Goal: Task Accomplishment & Management: Contribute content

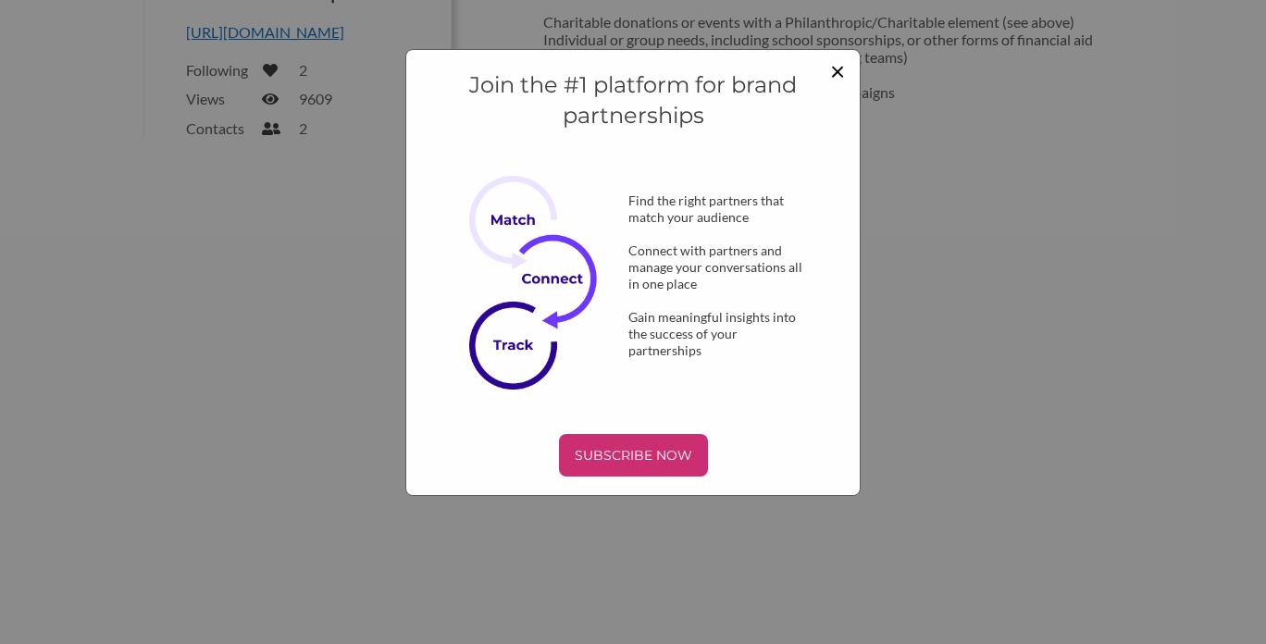
click at [836, 71] on span "×" at bounding box center [837, 70] width 15 height 31
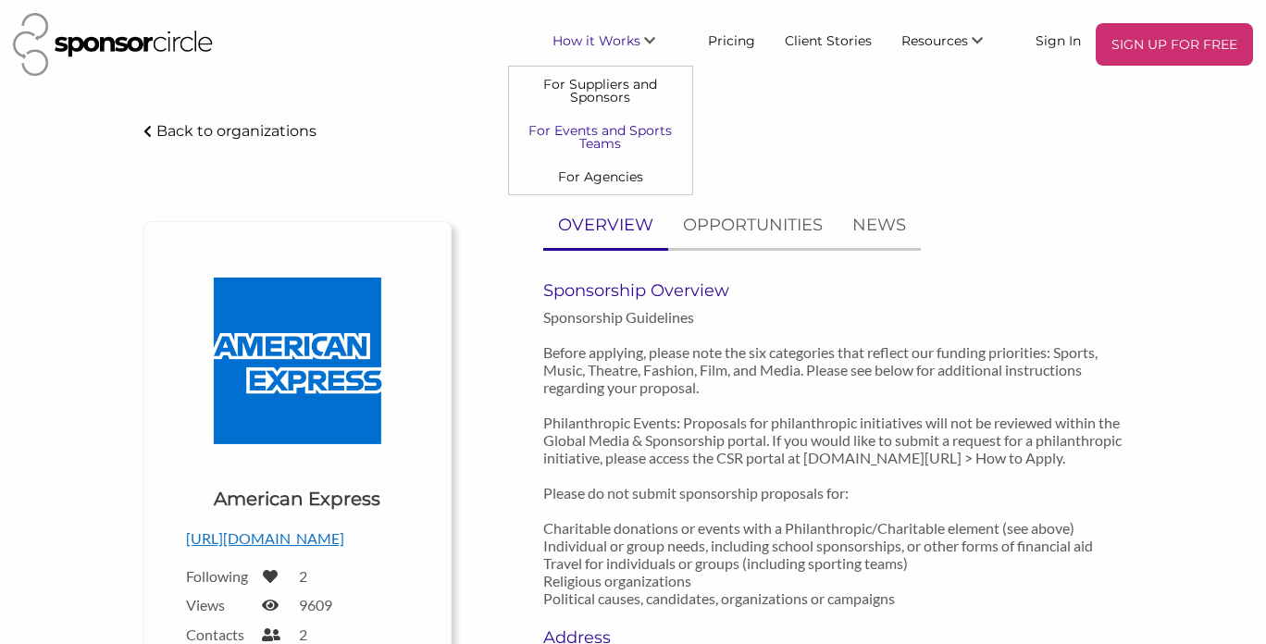
click at [619, 134] on link "For Events and Sports Teams" at bounding box center [600, 137] width 183 height 46
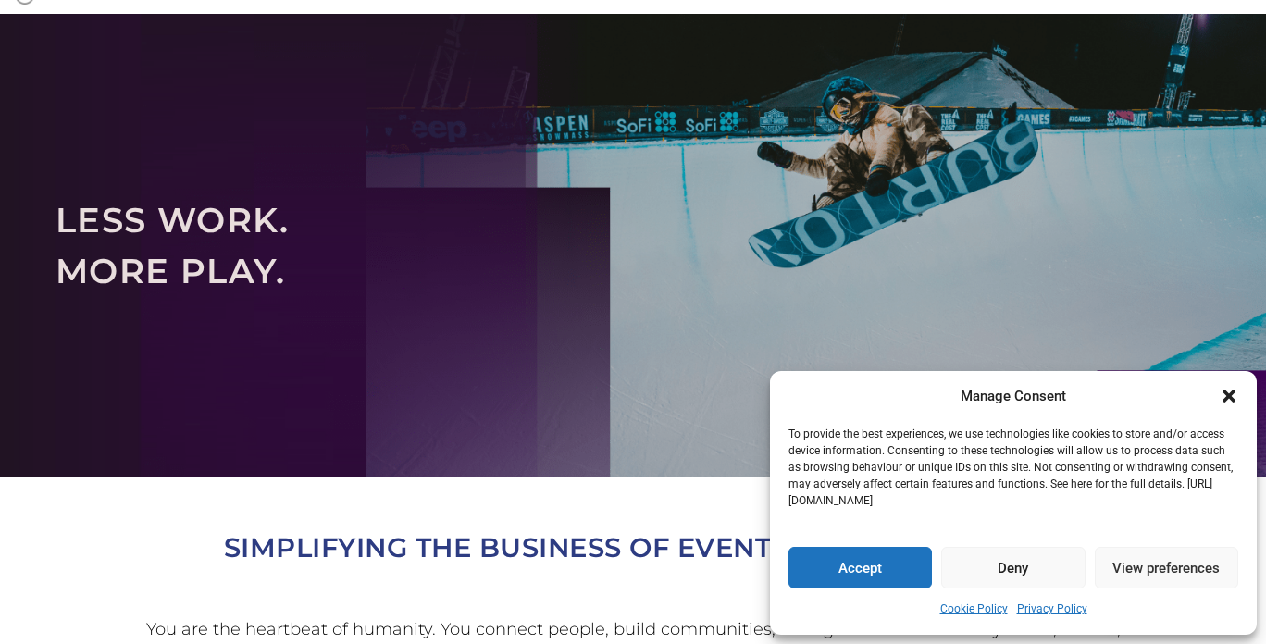
scroll to position [81, 0]
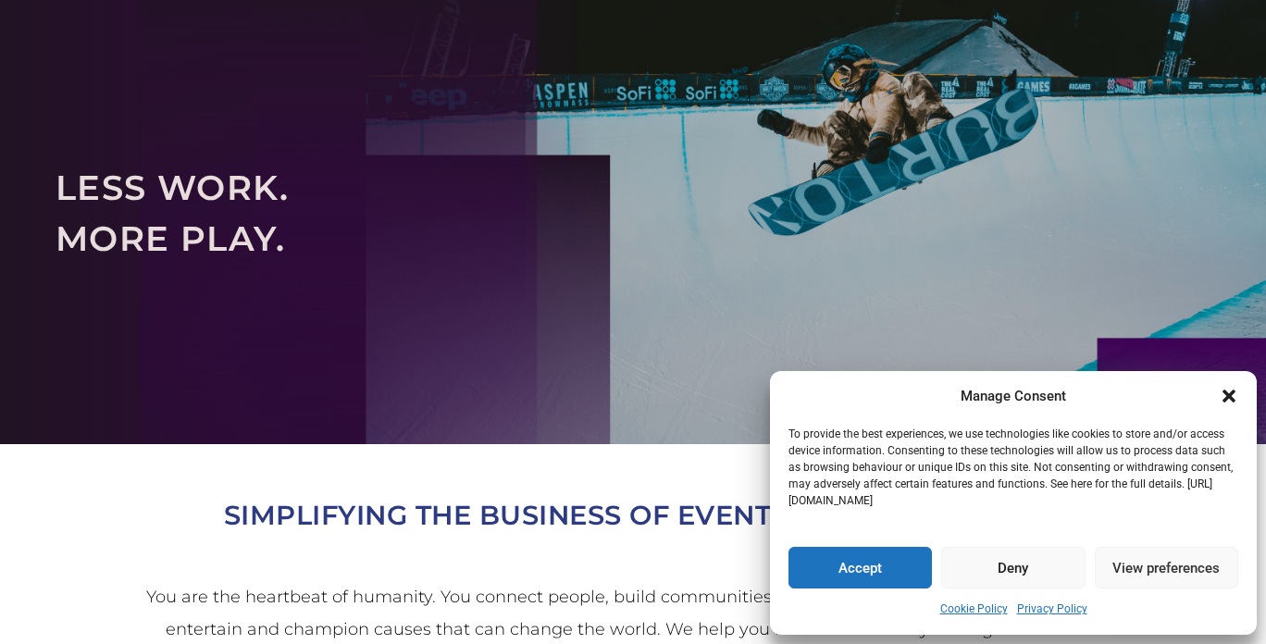
click at [1232, 400] on icon "Close dialogue" at bounding box center [1228, 396] width 13 height 13
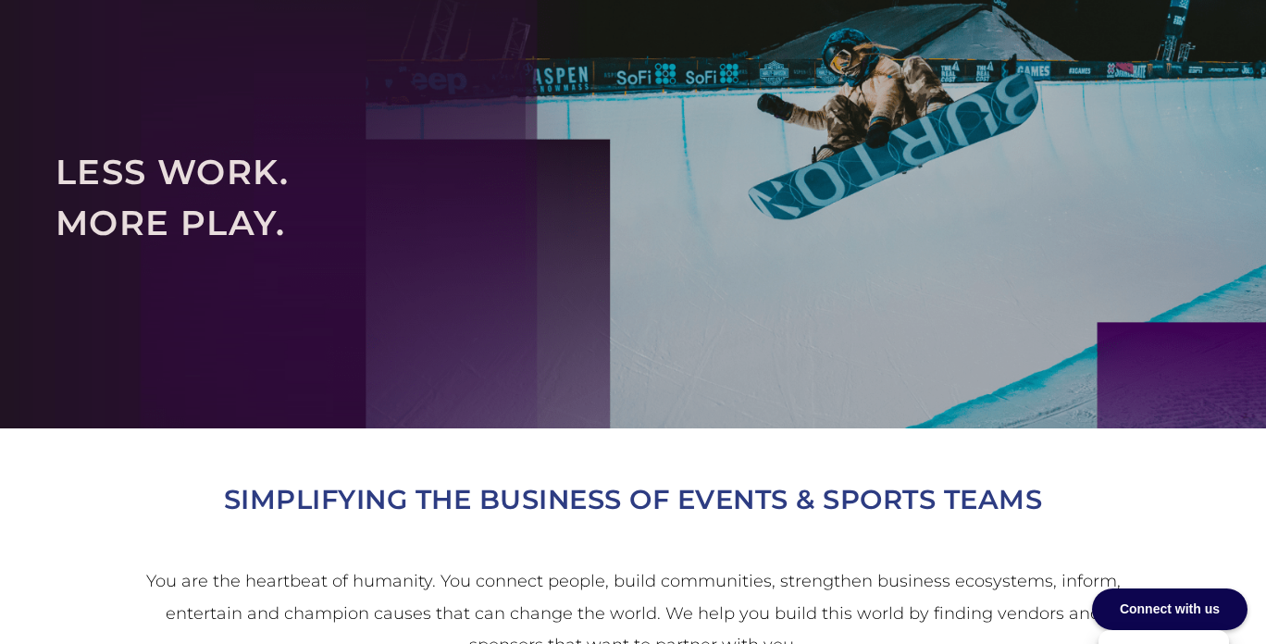
scroll to position [0, 0]
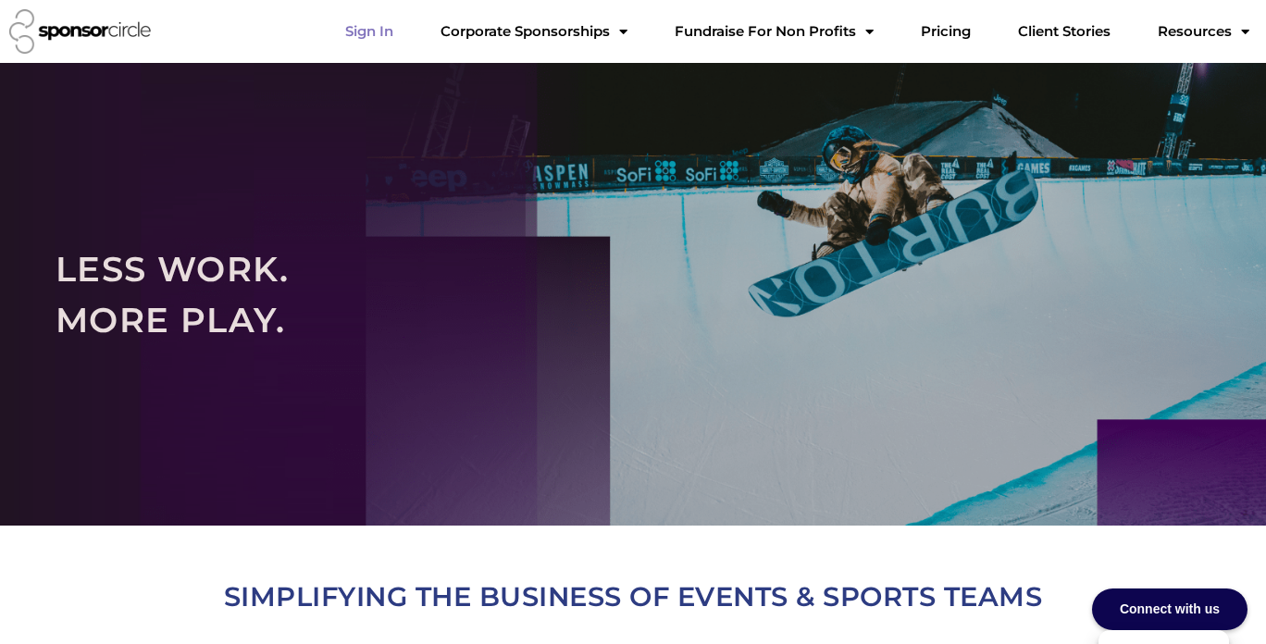
click at [408, 34] on link "Sign In" at bounding box center [369, 31] width 78 height 37
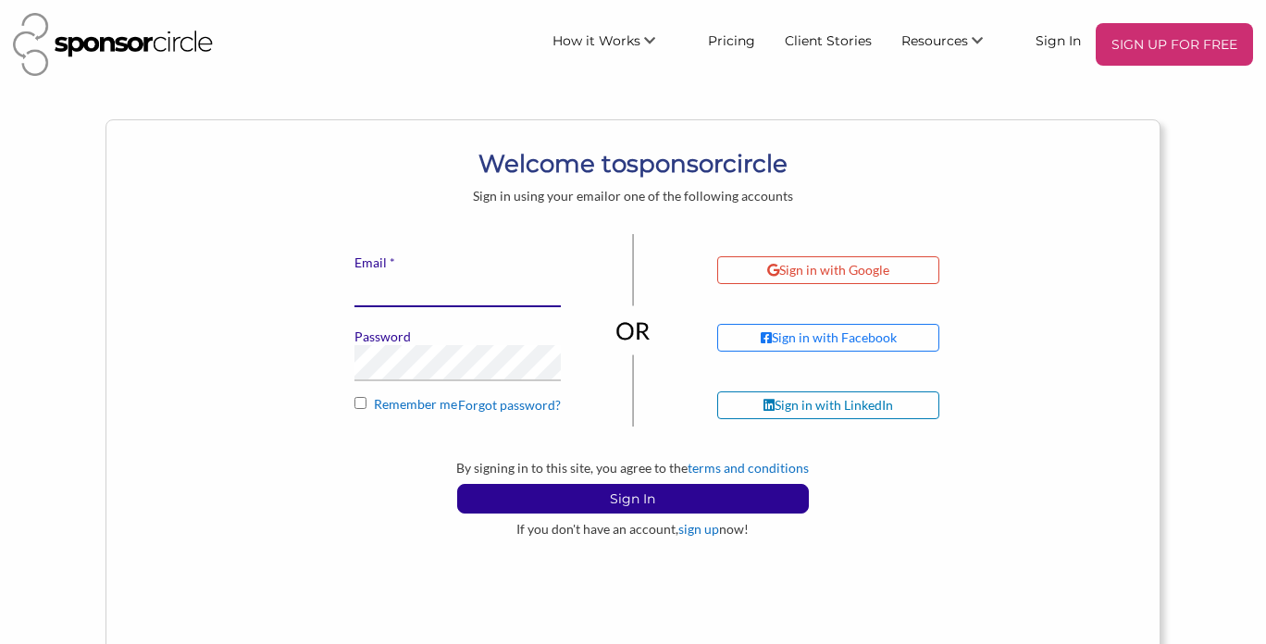
click at [454, 300] on input "* Email" at bounding box center [457, 289] width 206 height 36
type input "mir.alis24@gmail.com"
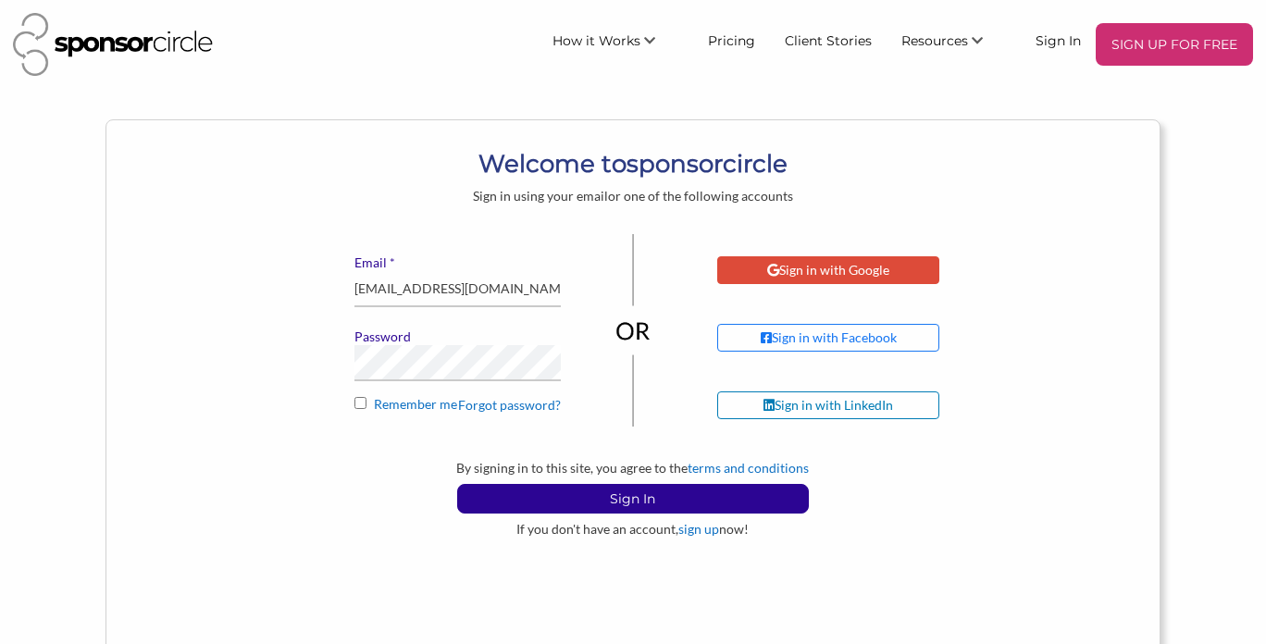
click at [815, 277] on div "Sign in with Google" at bounding box center [828, 270] width 122 height 17
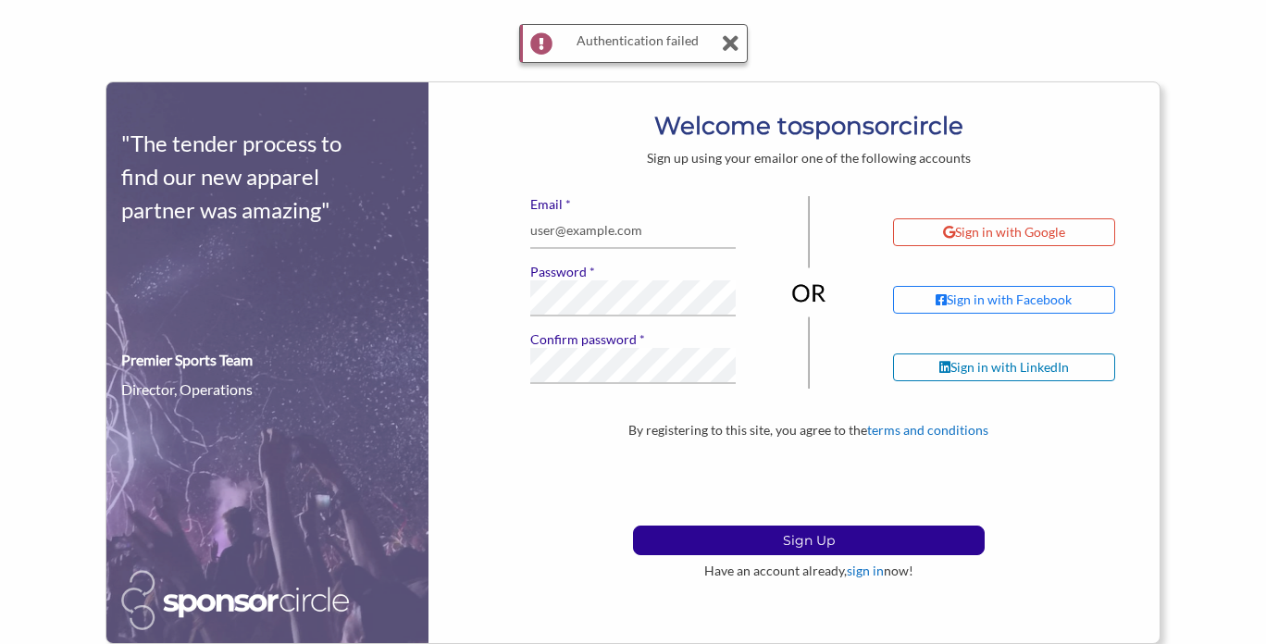
scroll to position [1, 0]
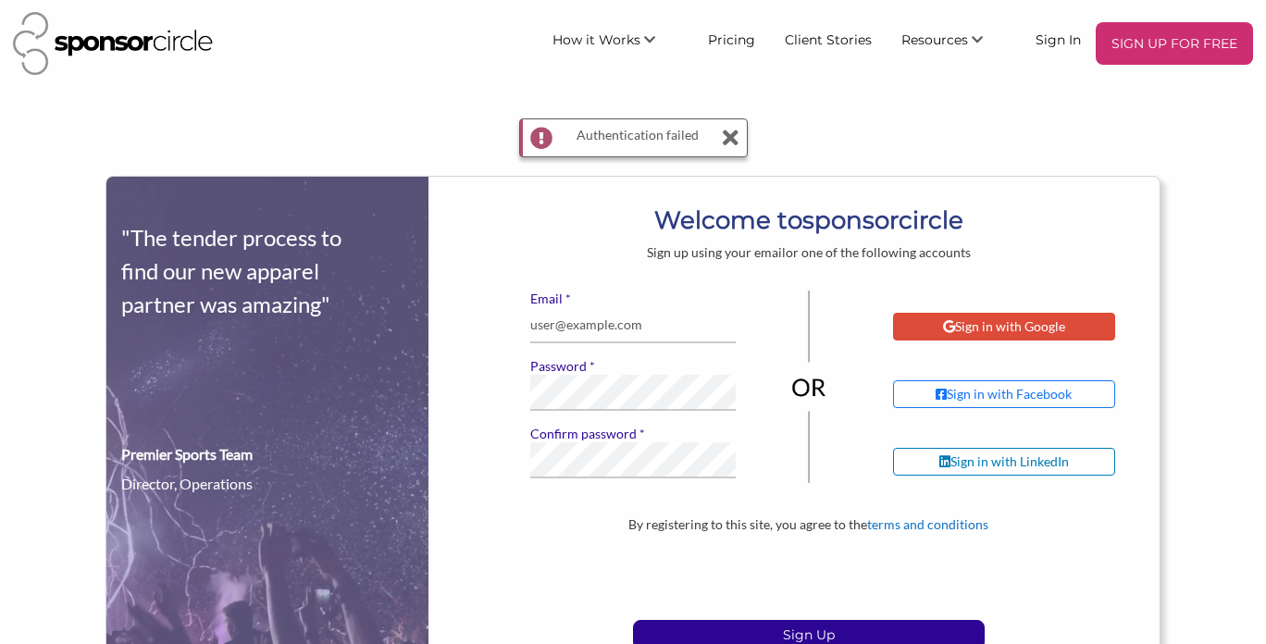
click at [988, 329] on div "Sign in with Google" at bounding box center [1004, 326] width 122 height 17
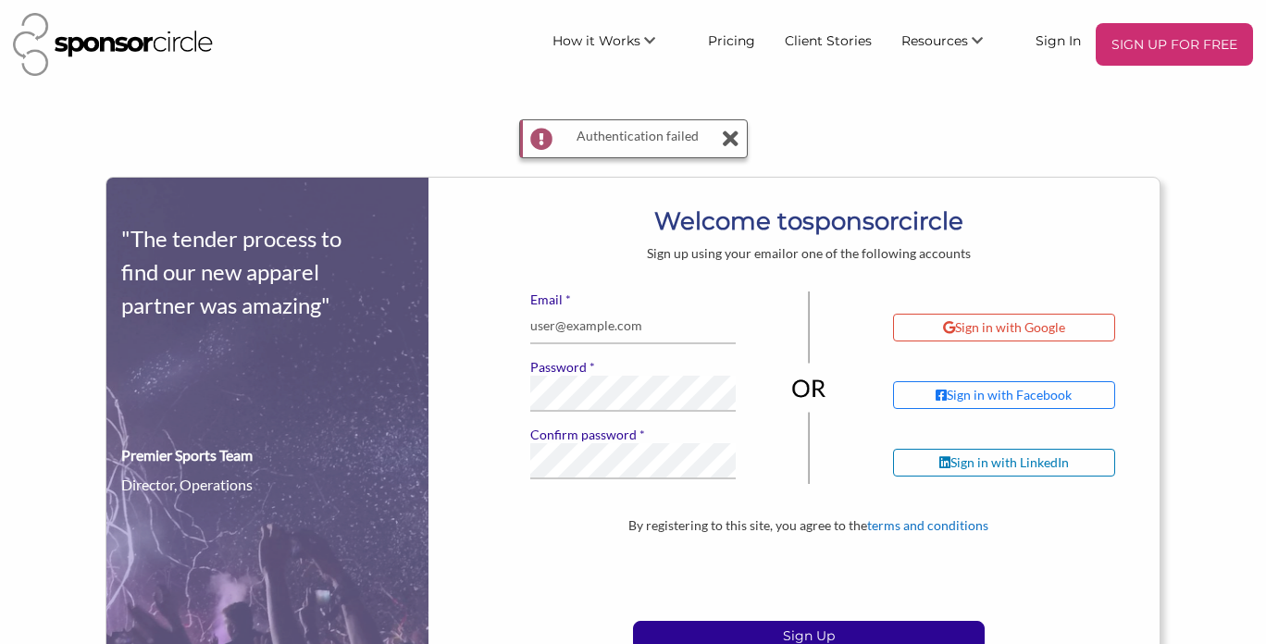
click at [734, 143] on icon at bounding box center [731, 138] width 16 height 37
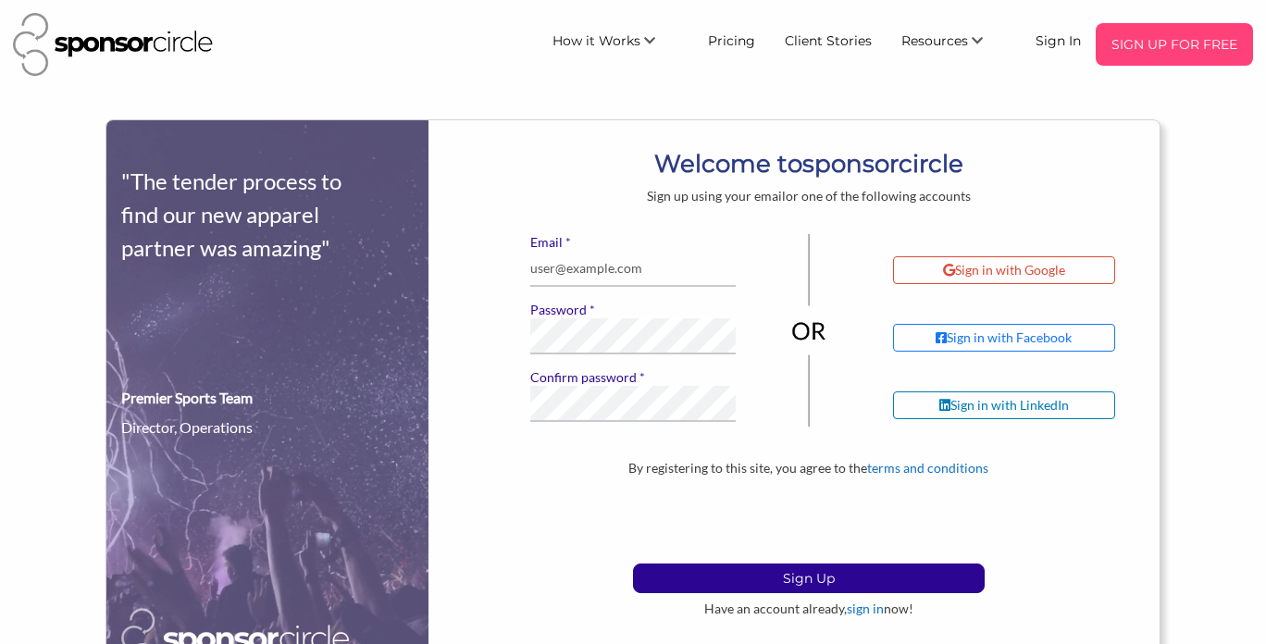
click at [1133, 40] on p "SIGN UP FOR FREE" at bounding box center [1174, 45] width 143 height 28
click at [1196, 45] on p "SIGN UP FOR FREE" at bounding box center [1174, 45] width 143 height 28
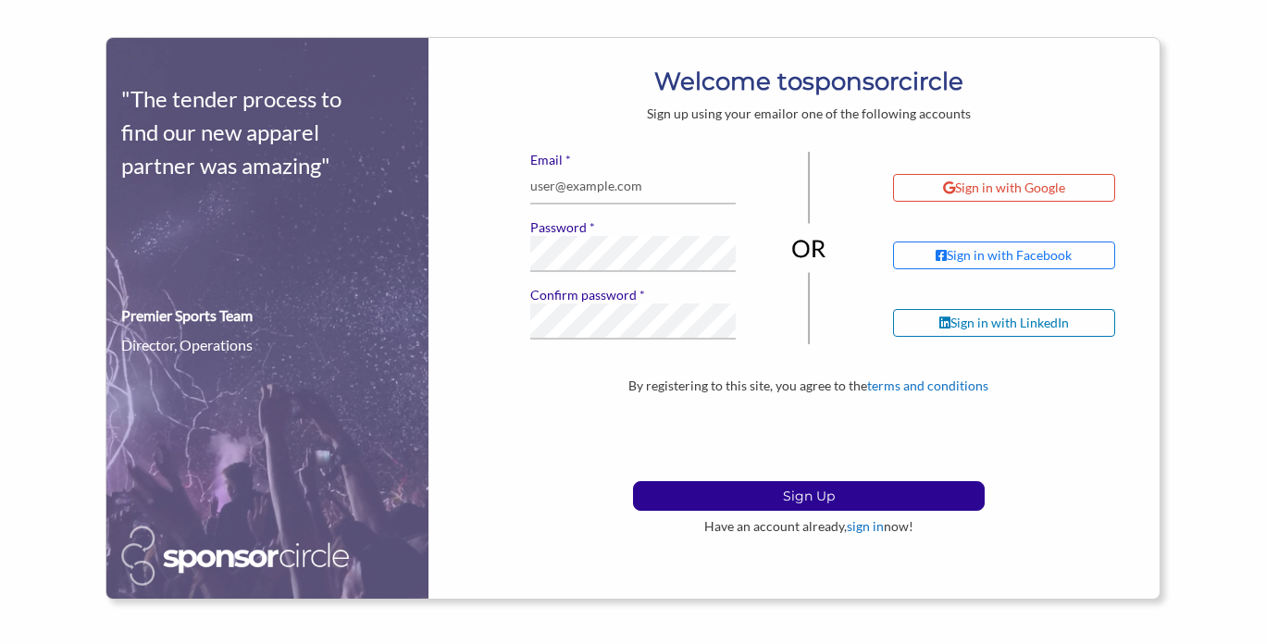
scroll to position [83, 0]
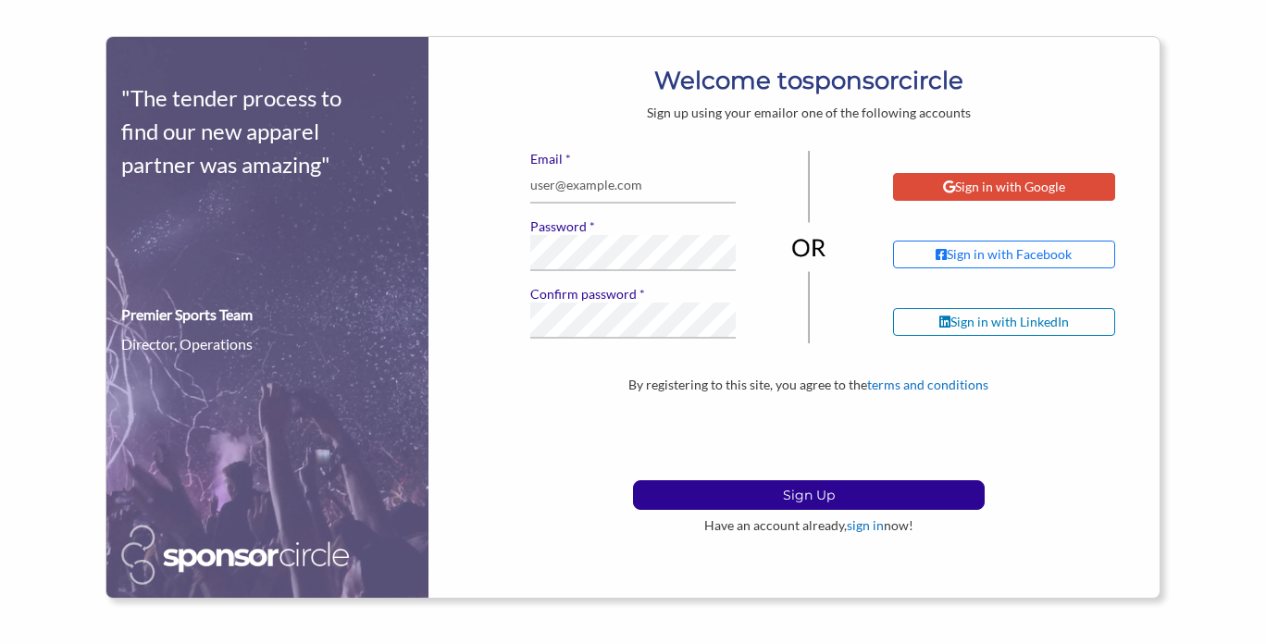
click at [998, 188] on div "Sign in with Google" at bounding box center [1004, 187] width 122 height 17
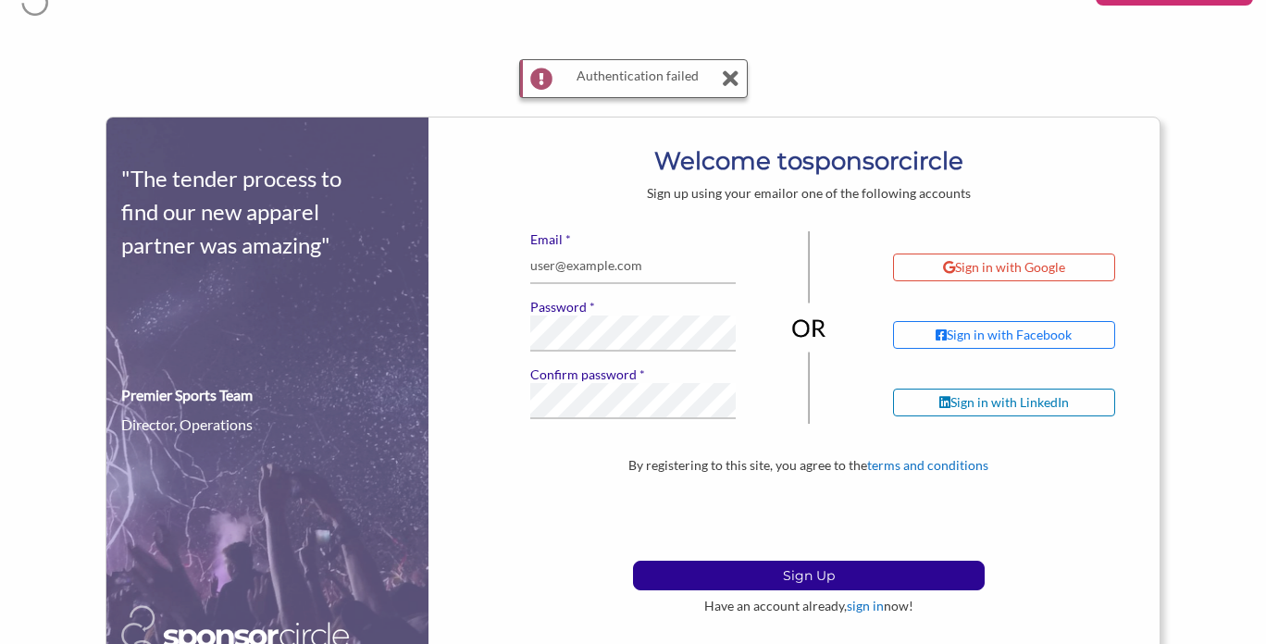
scroll to position [64, 0]
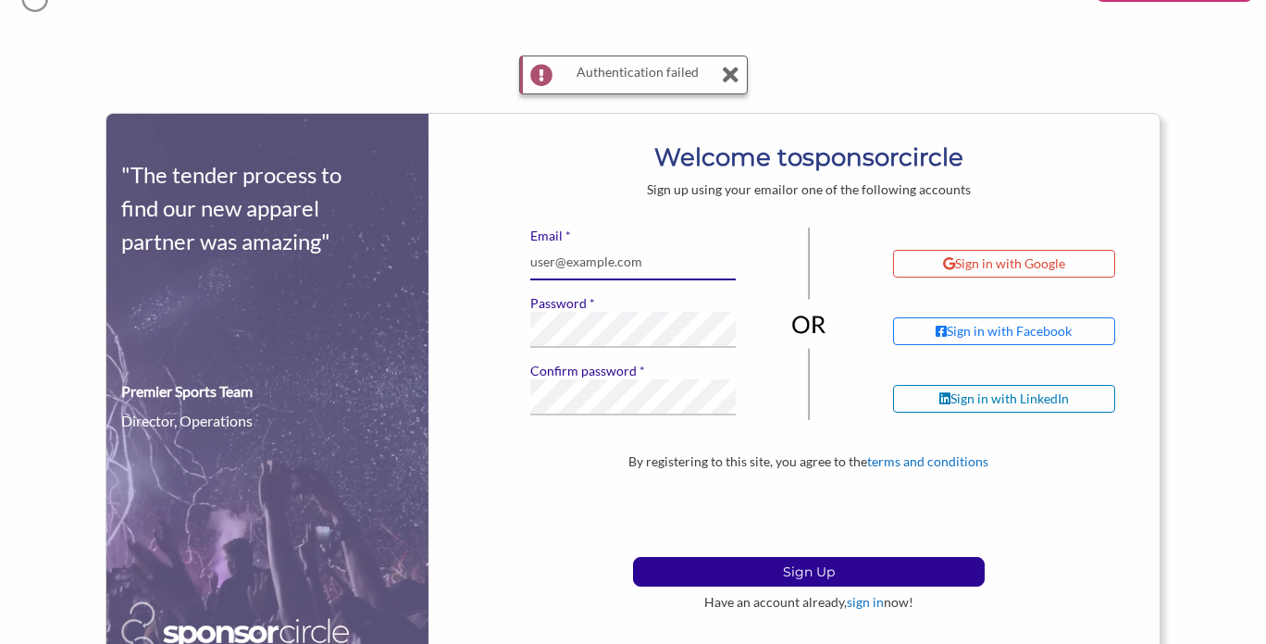
click at [606, 259] on input "* Email" at bounding box center [633, 262] width 206 height 36
type input "alisa@aboutlovevents.com"
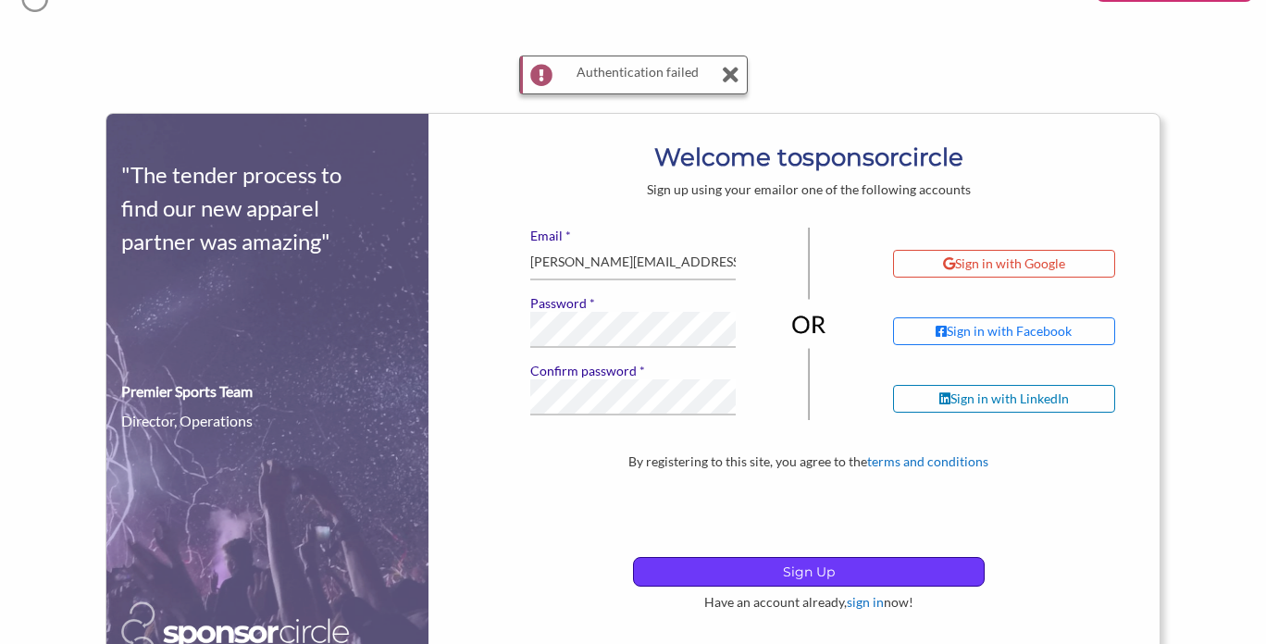
click at [768, 572] on p "Sign Up" at bounding box center [809, 572] width 350 height 28
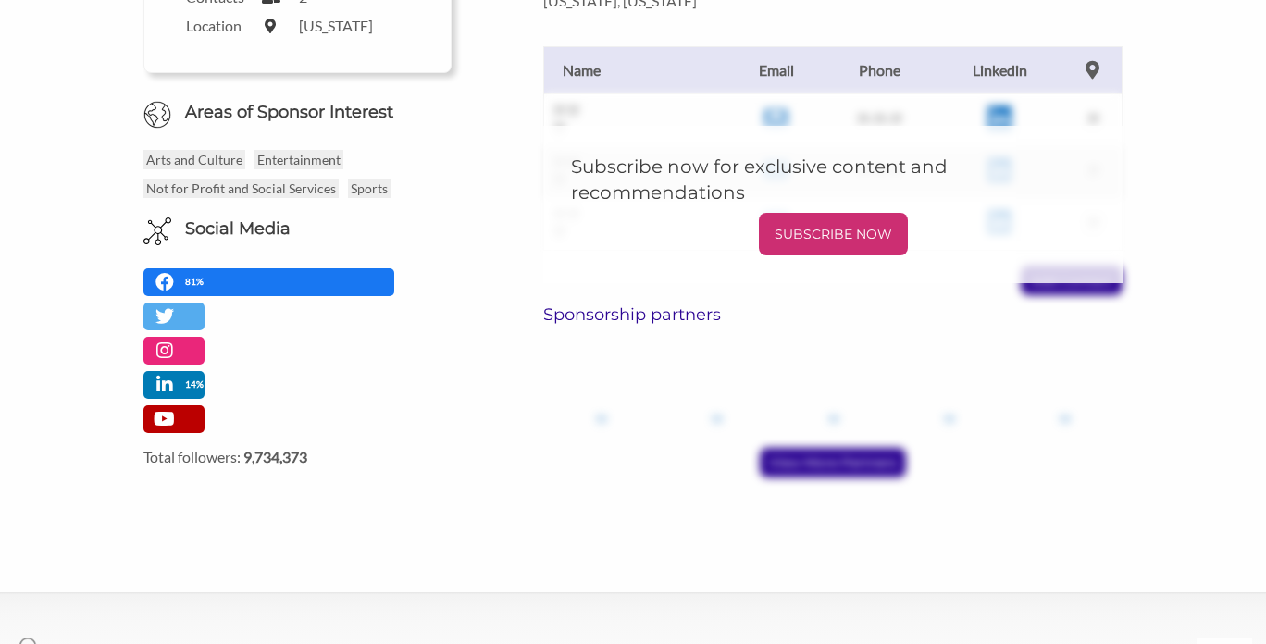
scroll to position [722, 0]
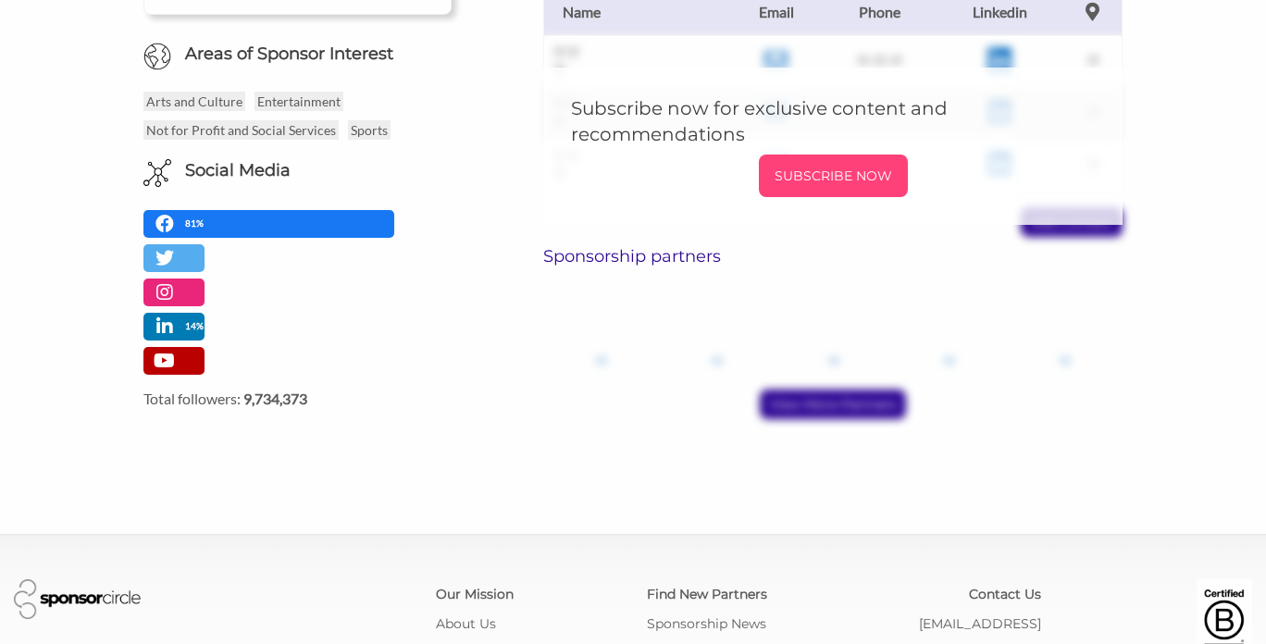
click at [847, 187] on p "SUBSCRIBE NOW" at bounding box center [833, 176] width 134 height 28
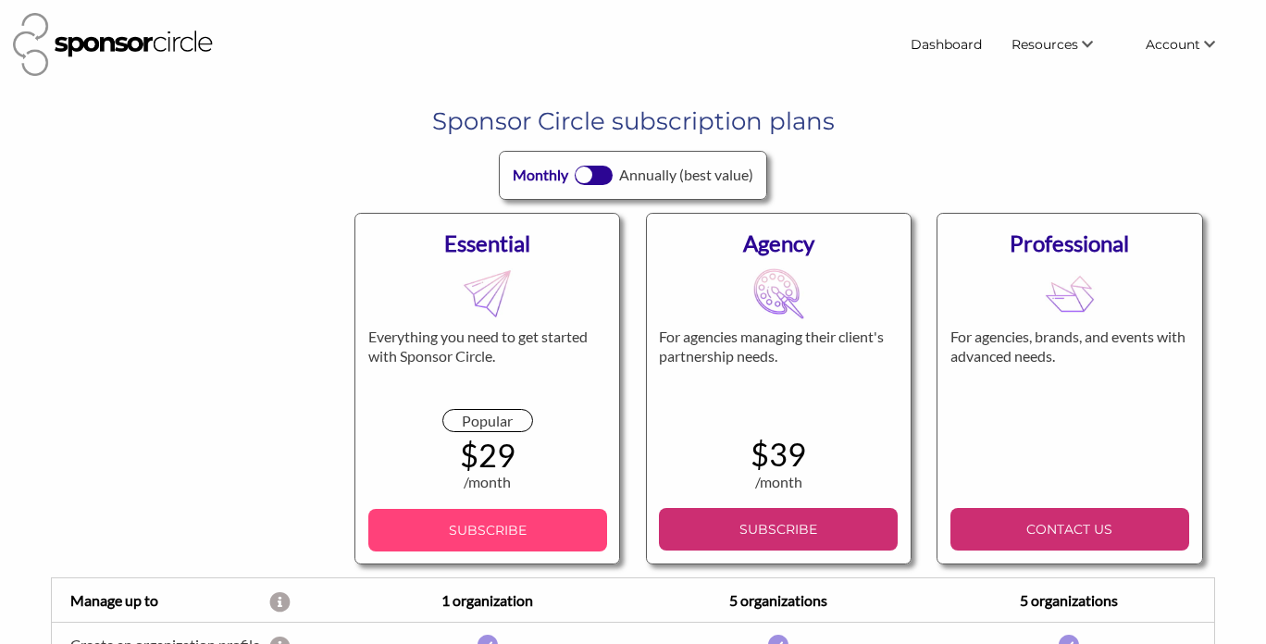
click at [528, 528] on p "SUBSCRIBE" at bounding box center [488, 530] width 224 height 28
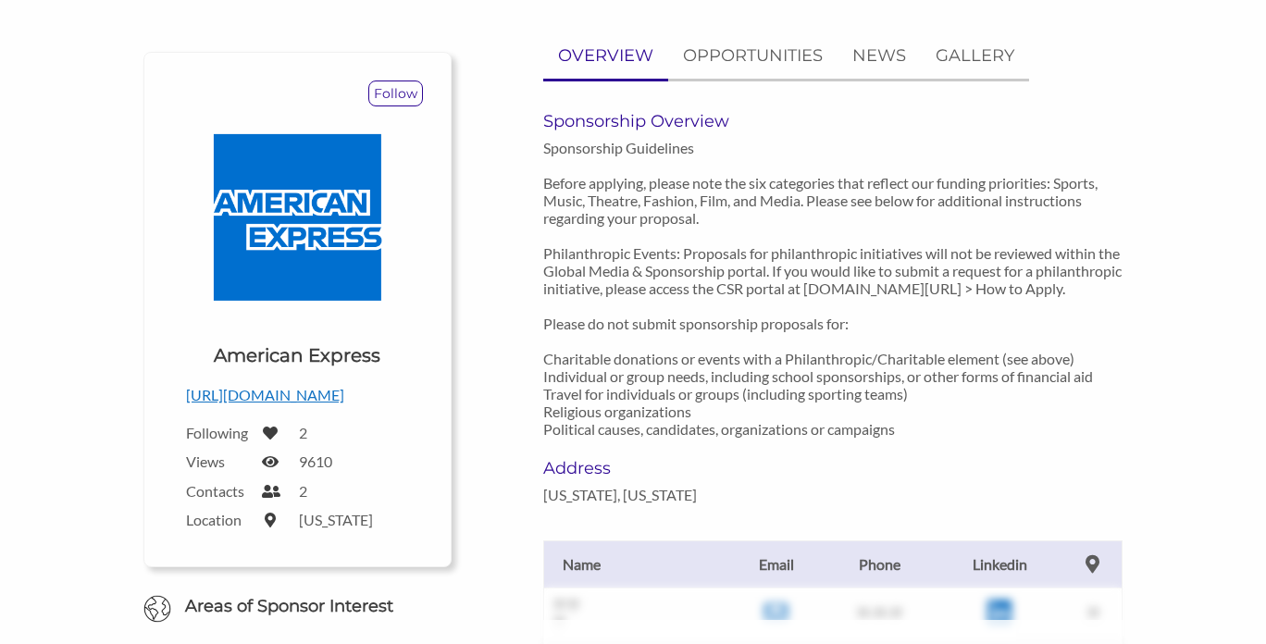
scroll to position [168, 0]
drag, startPoint x: 899, startPoint y: 291, endPoint x: 1096, endPoint y: 291, distance: 196.2
click at [1096, 291] on p "Sponsorship Guidelines Before applying, please note the six categories that ref…" at bounding box center [832, 289] width 579 height 299
copy p "www.americanexpress.com/csr"
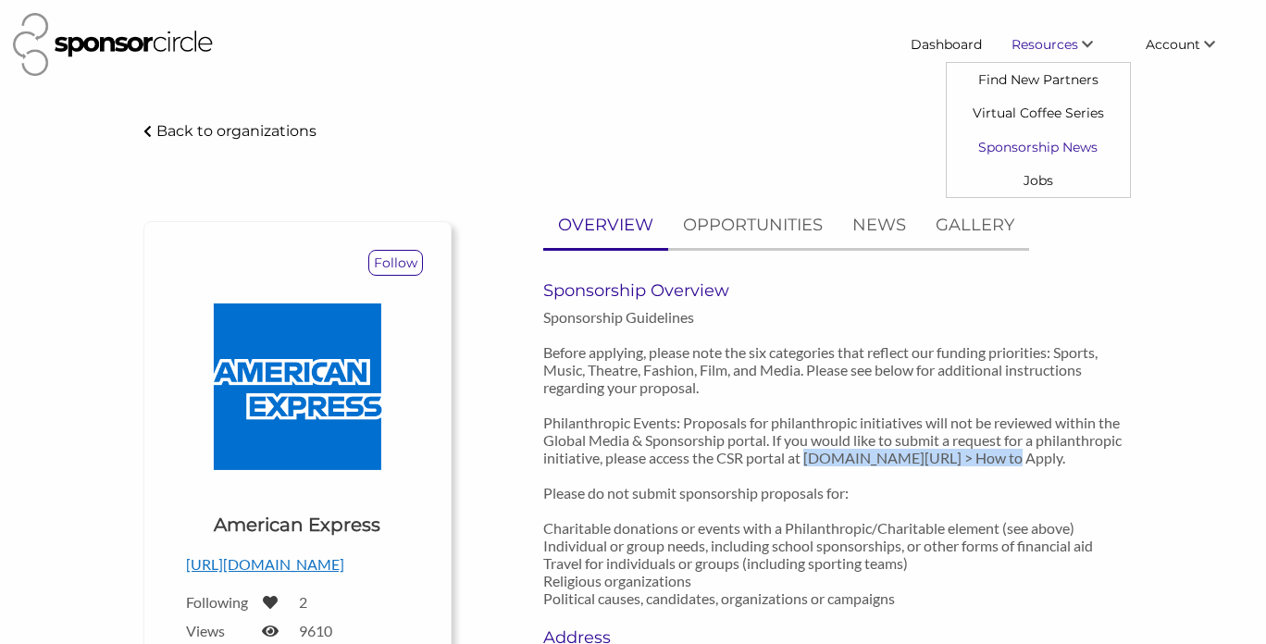
click at [1068, 141] on link "Sponsorship News" at bounding box center [1038, 146] width 183 height 33
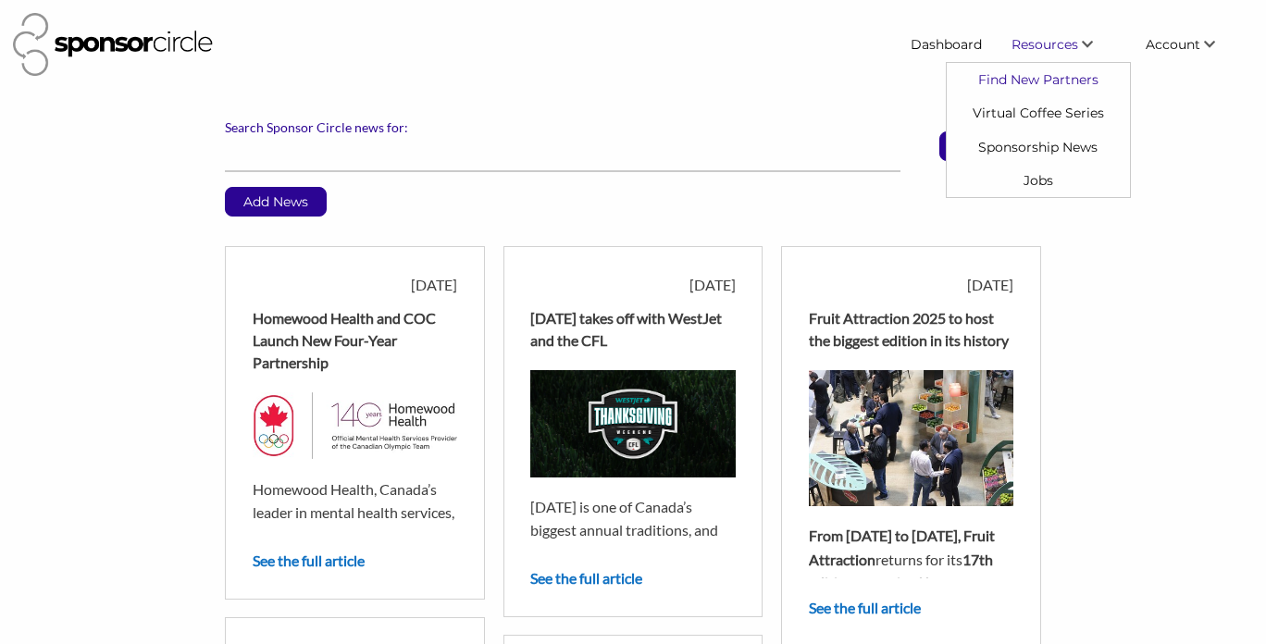
click at [1057, 78] on link "Find New Partners" at bounding box center [1038, 79] width 183 height 33
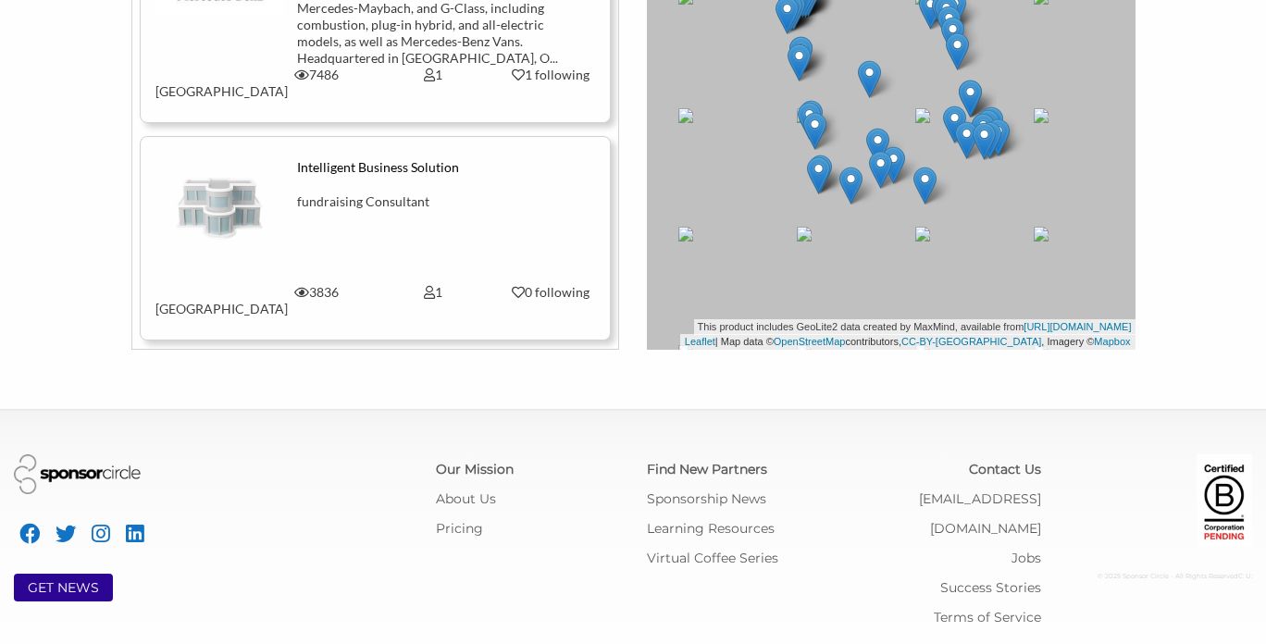
scroll to position [474, 0]
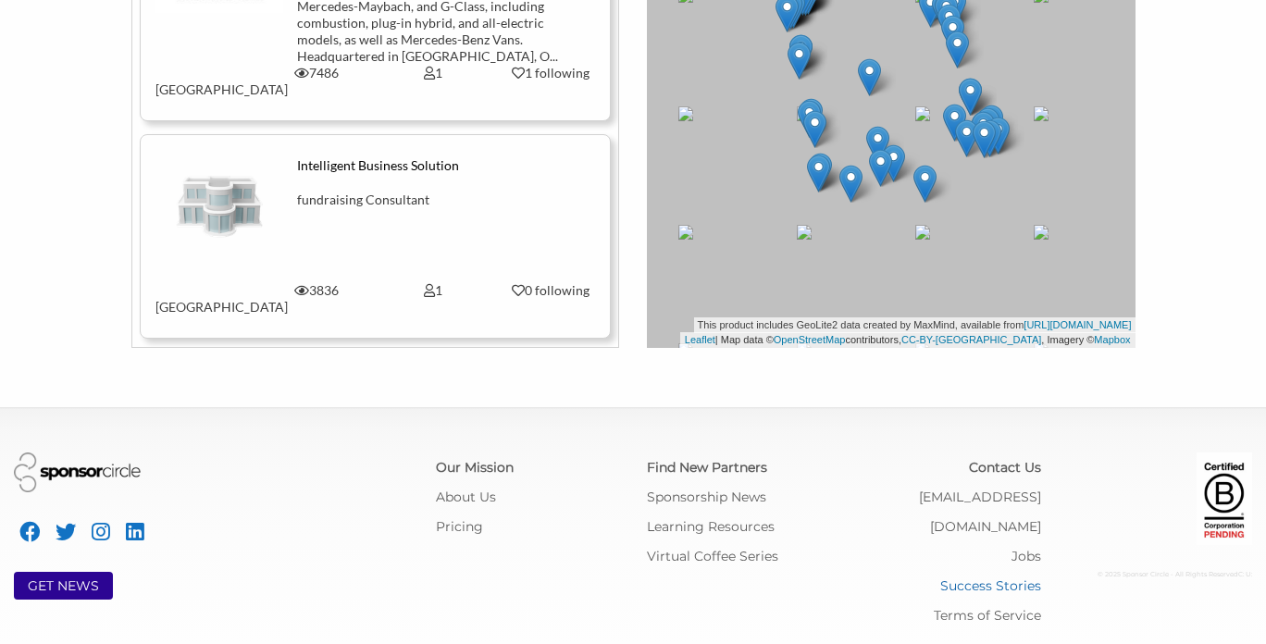
click at [967, 577] on link "Success Stories" at bounding box center [990, 585] width 101 height 17
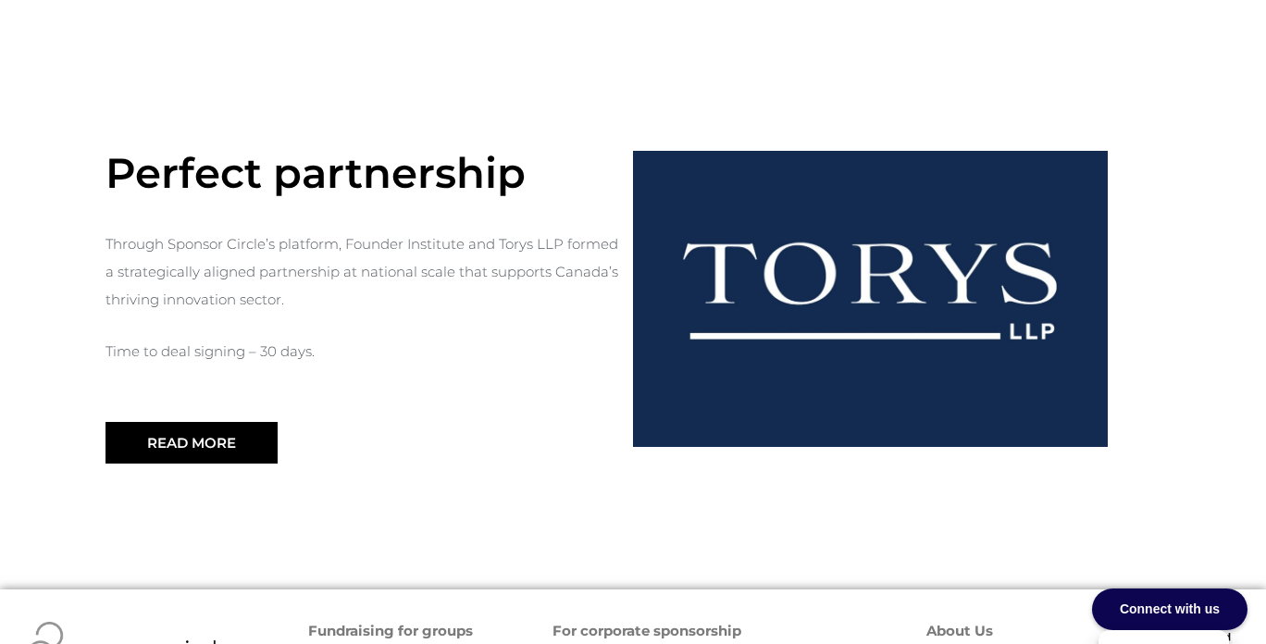
scroll to position [2201, 0]
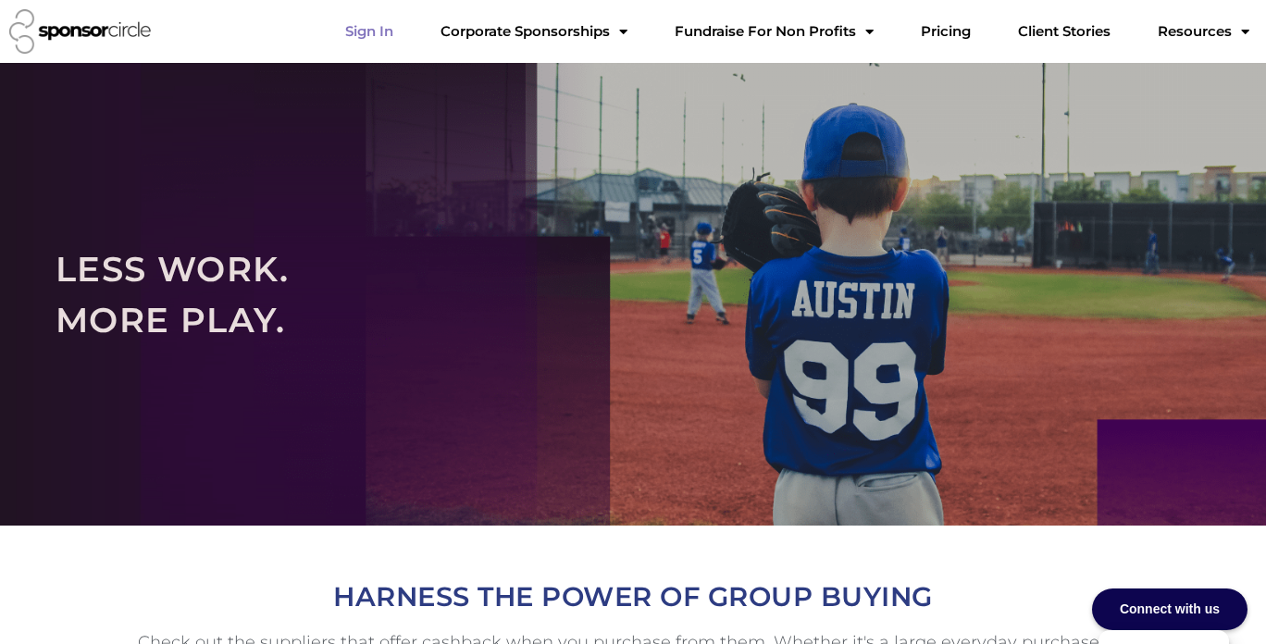
click at [408, 36] on link "Sign In" at bounding box center [369, 31] width 78 height 37
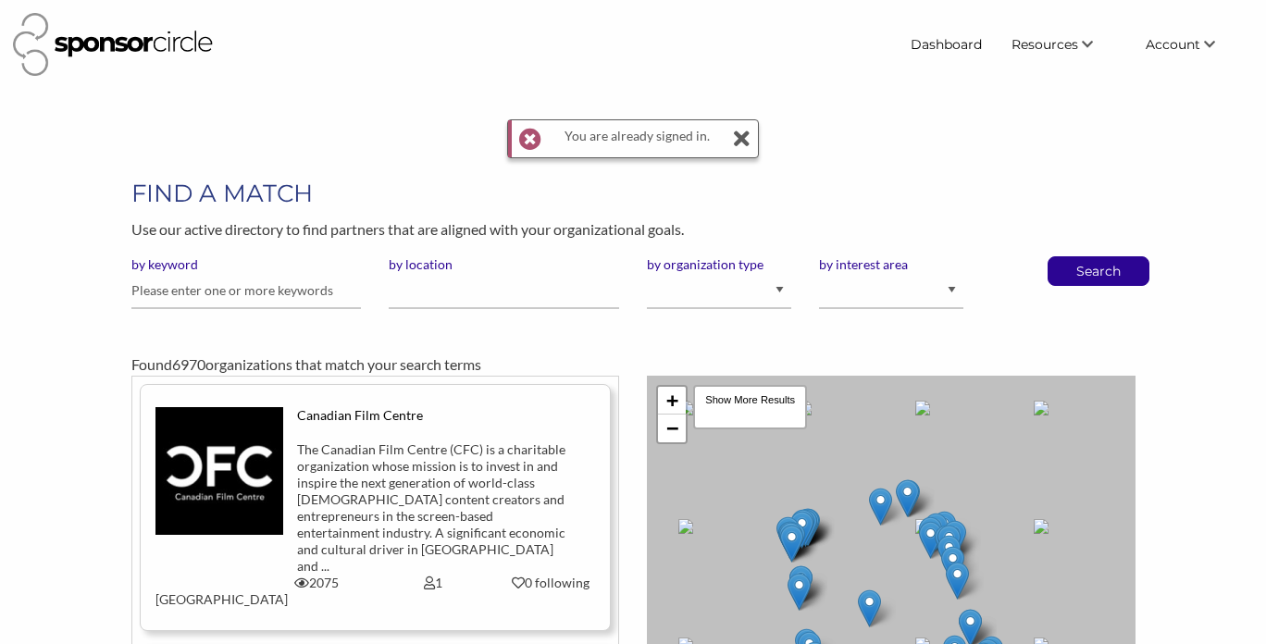
click at [738, 138] on icon at bounding box center [741, 138] width 19 height 37
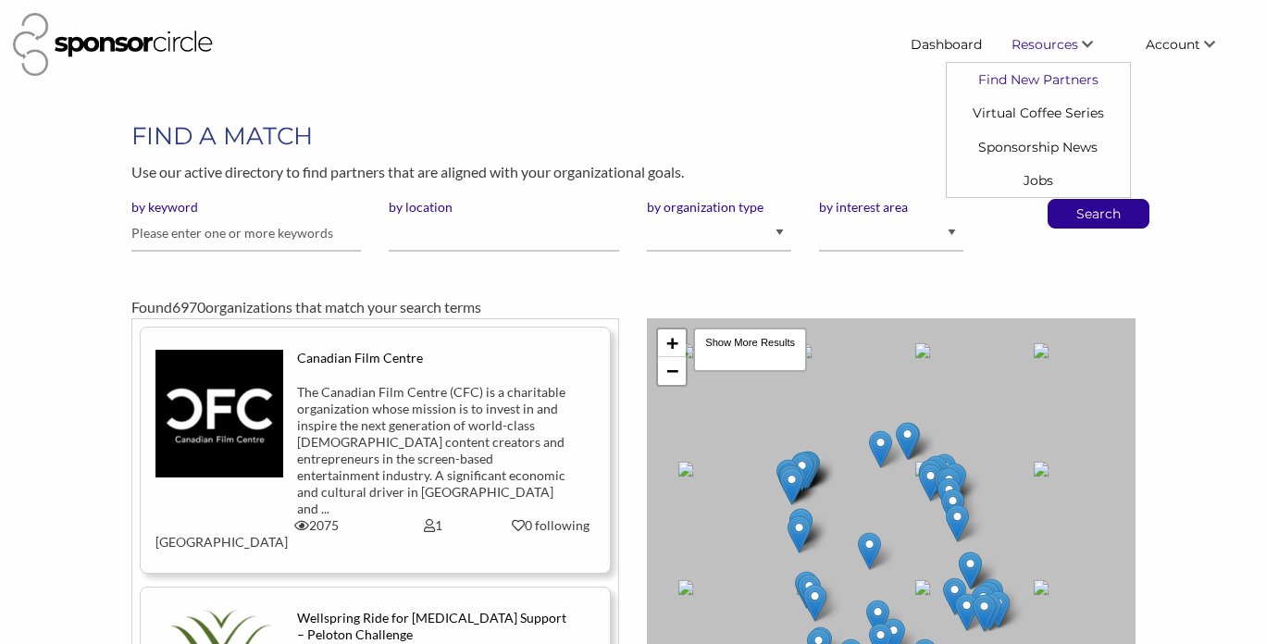
click at [1043, 78] on link "Find New Partners" at bounding box center [1038, 79] width 183 height 33
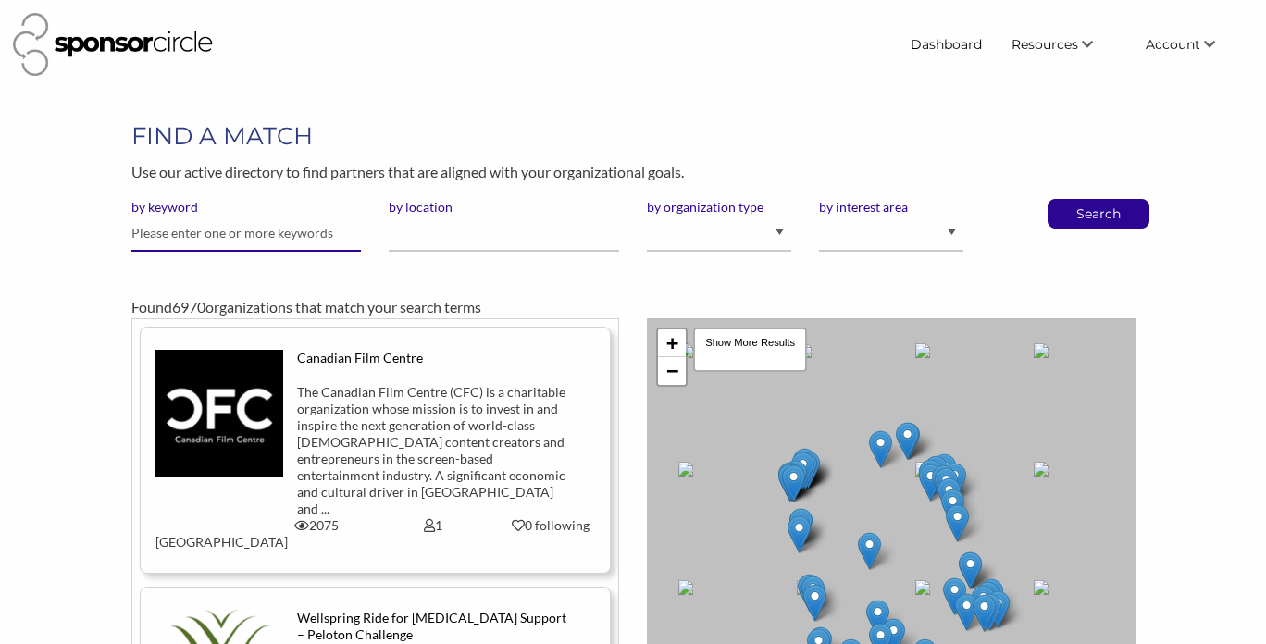
click at [257, 243] on input "text" at bounding box center [246, 234] width 230 height 36
click at [479, 230] on input "by location" at bounding box center [504, 234] width 230 height 36
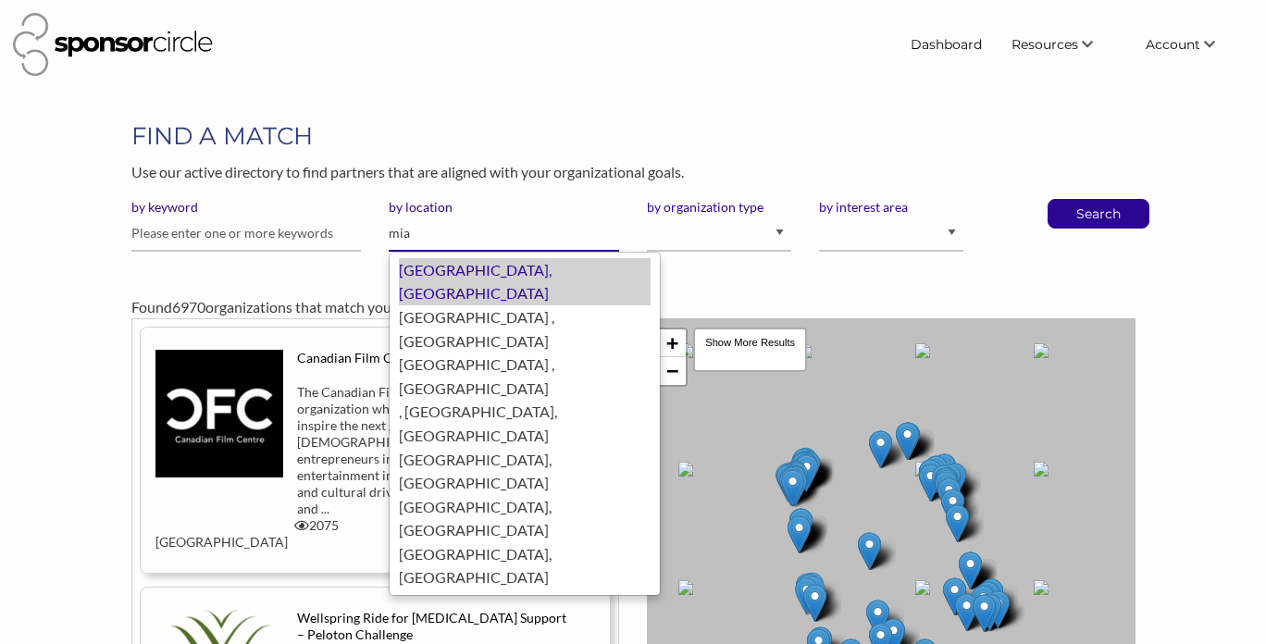
click at [512, 269] on div "Miami, United States of America" at bounding box center [525, 281] width 252 height 47
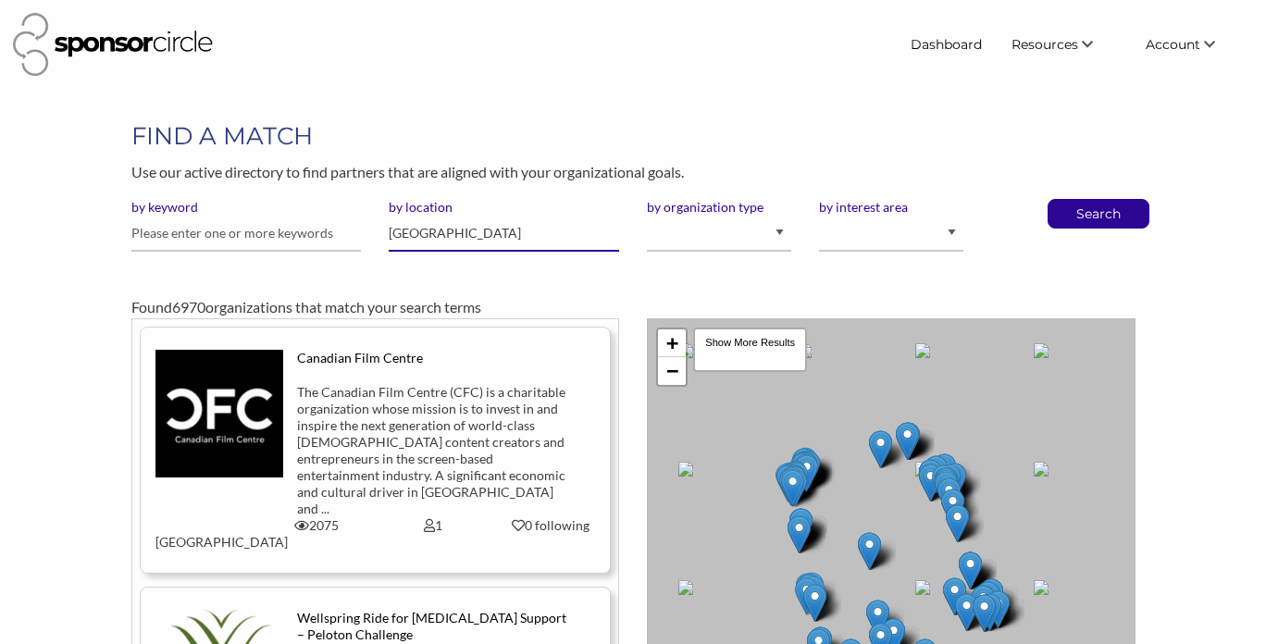
type input "Miami"
click at [781, 236] on select "I am an event organizer seeking new partnerships with suppliers, exhibitors or …" at bounding box center [719, 234] width 144 height 36
select select "Property"
click at [647, 216] on select "I am an event organizer seeking new partnerships with suppliers, exhibitors or …" at bounding box center [719, 234] width 144 height 36
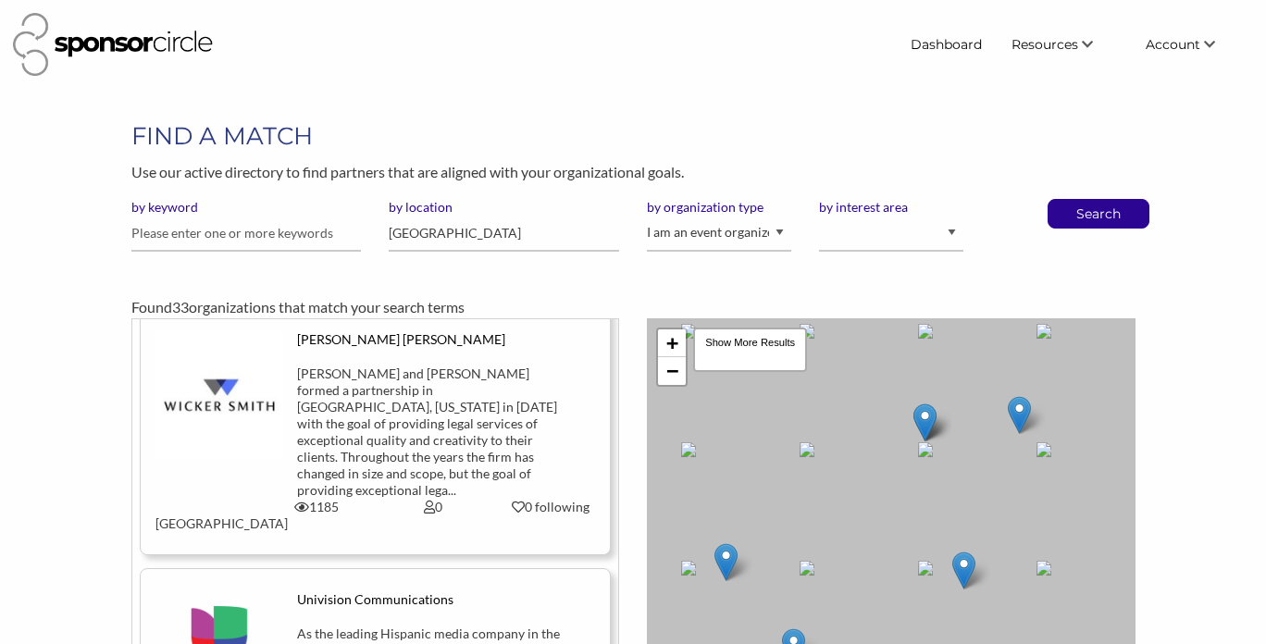
scroll to position [22, 0]
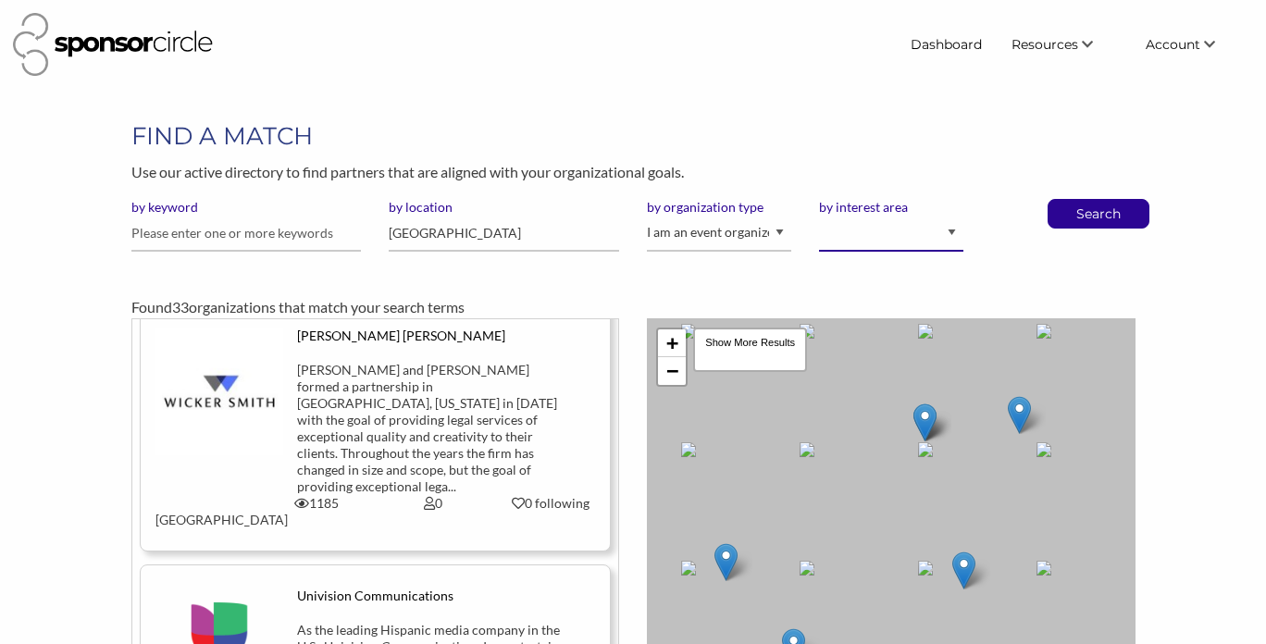
click at [947, 236] on select "Animal Welfare Arts and Culture Business and Entrepreneurship Community Diversi…" at bounding box center [891, 234] width 144 height 36
select select "5"
click at [819, 216] on select "Animal Welfare Arts and Culture Business and Entrepreneurship Community Diversi…" at bounding box center [891, 234] width 144 height 36
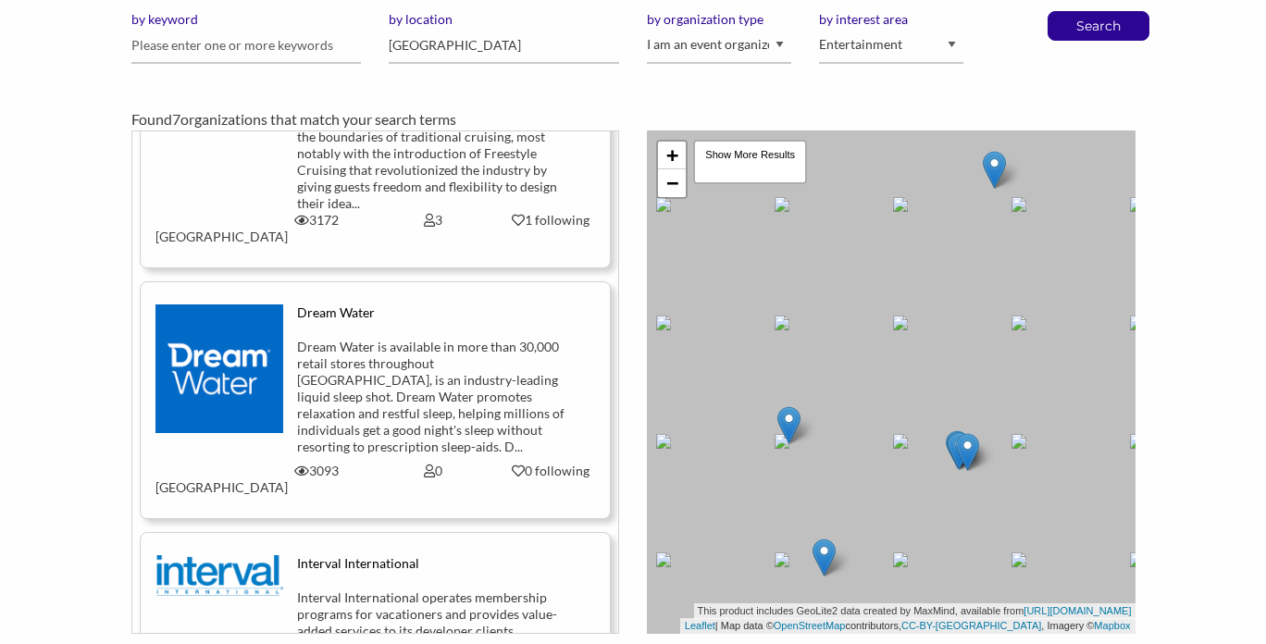
scroll to position [198, 0]
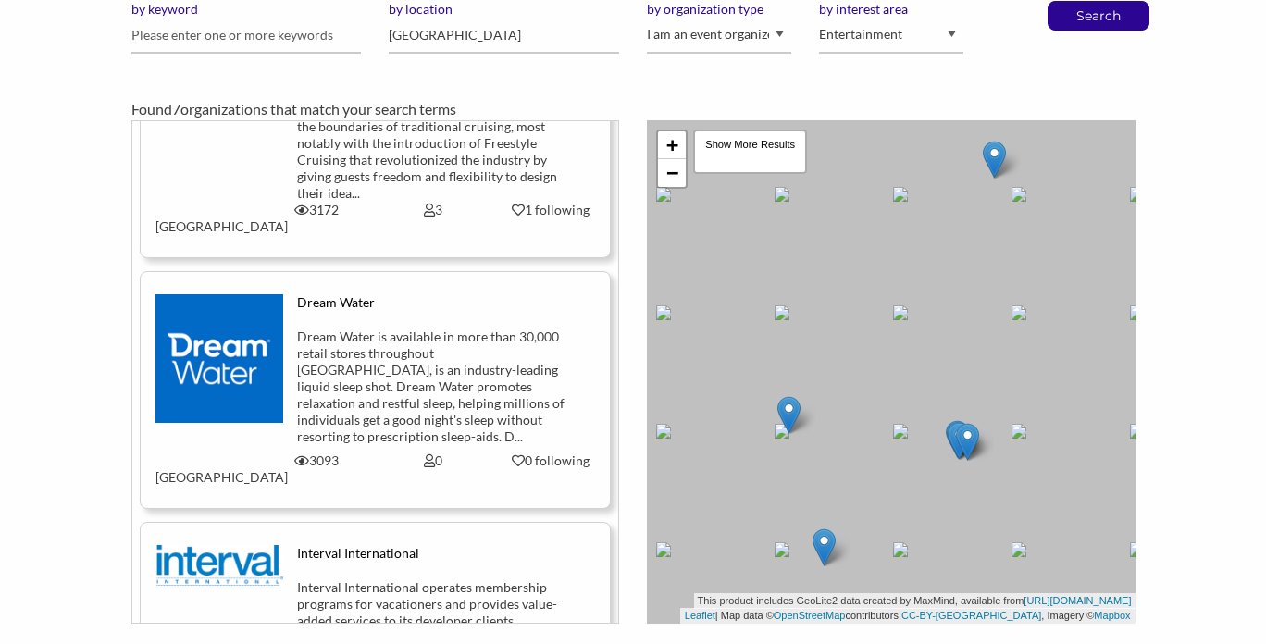
click at [386, 329] on div "Dream Water is available in more than 30,000 retail stores throughout North Ame…" at bounding box center [433, 387] width 273 height 117
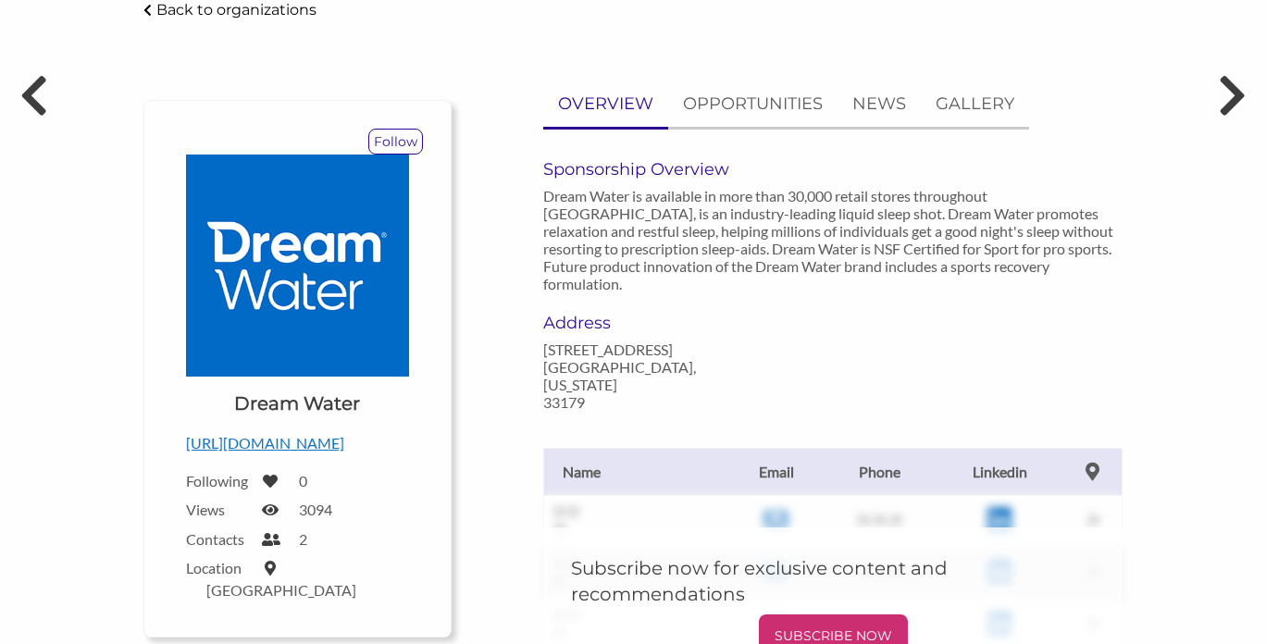
scroll to position [124, 0]
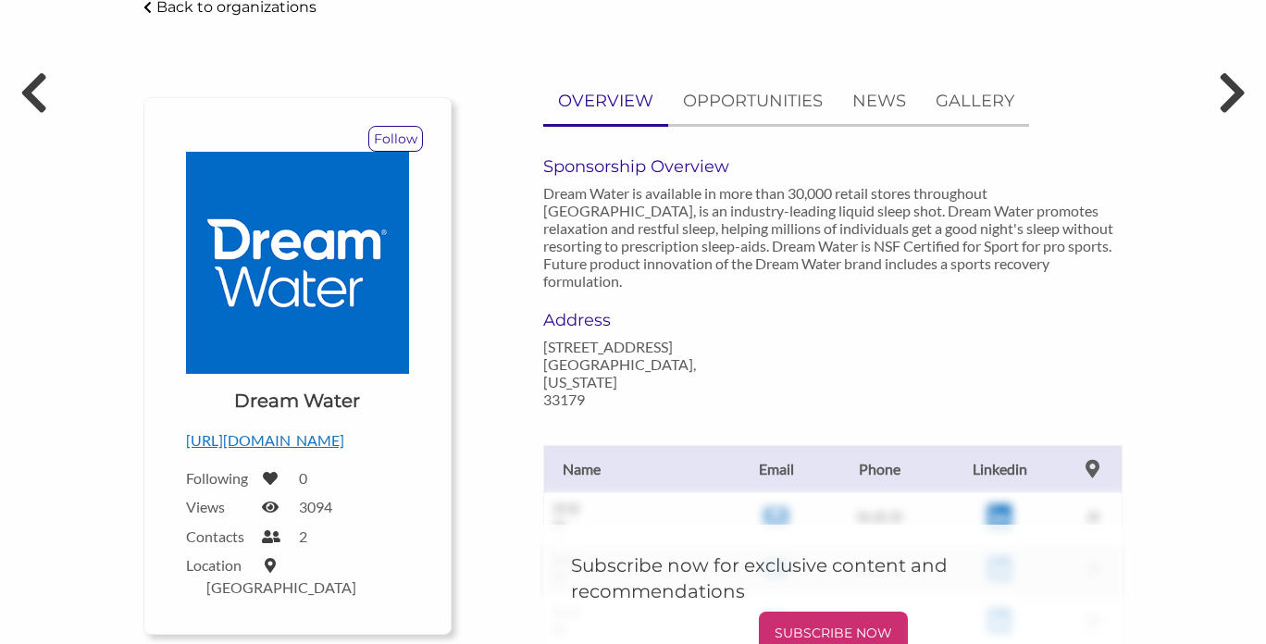
click at [345, 445] on p "http://www.drinkdreamwater.com" at bounding box center [297, 440] width 223 height 24
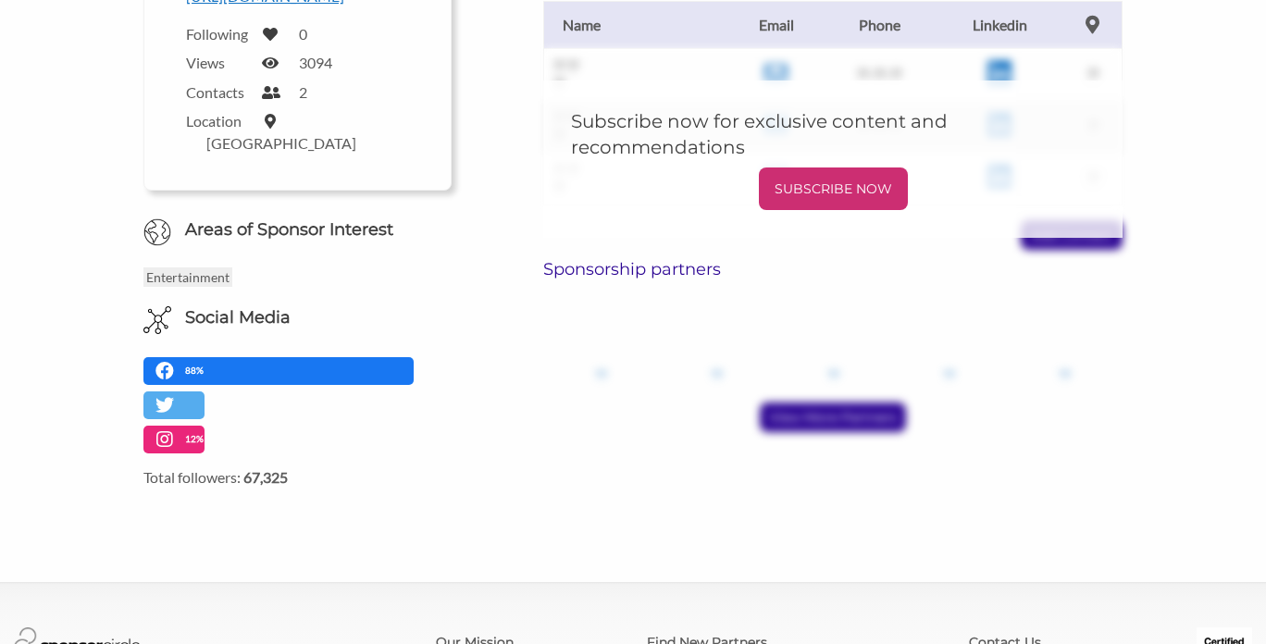
scroll to position [570, 0]
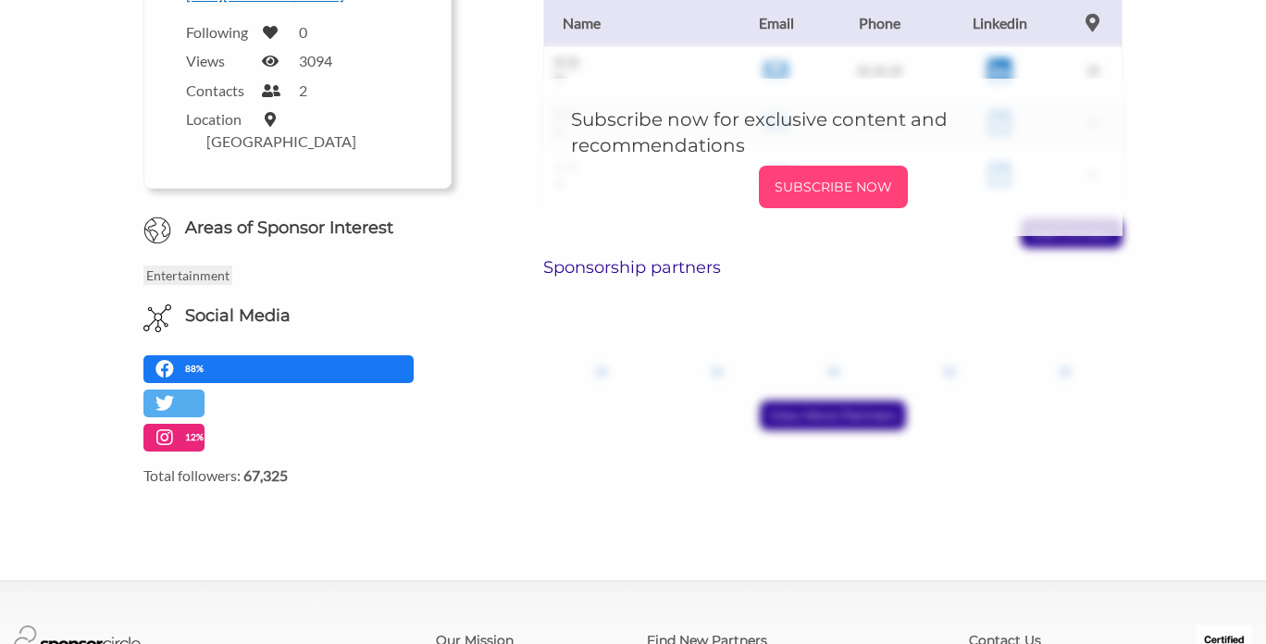
click at [833, 173] on p "SUBSCRIBE NOW" at bounding box center [833, 187] width 134 height 28
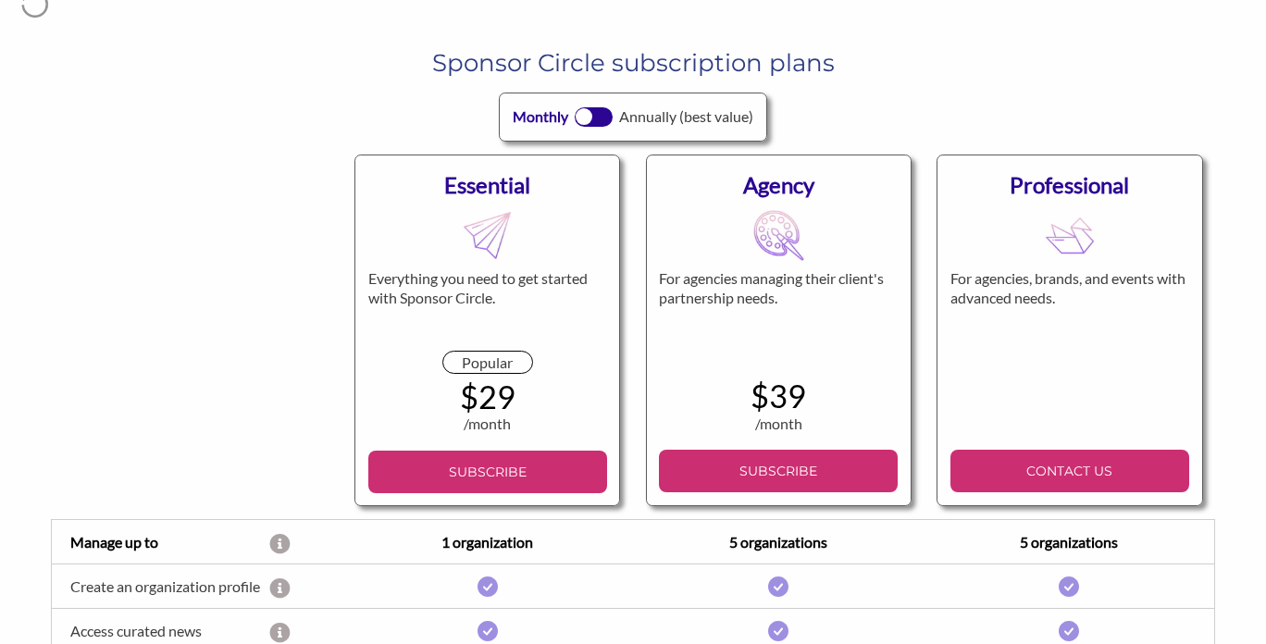
scroll to position [89, 0]
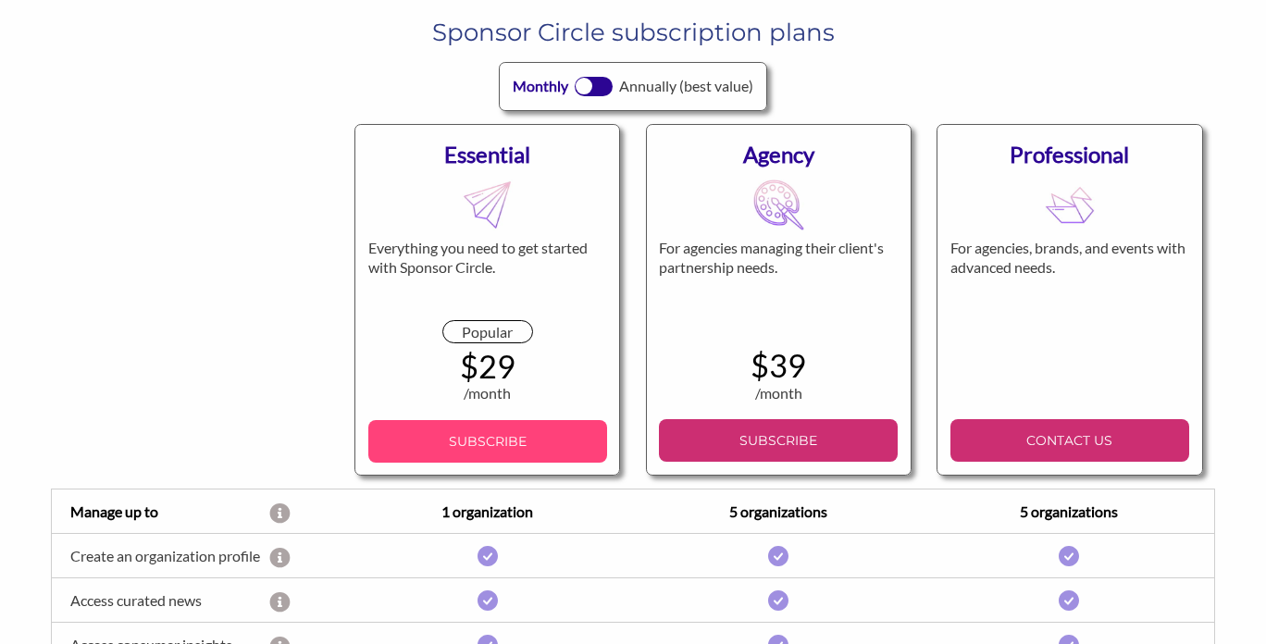
click at [552, 454] on link "SUBSCRIBE" at bounding box center [487, 441] width 239 height 43
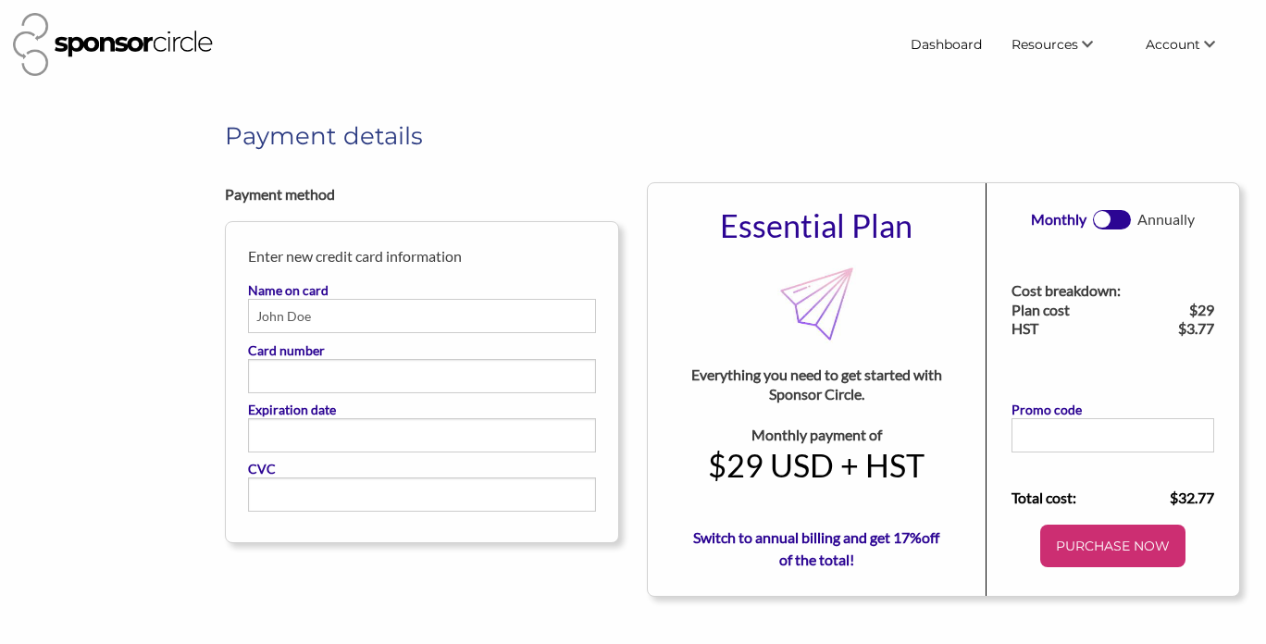
click at [473, 312] on input "Name on card" at bounding box center [422, 316] width 348 height 34
type input "Alisa Miroshnichenko"
type input "A"
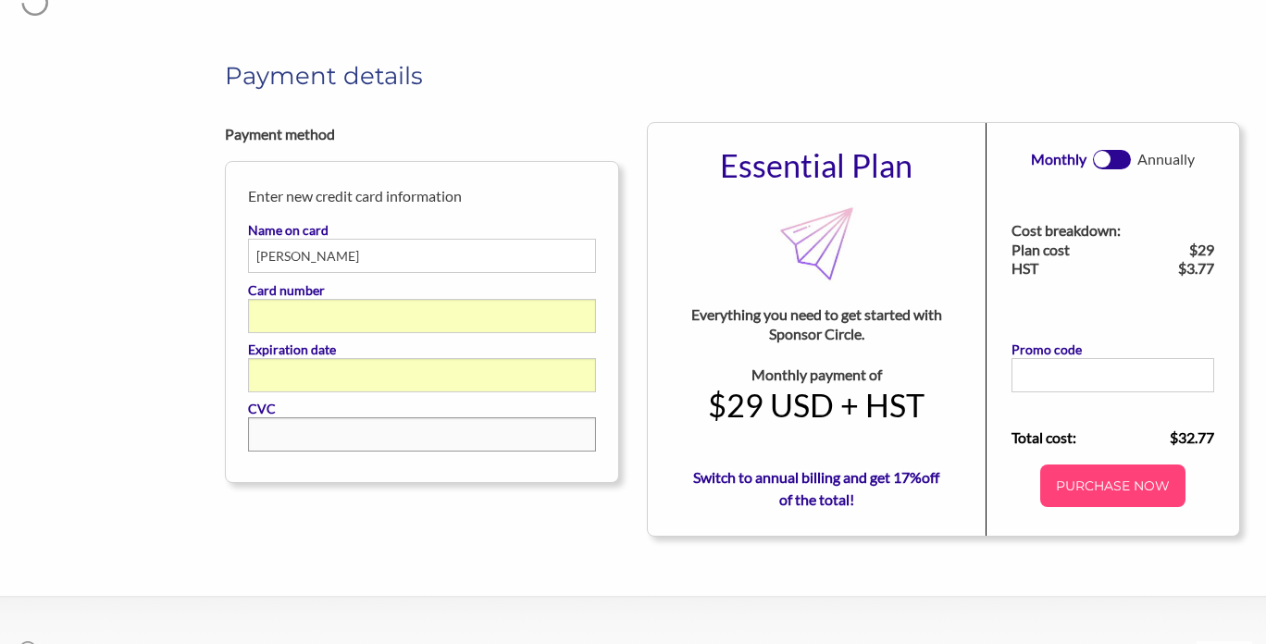
scroll to position [56, 0]
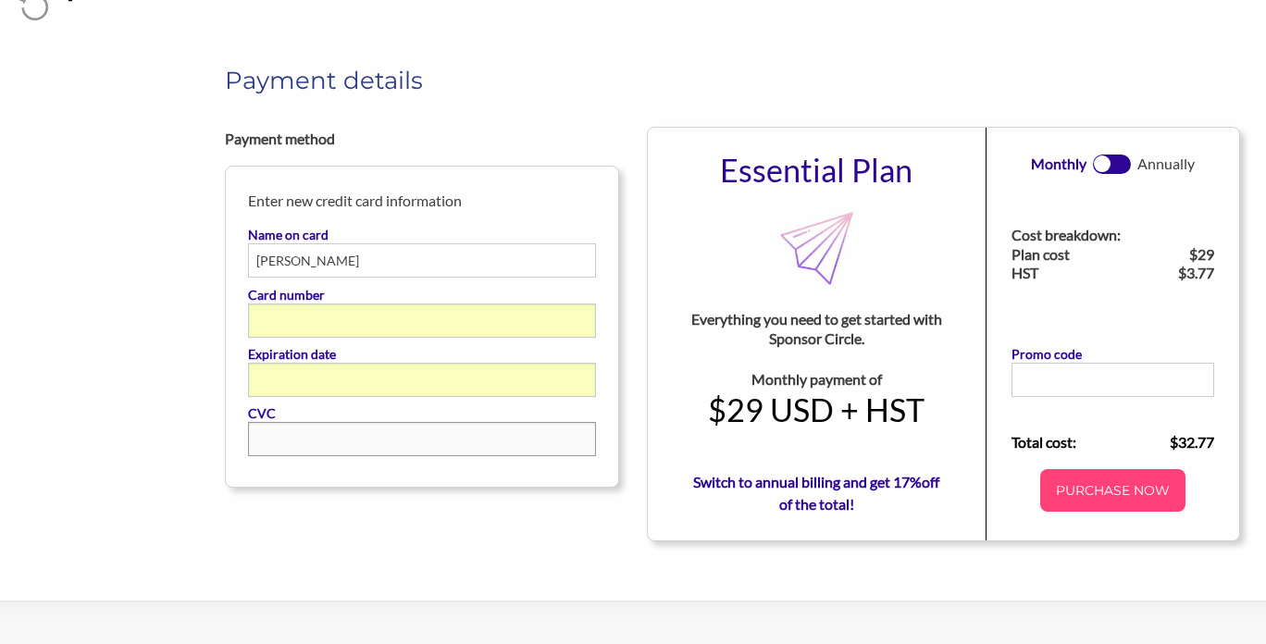
click at [1083, 490] on p "PURCHASE NOW" at bounding box center [1113, 491] width 130 height 28
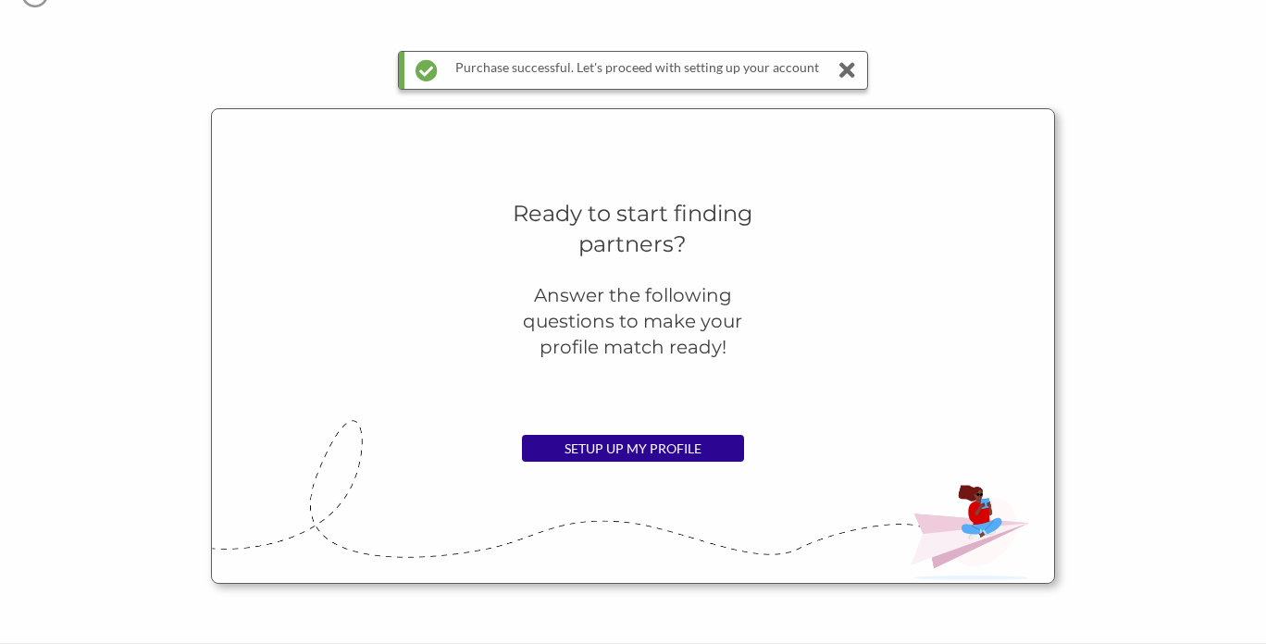
scroll to position [69, 0]
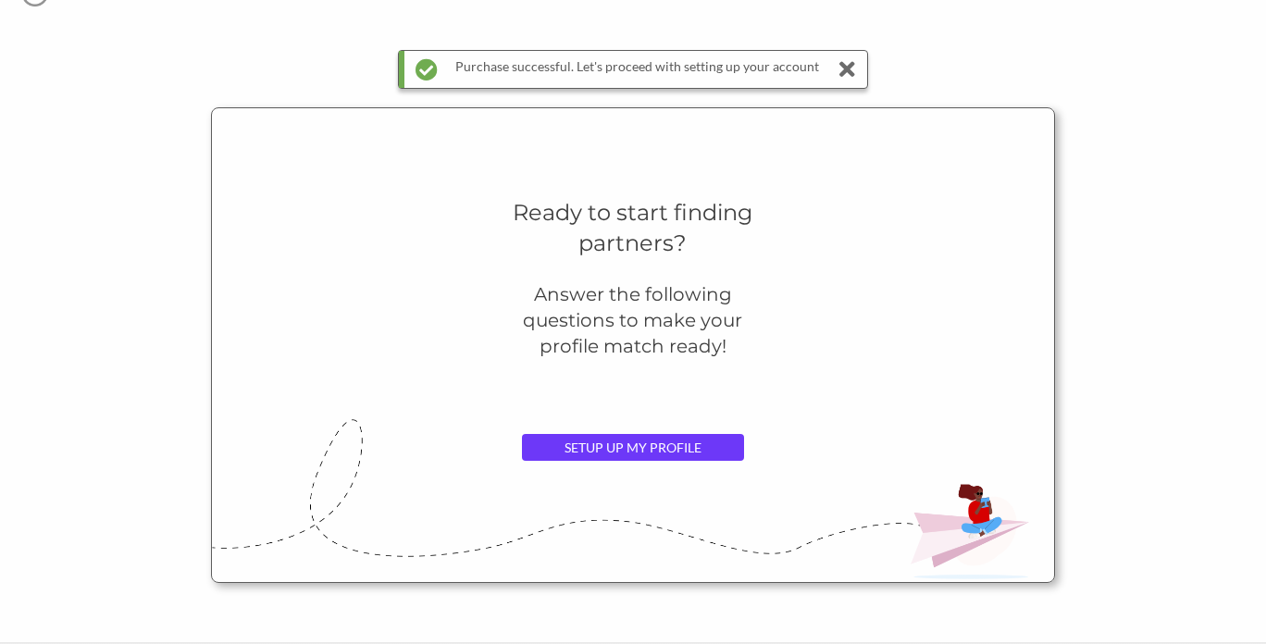
click at [614, 453] on link "SETUP UP MY PROFILE" at bounding box center [633, 448] width 222 height 28
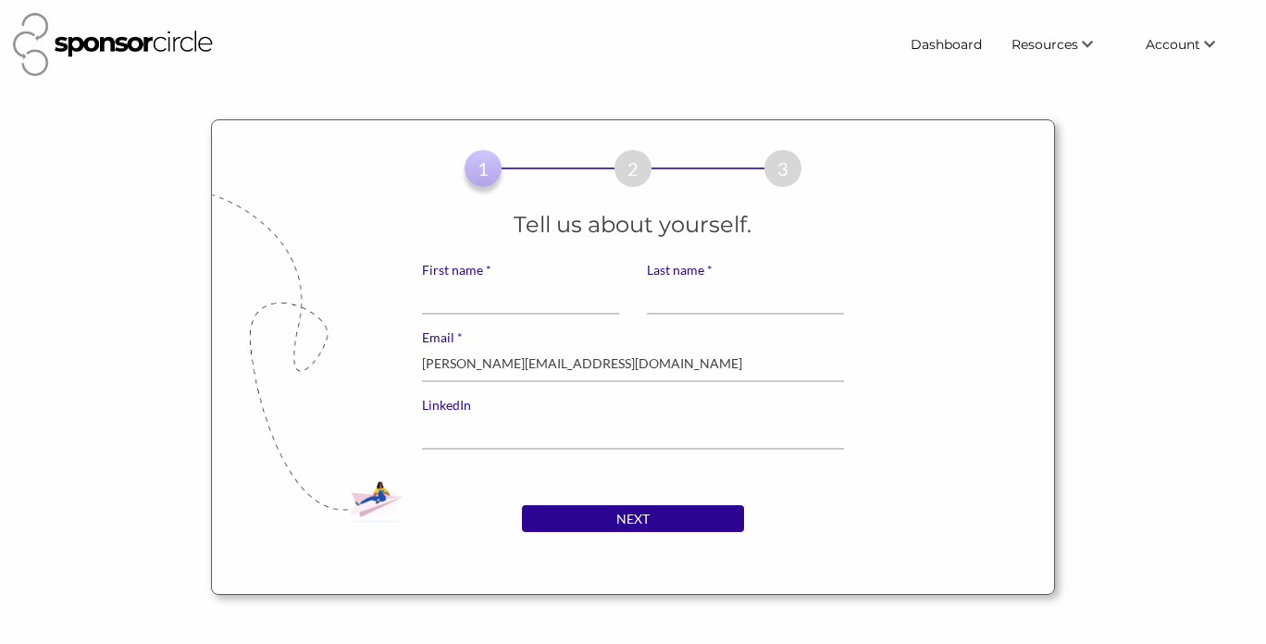
click at [502, 300] on input "* First name" at bounding box center [520, 297] width 197 height 36
type input "[PERSON_NAME]"
click at [513, 423] on input "LinkedIn" at bounding box center [633, 432] width 422 height 36
click at [592, 523] on input "NEXT" at bounding box center [633, 519] width 222 height 28
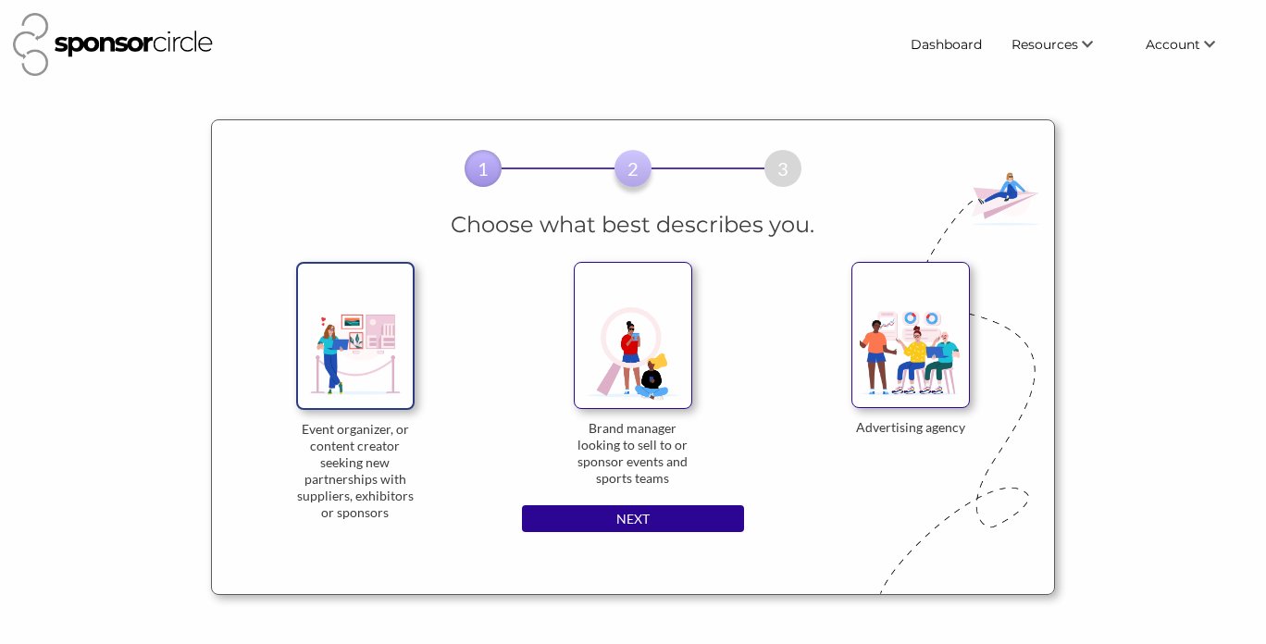
click at [356, 367] on img at bounding box center [355, 335] width 118 height 147
click at [0, 0] on input "Event organizer, or content creator seeking new partnerships with suppliers, ex…" at bounding box center [0, 0] width 0 height 0
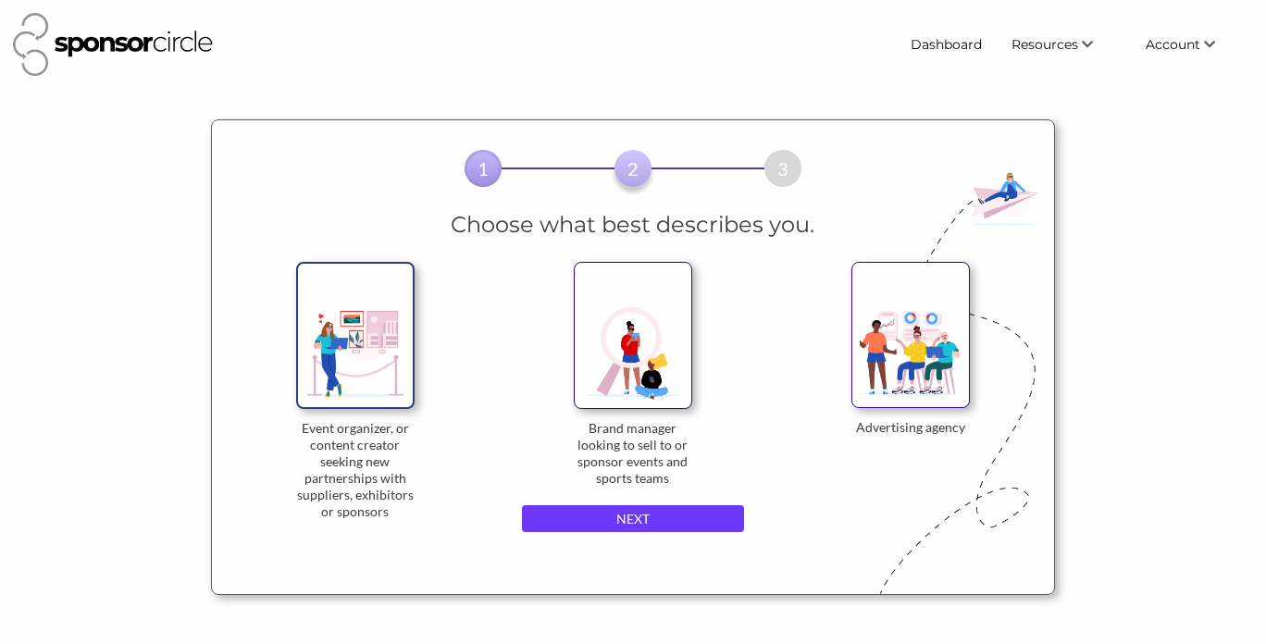
click at [600, 513] on input "NEXT" at bounding box center [633, 519] width 222 height 28
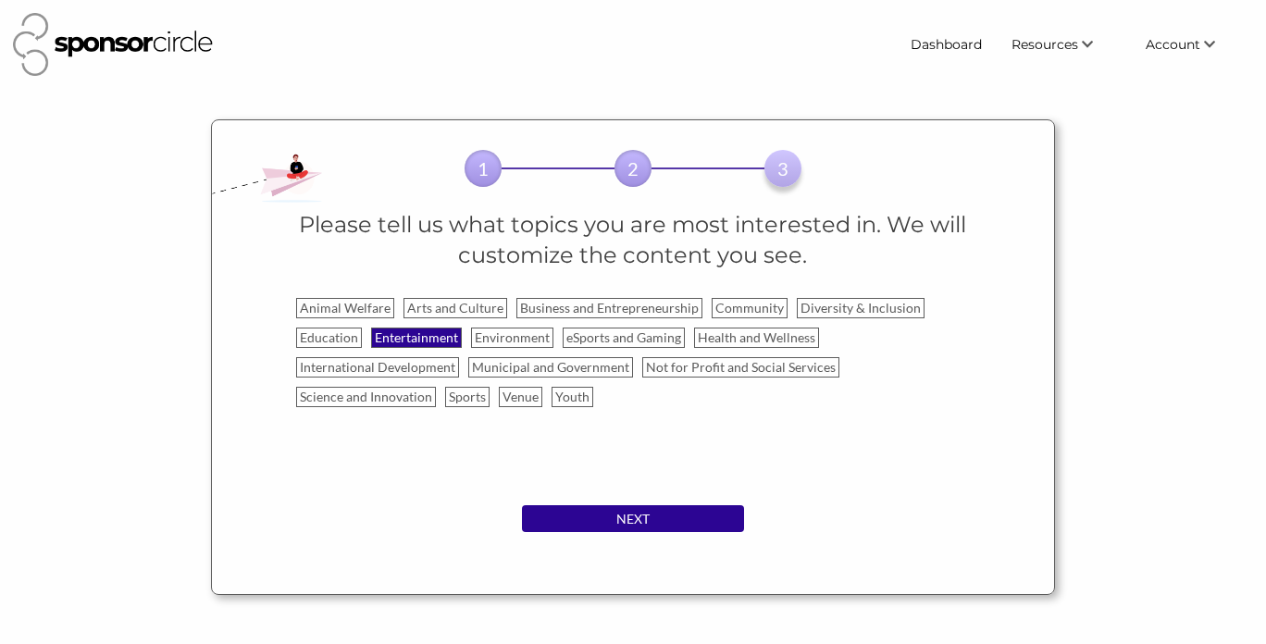
click at [403, 341] on label "Entertainment" at bounding box center [416, 338] width 91 height 20
click at [0, 0] on input "Entertainment" at bounding box center [0, 0] width 0 height 0
click at [465, 305] on label "Arts and Culture" at bounding box center [455, 308] width 104 height 20
click at [0, 0] on input "Arts and Culture" at bounding box center [0, 0] width 0 height 0
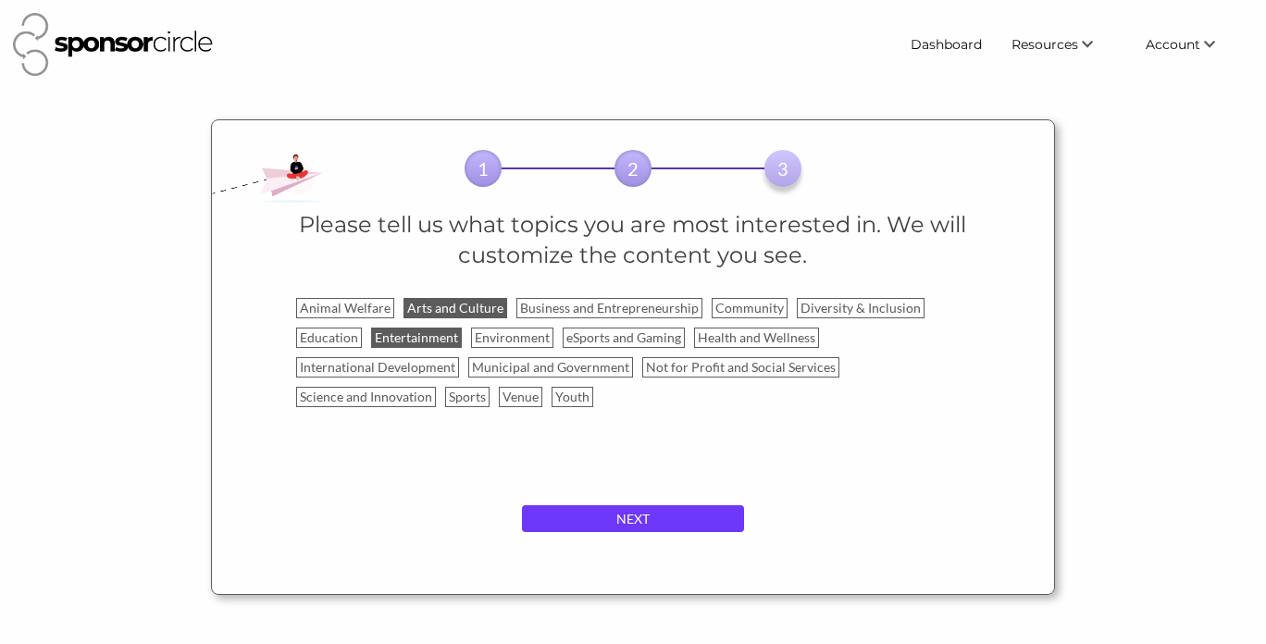
click at [656, 517] on input "NEXT" at bounding box center [633, 519] width 222 height 28
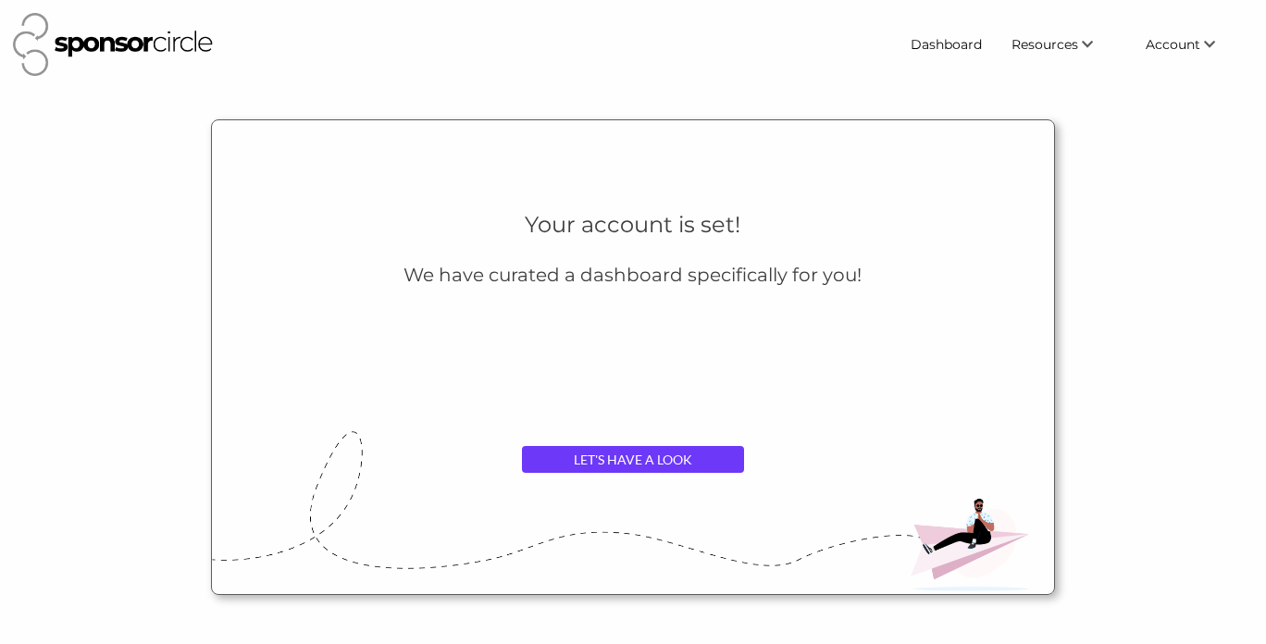
click at [647, 465] on link "LET'S HAVE A LOOK" at bounding box center [633, 460] width 222 height 28
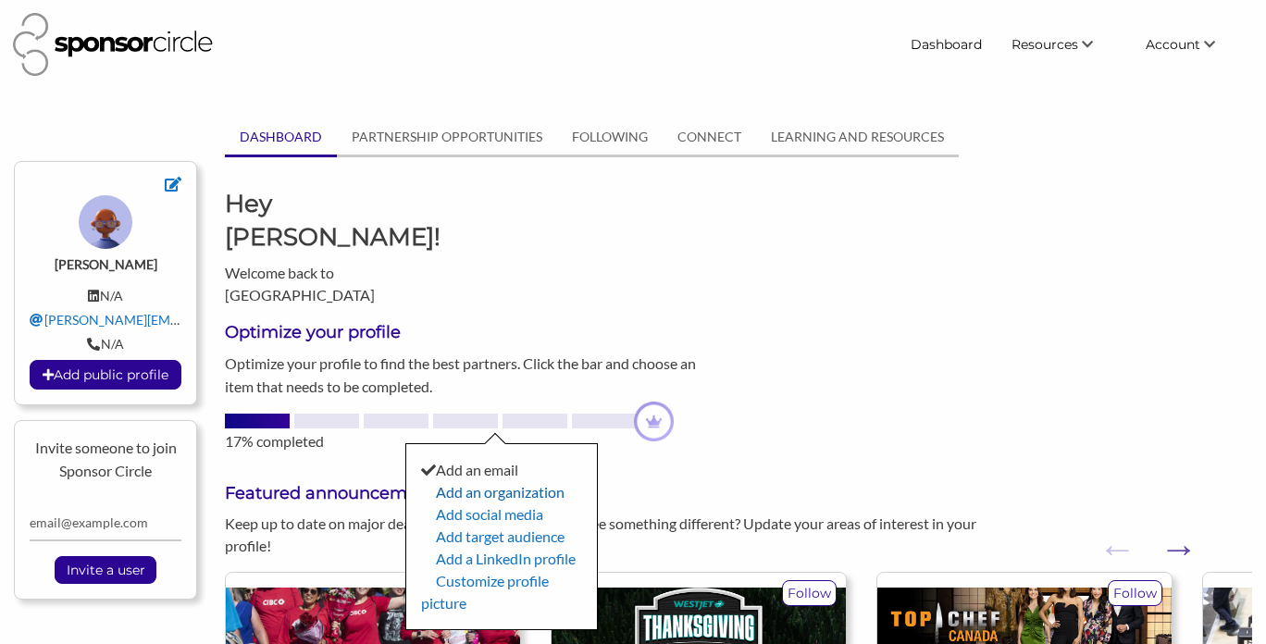
click at [458, 483] on link "Add an organization" at bounding box center [500, 492] width 129 height 18
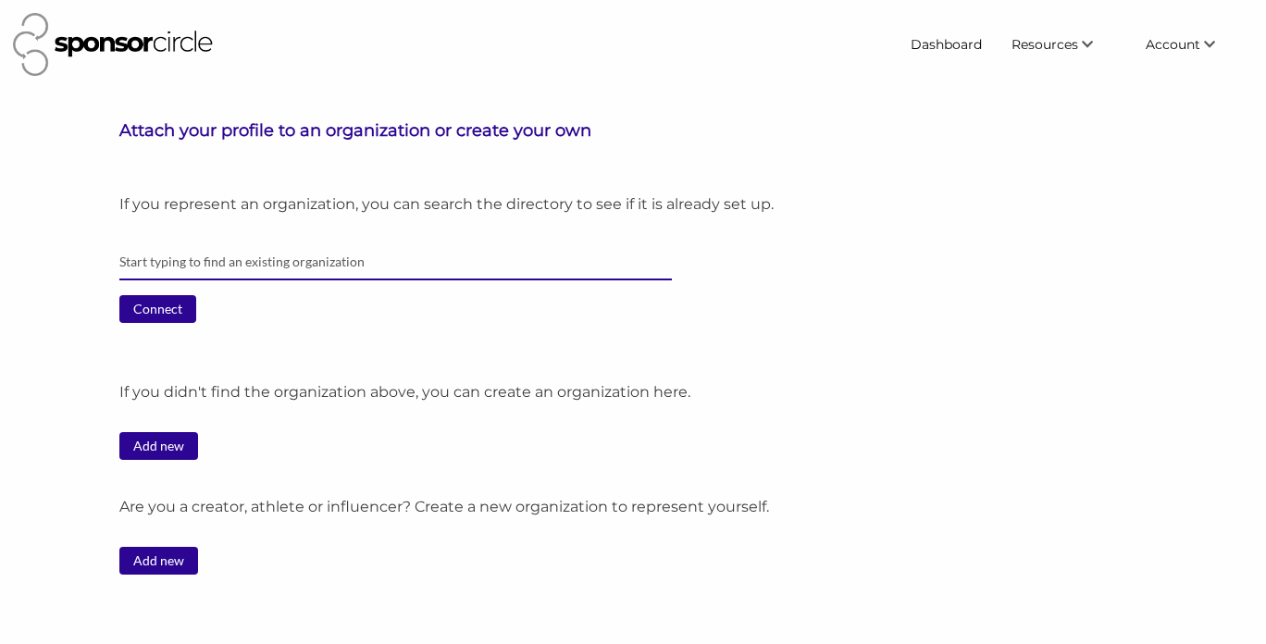
click at [182, 265] on input "text" at bounding box center [395, 262] width 552 height 36
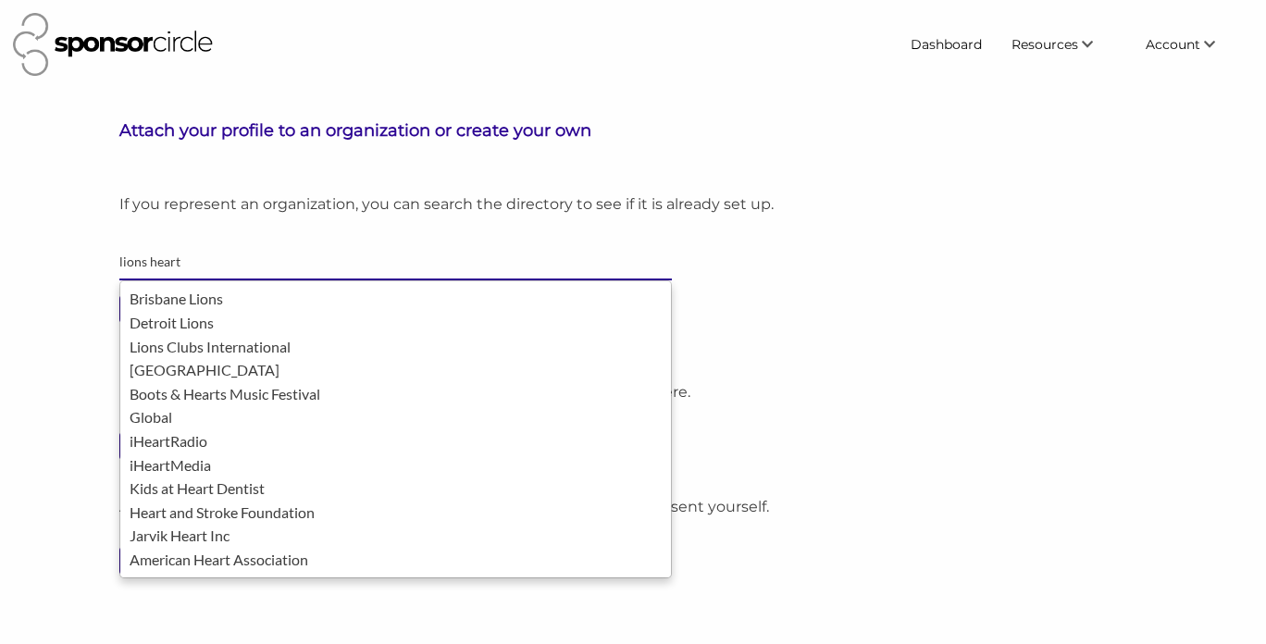
click at [304, 254] on input "lions heart" at bounding box center [395, 262] width 552 height 36
type input "lions heart"
click at [291, 220] on div "If you represent an organization, you can search the directory to see if it is …" at bounding box center [685, 391] width 1133 height 395
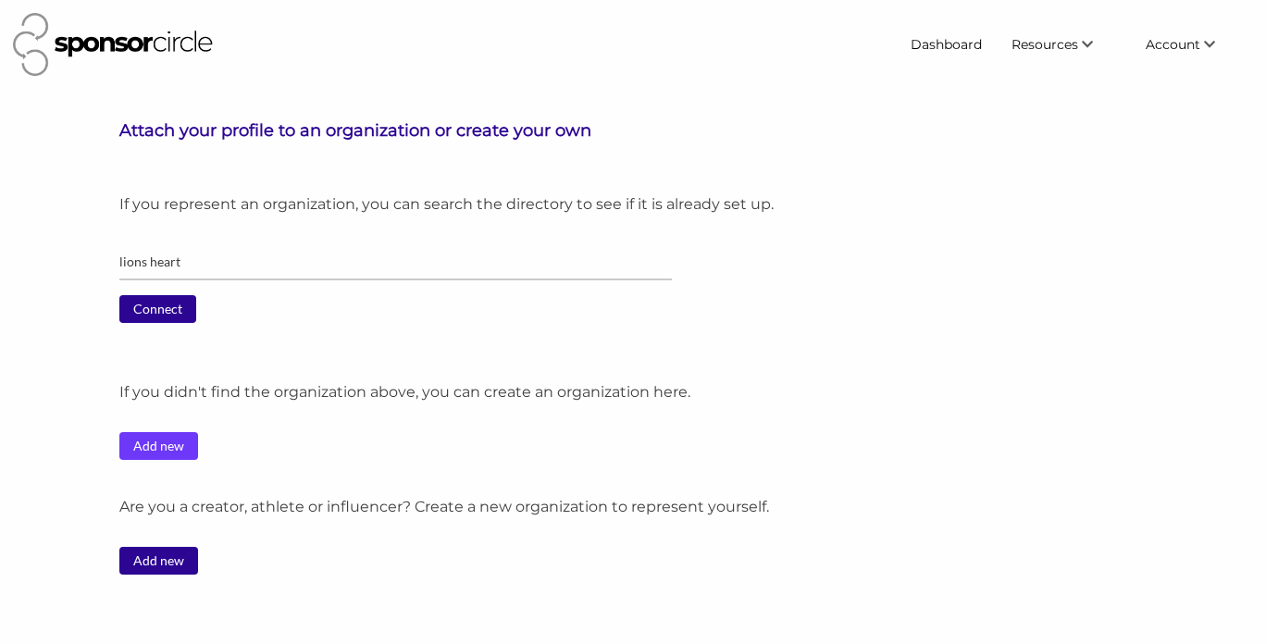
click at [155, 442] on link "Add new" at bounding box center [158, 446] width 79 height 28
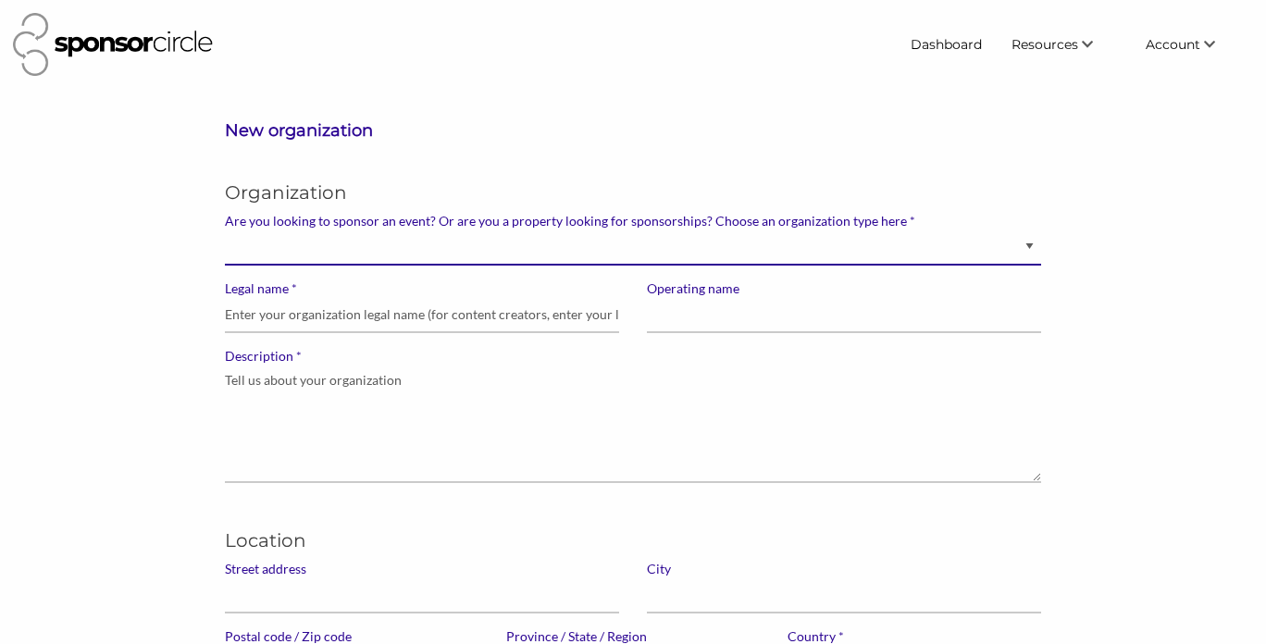
click at [283, 244] on select "Brand manager looking to sell to or sponsor events and sports teams Event organ…" at bounding box center [633, 247] width 816 height 36
select select "Property"
click at [225, 229] on select "Brand manager looking to sell to or sponsor events and sports teams Event organ…" at bounding box center [633, 247] width 816 height 36
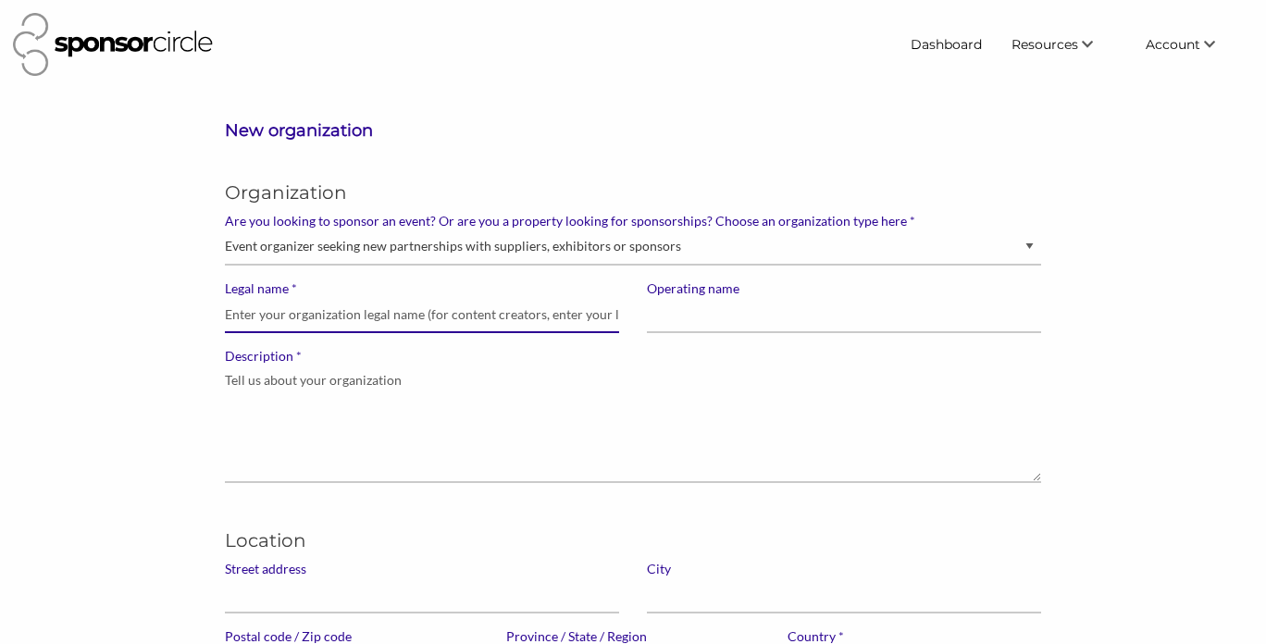
click at [302, 323] on input "* Legal name" at bounding box center [422, 315] width 394 height 36
type input "Lions heart foundation"
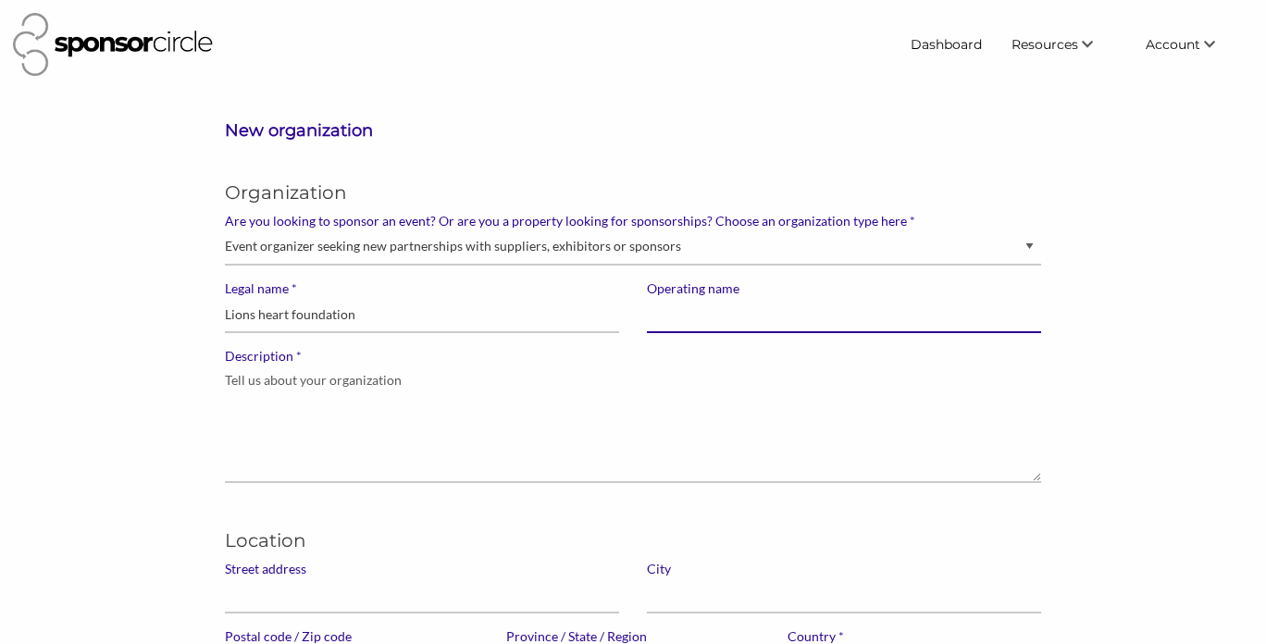
click at [775, 318] on input "Operating name" at bounding box center [844, 315] width 394 height 36
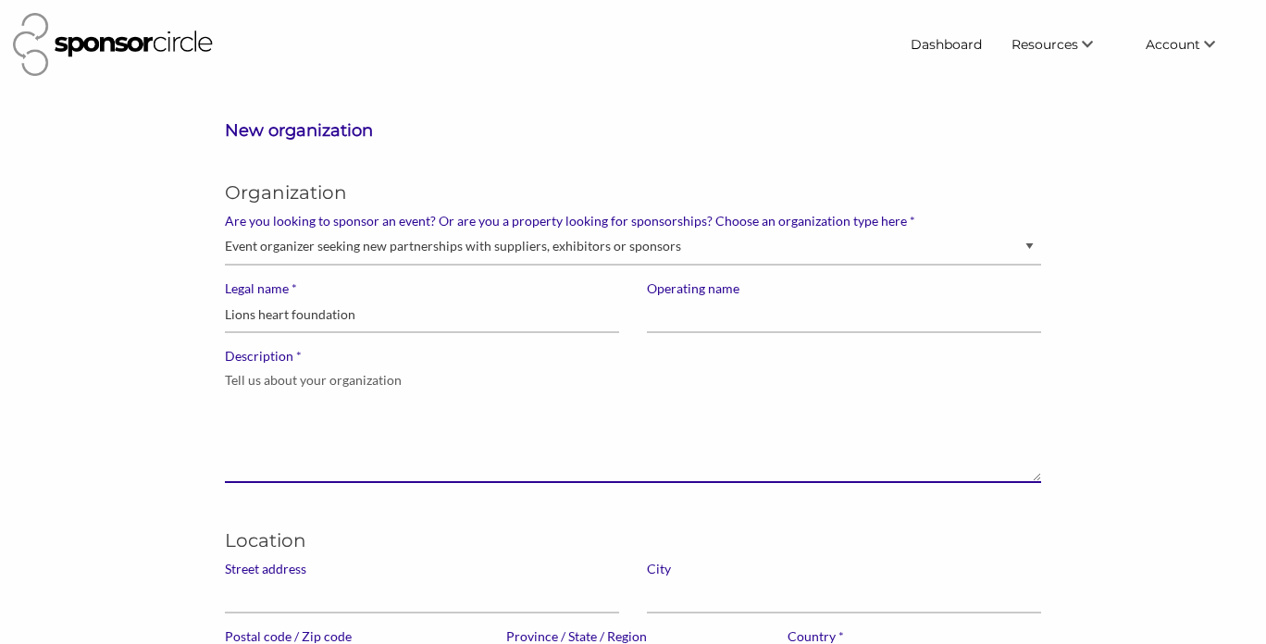
click at [473, 441] on textarea "* Description" at bounding box center [633, 424] width 816 height 118
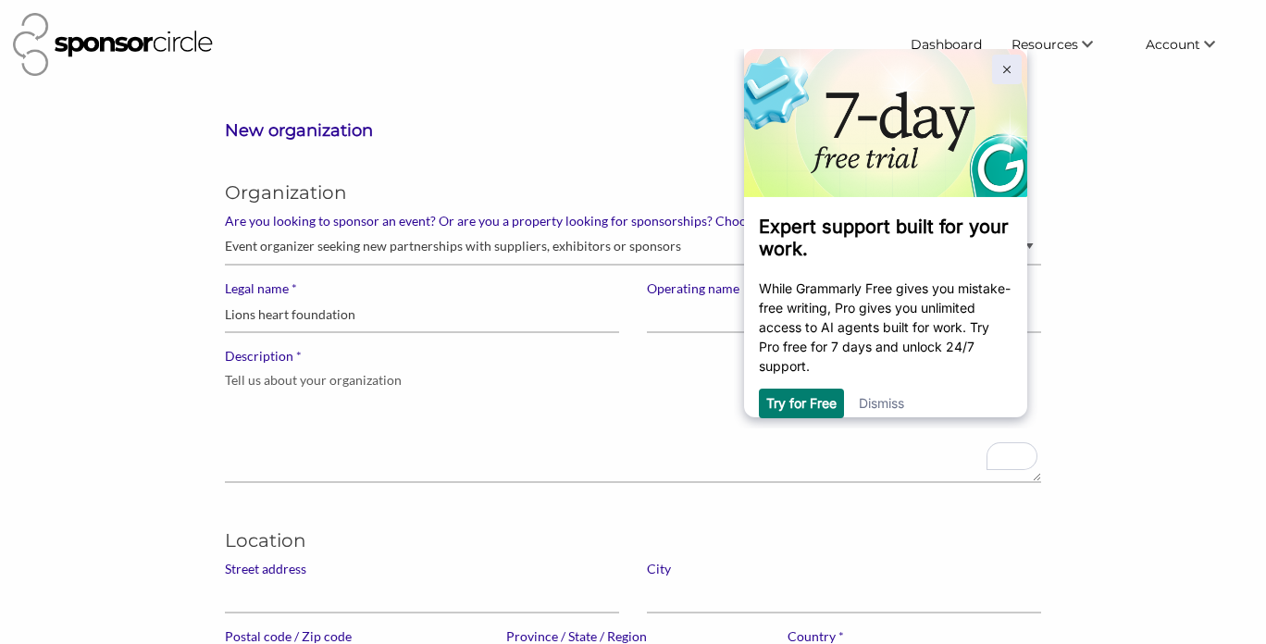
click at [1004, 61] on link at bounding box center [1007, 69] width 30 height 30
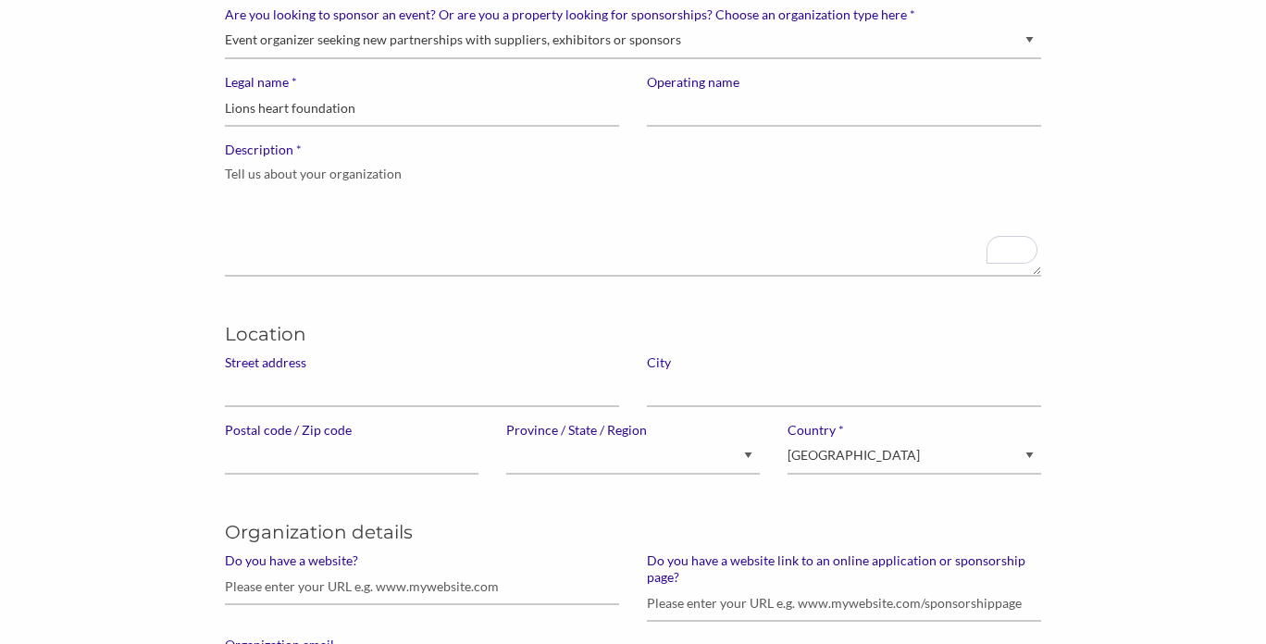
scroll to position [270, 0]
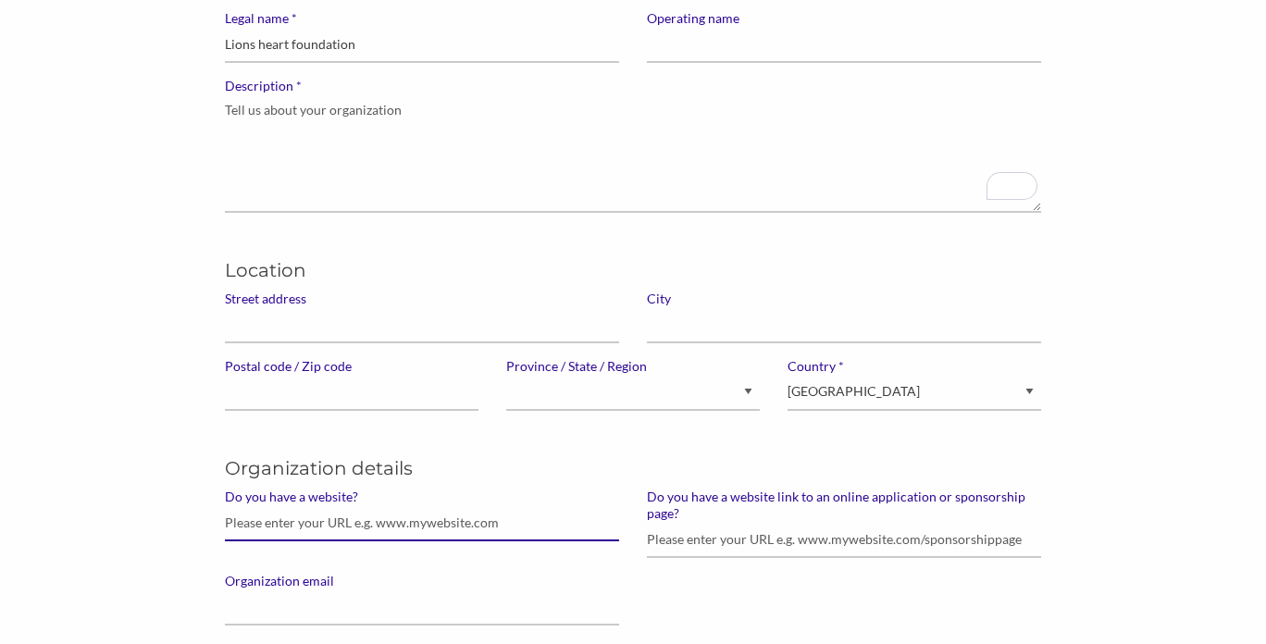
click at [272, 528] on input "Do you have a website?" at bounding box center [422, 523] width 394 height 36
paste input "[URL][DOMAIN_NAME]"
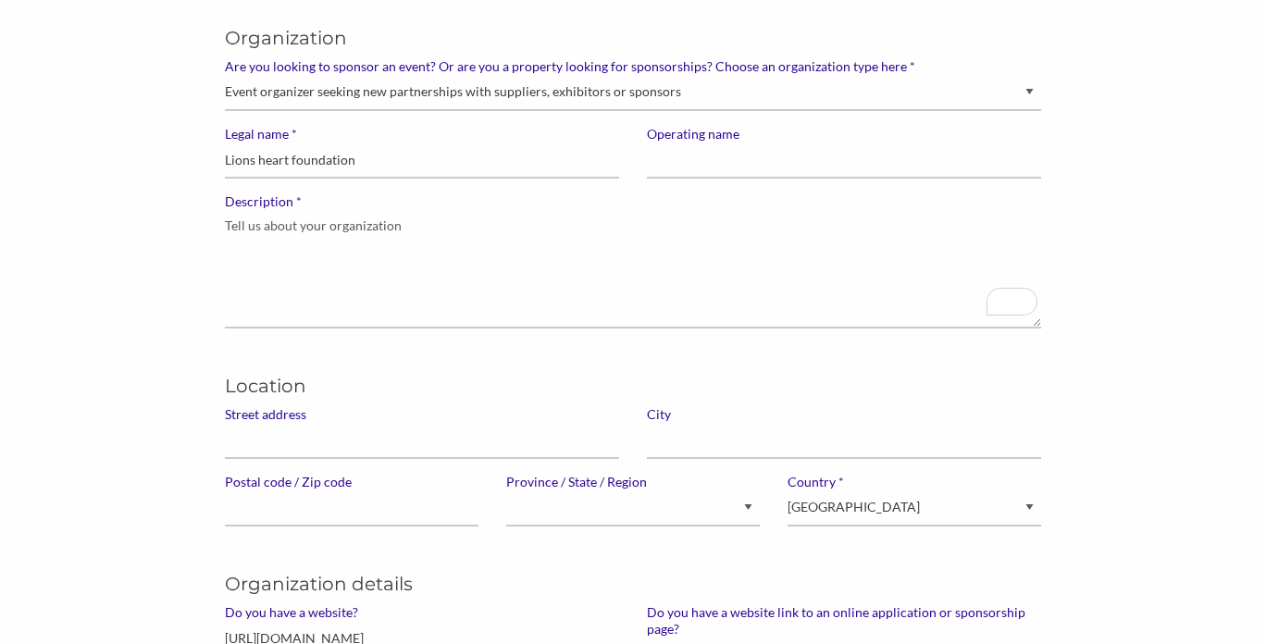
scroll to position [132, 0]
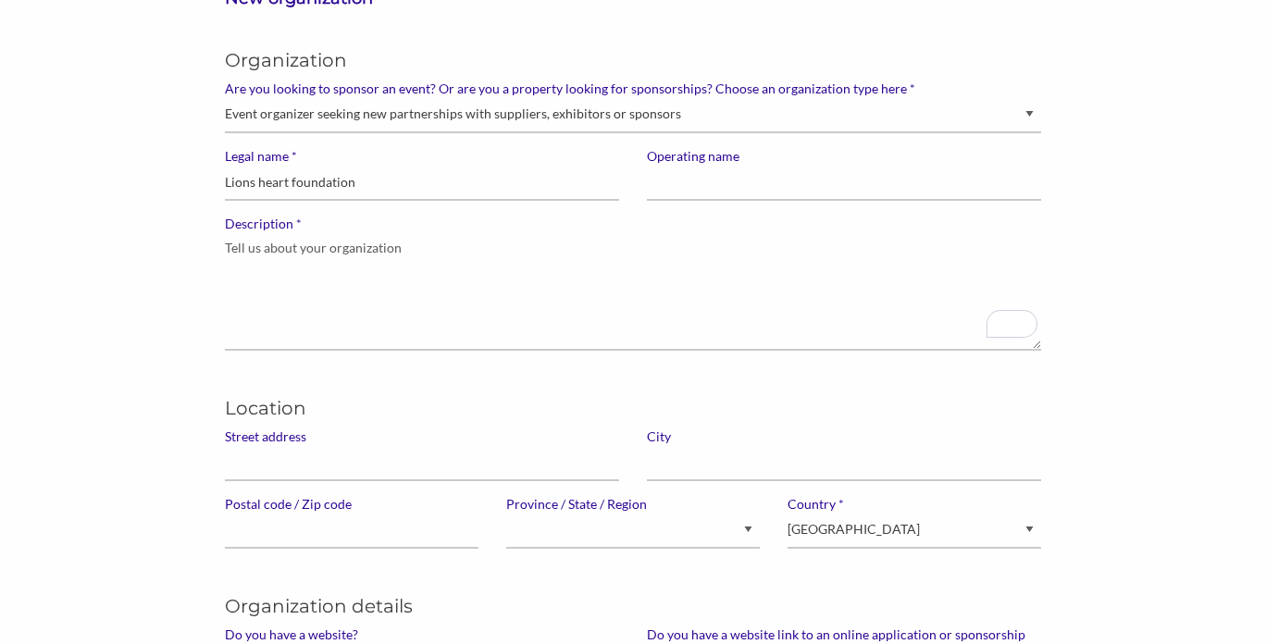
type input "[URL][DOMAIN_NAME]"
click at [356, 284] on textarea "* Description" at bounding box center [633, 291] width 816 height 118
paste textarea "We create immersive event experiences that bring people together with purpose. …"
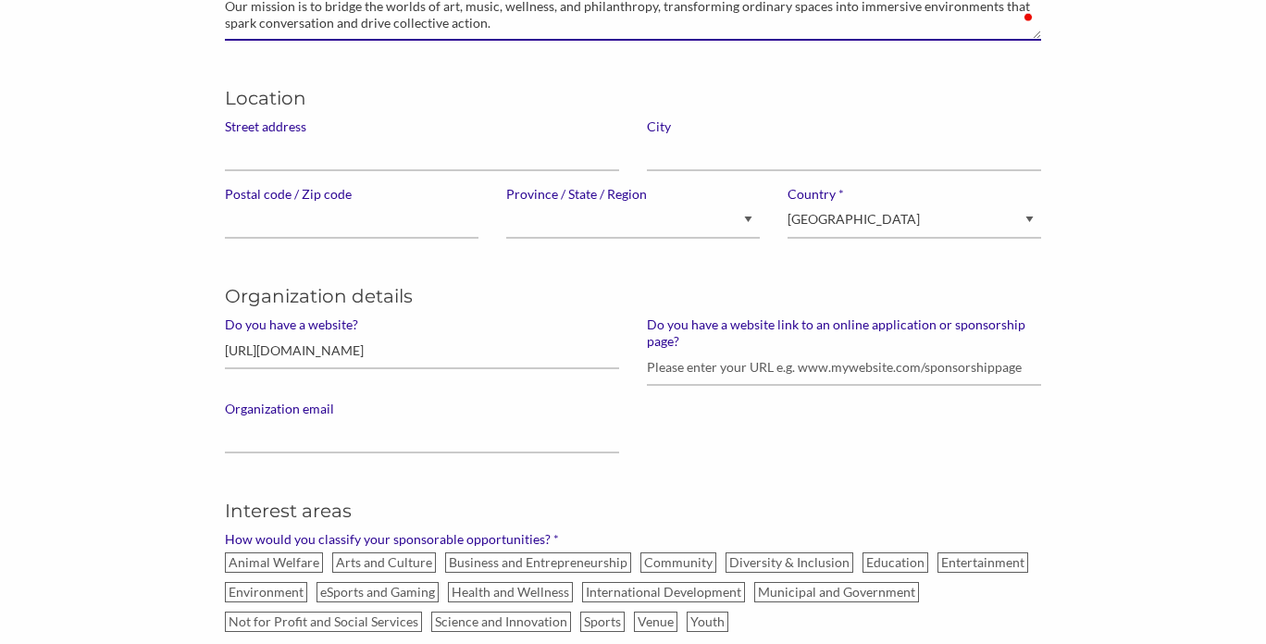
scroll to position [443, 0]
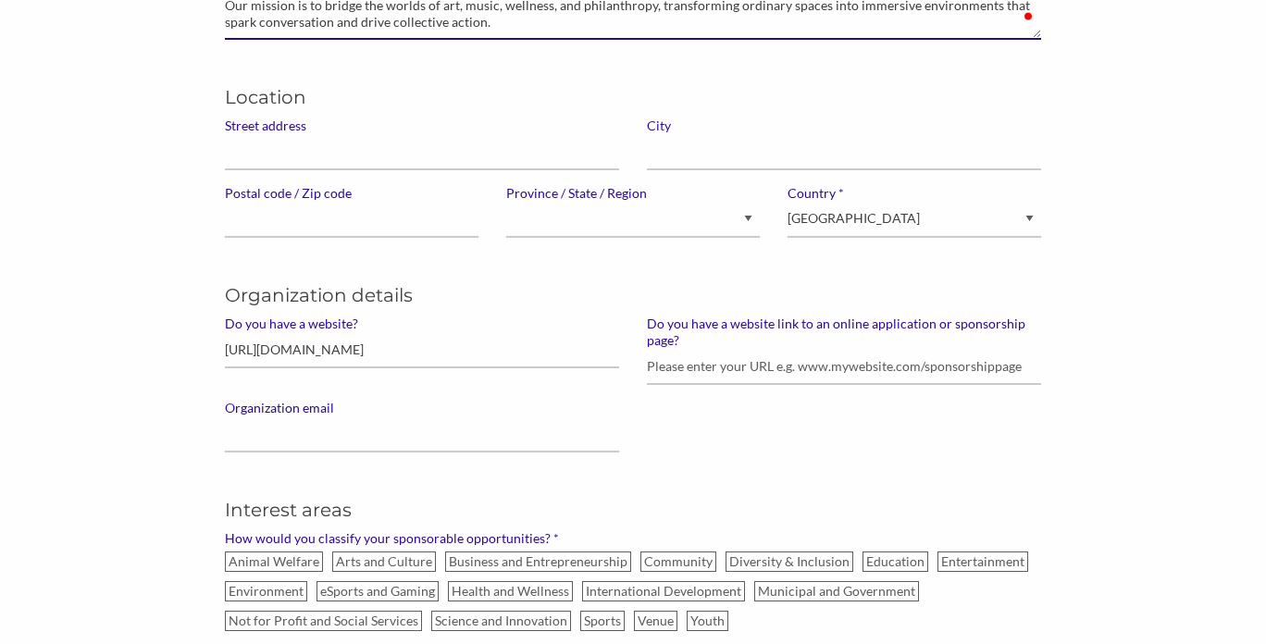
type textarea "We create immersive event experiences that bring people together with purpose. …"
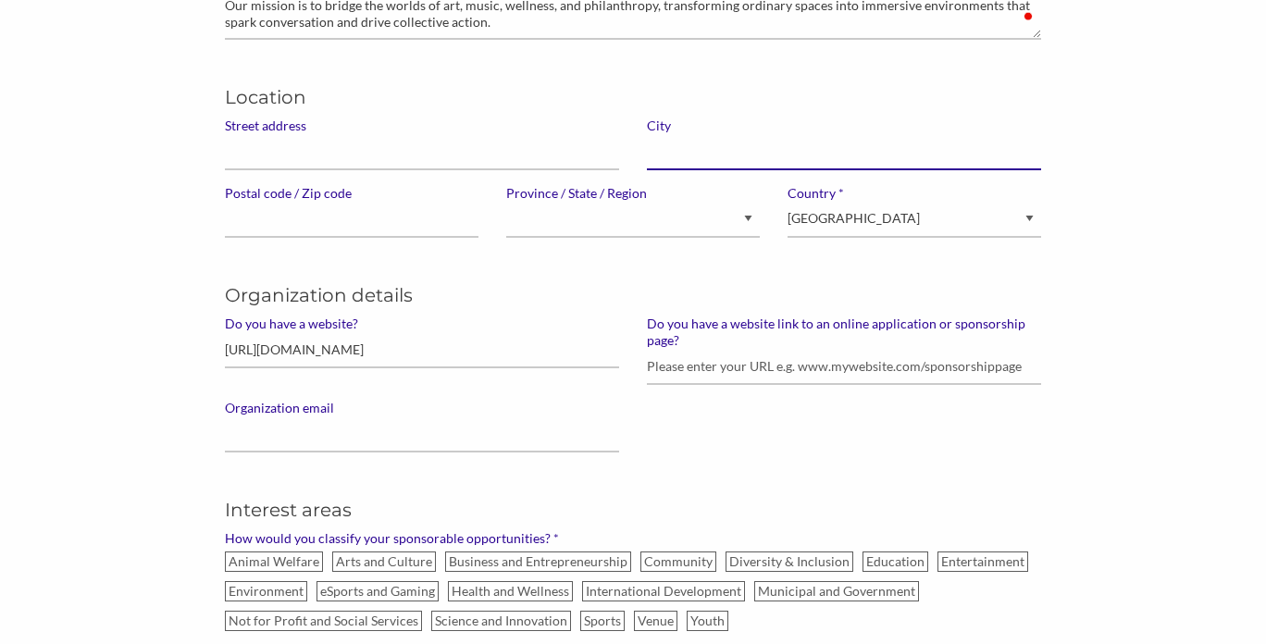
click at [699, 149] on input "text" at bounding box center [844, 152] width 394 height 36
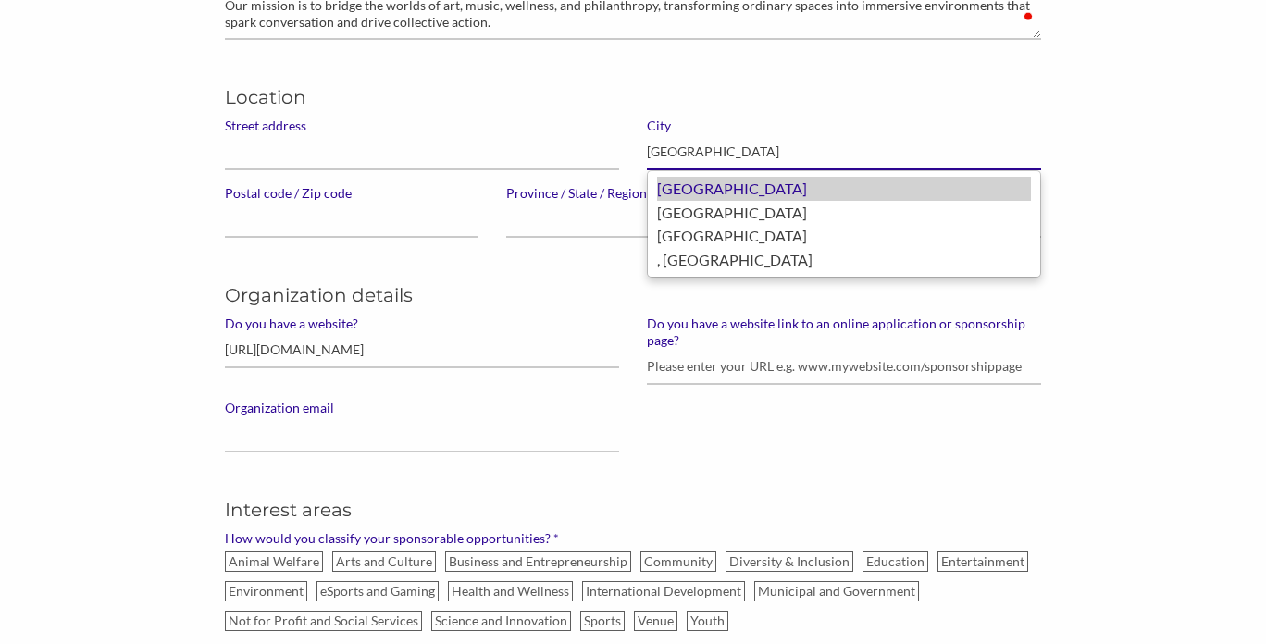
click at [692, 192] on div "[GEOGRAPHIC_DATA]" at bounding box center [844, 189] width 374 height 24
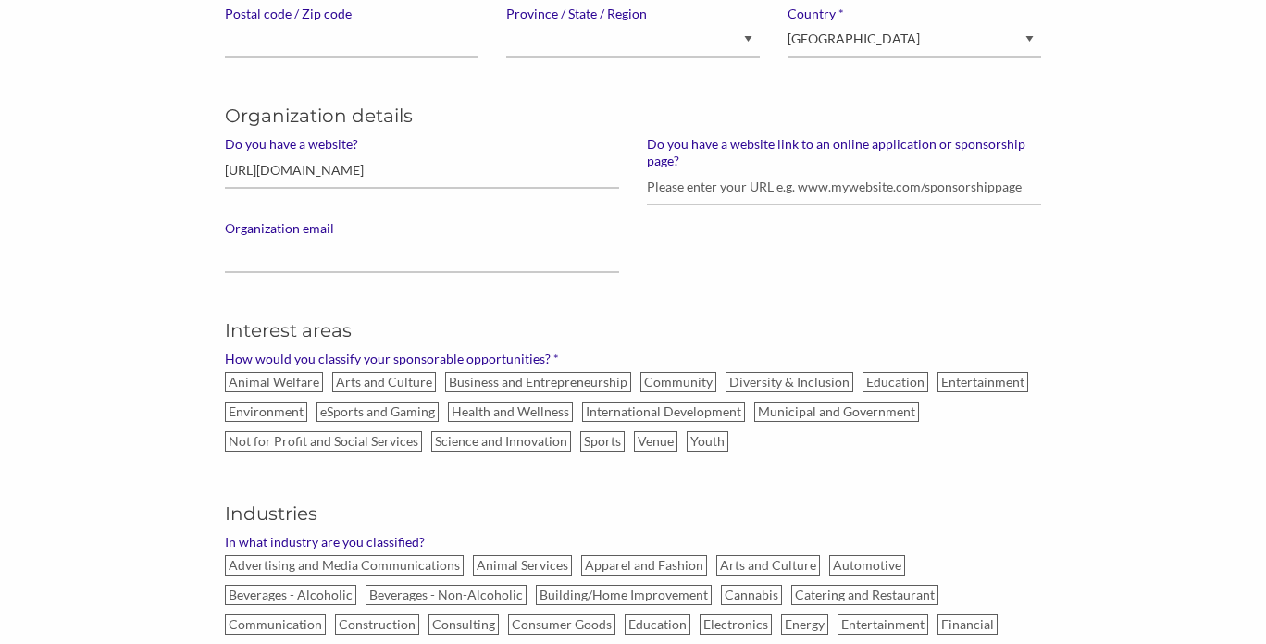
scroll to position [626, 0]
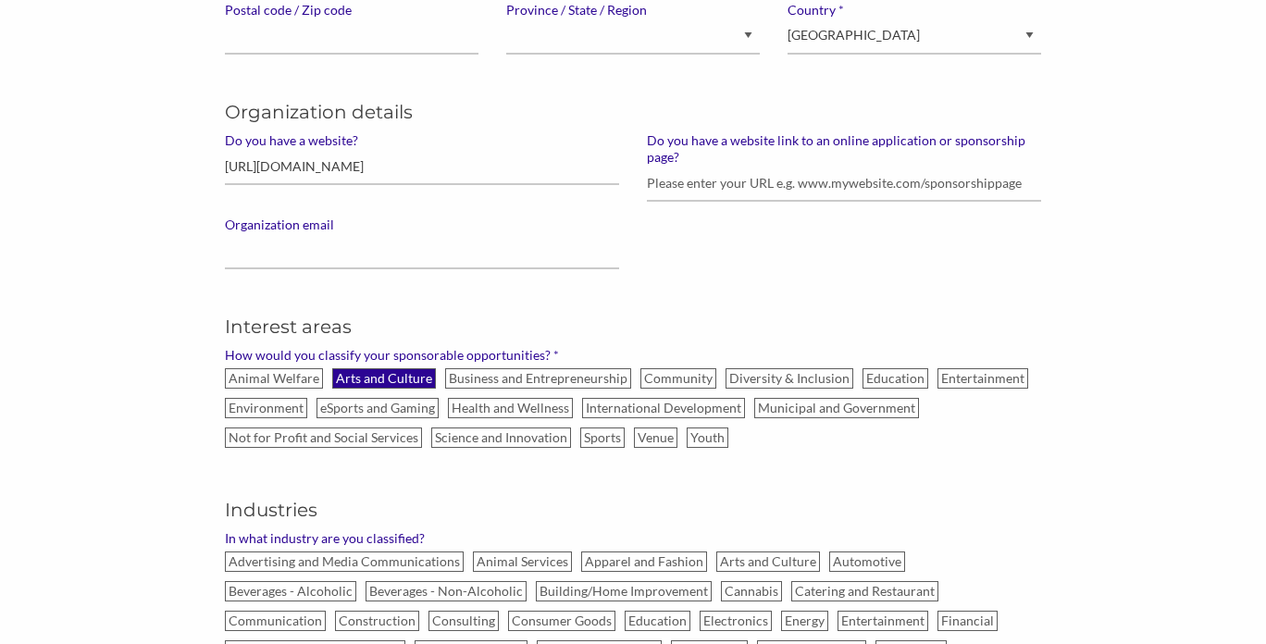
type input "[GEOGRAPHIC_DATA]"
click at [359, 373] on label "Arts and Culture" at bounding box center [384, 378] width 104 height 20
click at [0, 0] on input "Arts and Culture" at bounding box center [0, 0] width 0 height 0
click at [279, 439] on label "Not for Profit and Social Services" at bounding box center [323, 438] width 197 height 20
click at [0, 0] on input "Not for Profit and Social Services" at bounding box center [0, 0] width 0 height 0
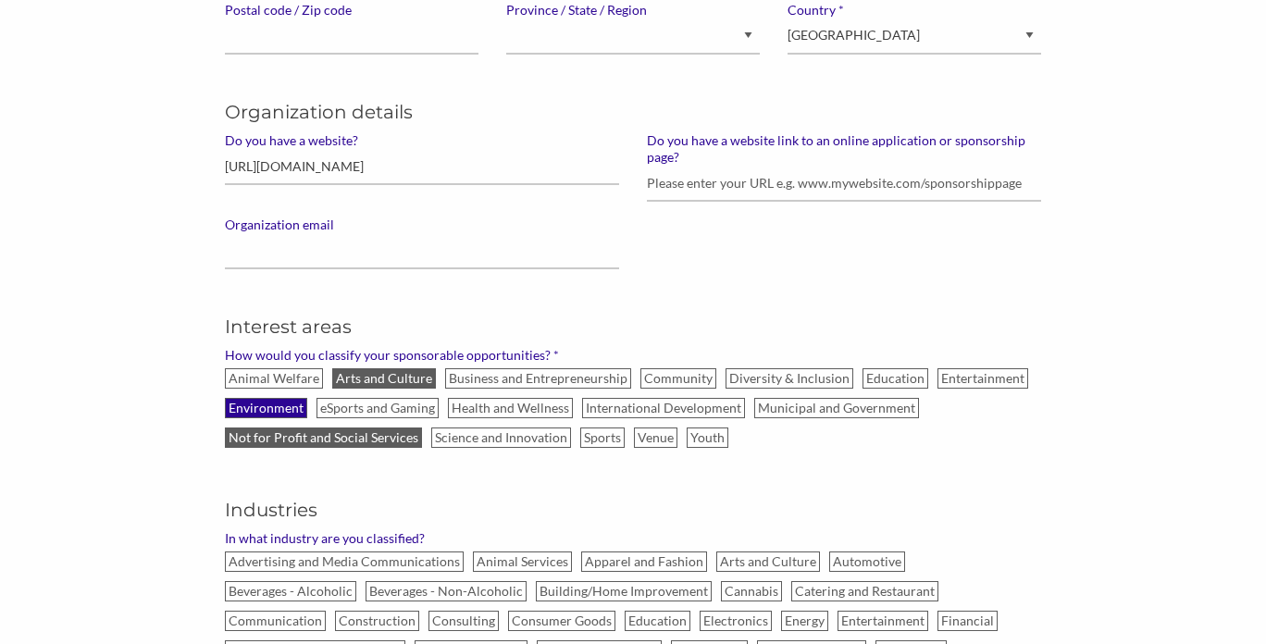
click at [267, 408] on label "Environment" at bounding box center [266, 408] width 82 height 20
click at [0, 0] on input "Environment" at bounding box center [0, 0] width 0 height 0
click at [950, 375] on label "Entertainment" at bounding box center [982, 378] width 91 height 20
click at [0, 0] on input "Entertainment" at bounding box center [0, 0] width 0 height 0
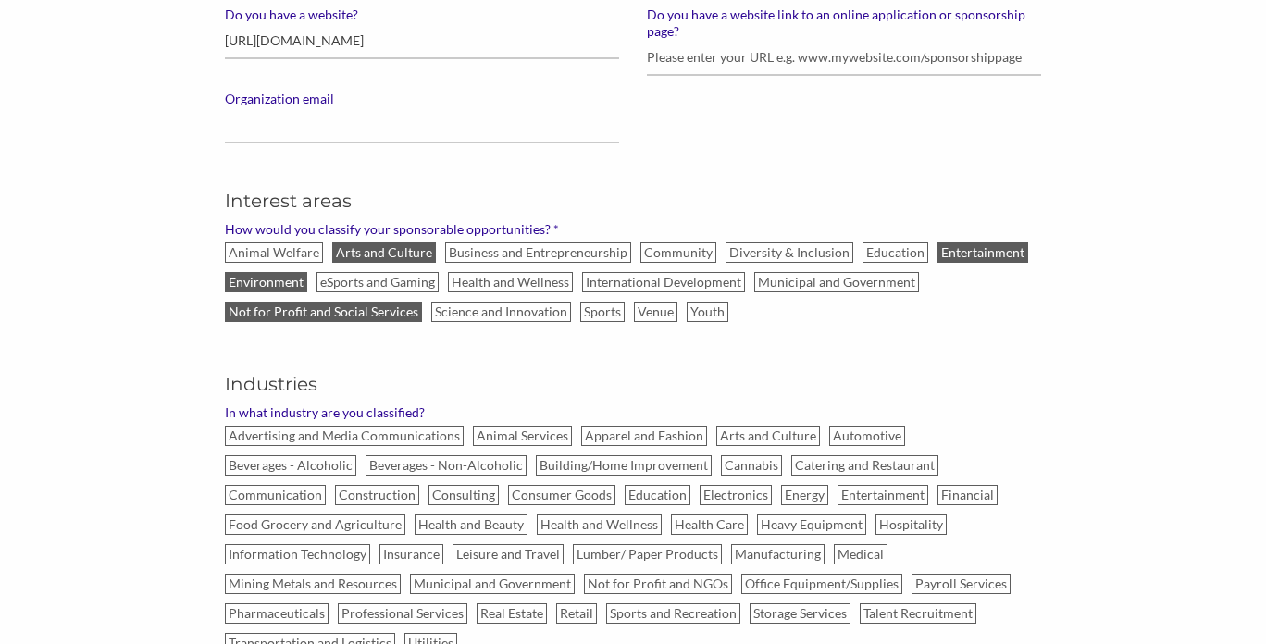
scroll to position [758, 0]
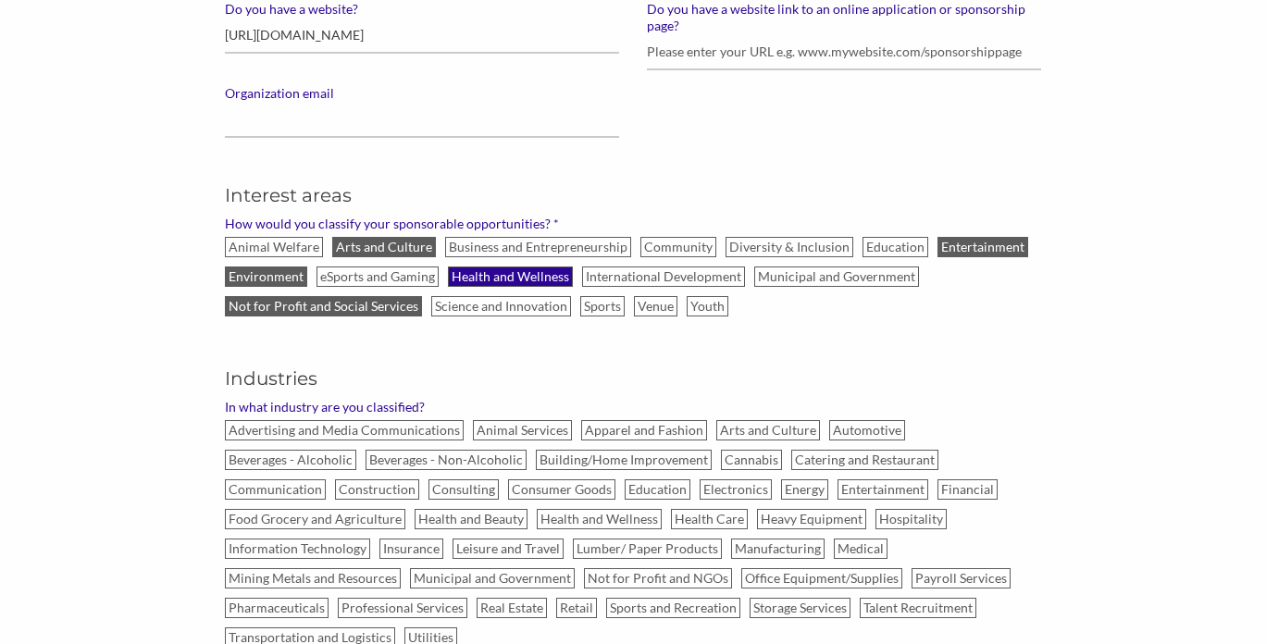
click at [514, 284] on label "Health and Wellness" at bounding box center [510, 277] width 125 height 20
click at [0, 0] on input "Health and Wellness" at bounding box center [0, 0] width 0 height 0
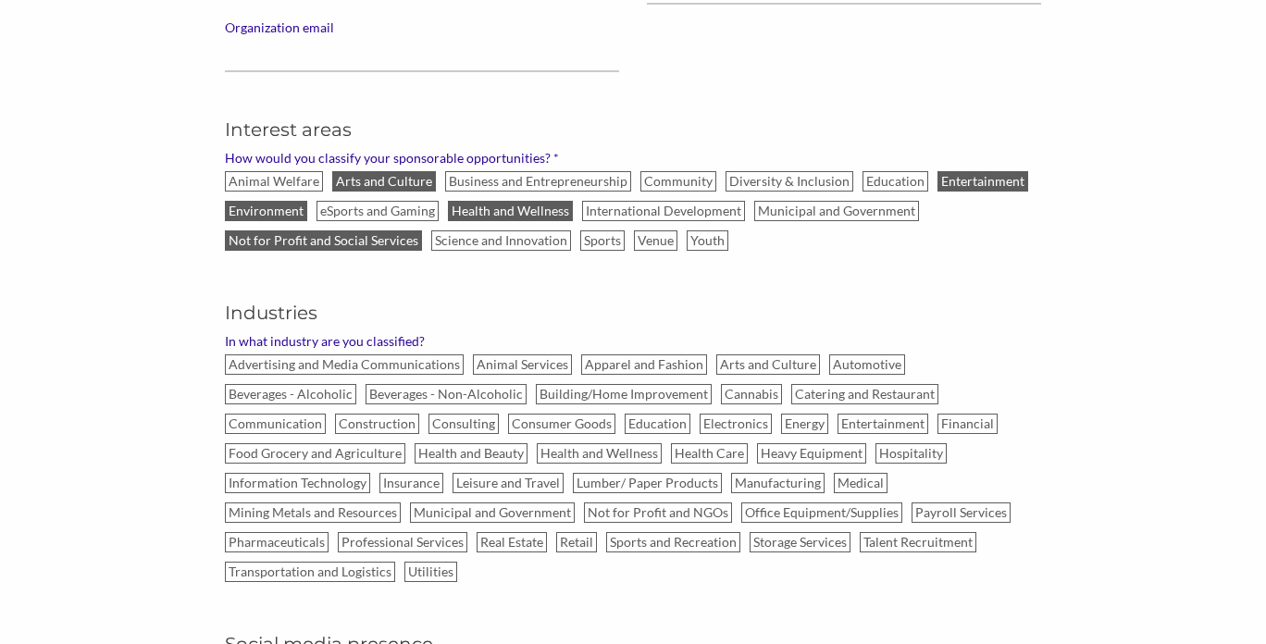
scroll to position [825, 0]
click at [584, 514] on label "Not for Profit and NGOs" at bounding box center [658, 512] width 148 height 20
click at [0, 0] on input "Not for Profit and NGOs" at bounding box center [0, 0] width 0 height 0
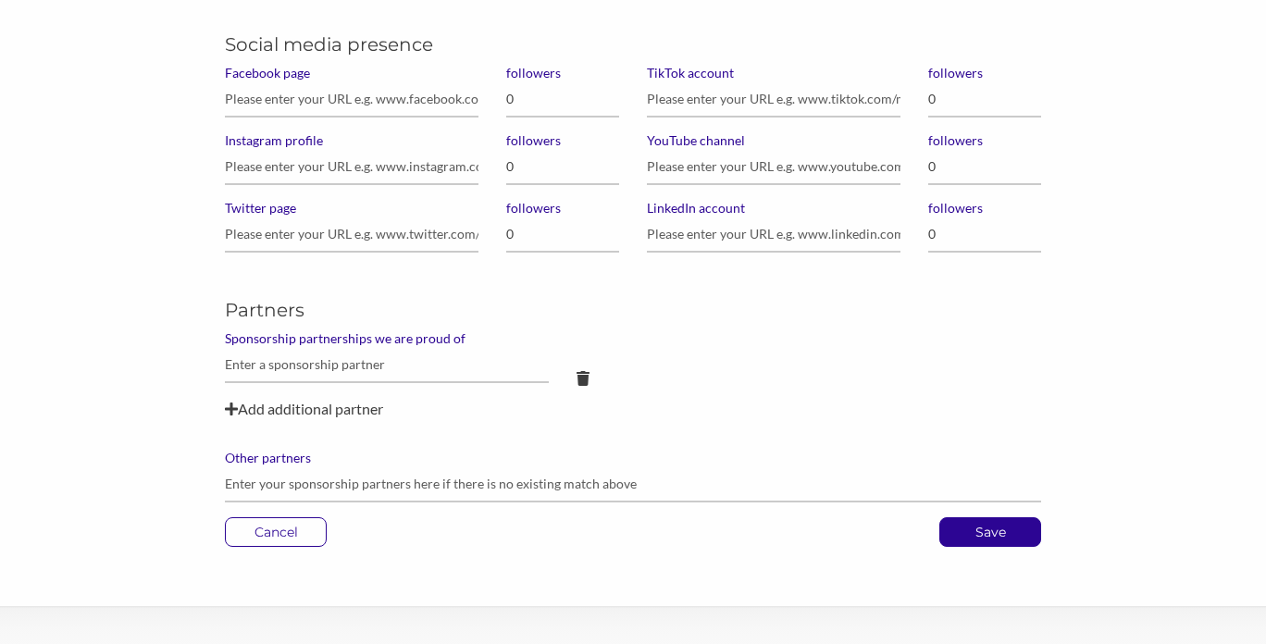
scroll to position [1477, 0]
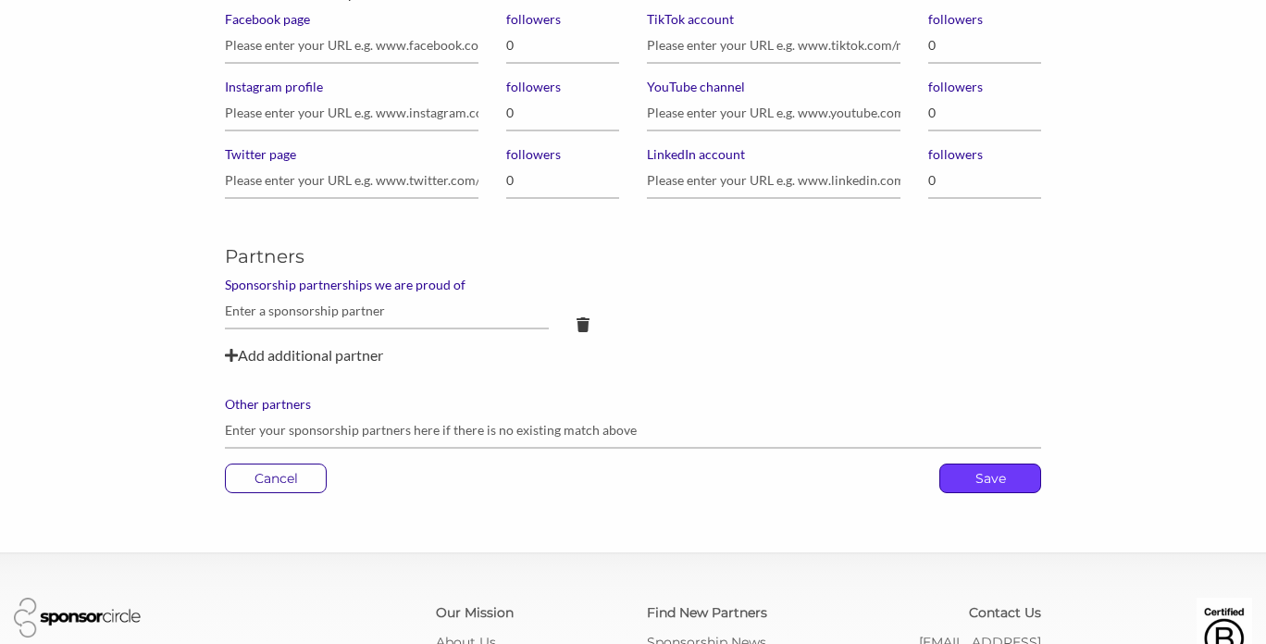
click at [988, 465] on p "Save" at bounding box center [990, 479] width 100 height 28
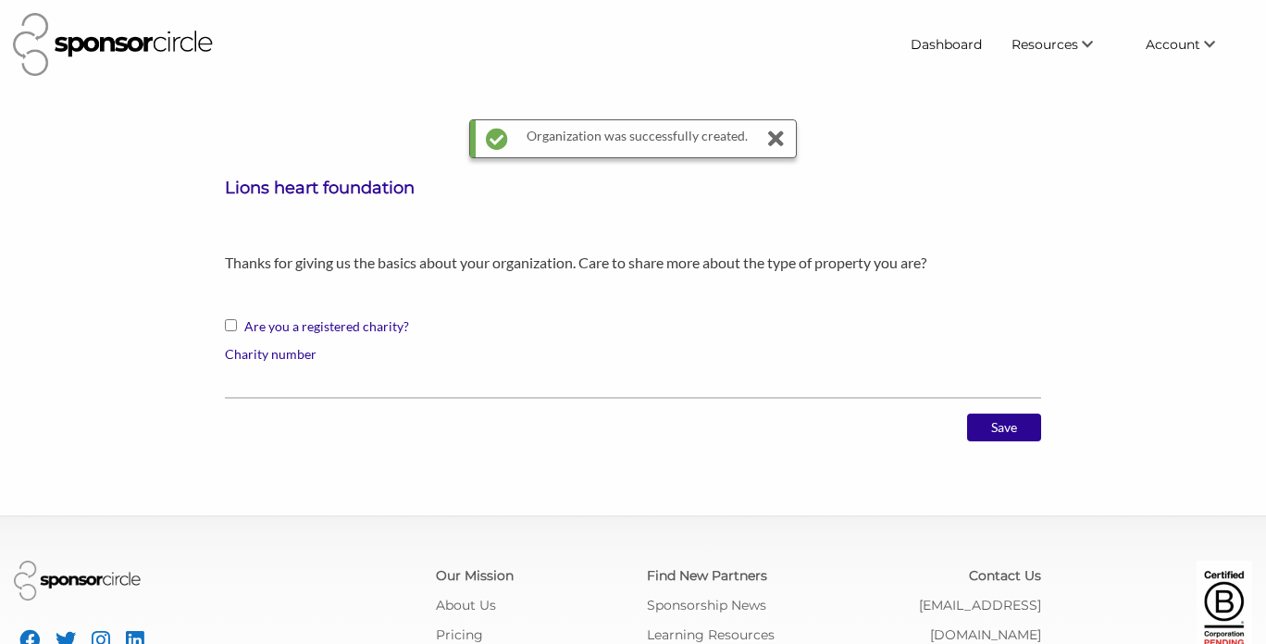
click at [236, 325] on input "Are you a registered charity?" at bounding box center [231, 325] width 12 height 12
checkbox input "true"
click at [663, 385] on input "Charity number" at bounding box center [633, 381] width 816 height 36
drag, startPoint x: 351, startPoint y: 377, endPoint x: 212, endPoint y: 373, distance: 138.9
click at [212, 374] on div "Lions heart foundation Thanks for giving us the basics about your organization.…" at bounding box center [633, 316] width 844 height 279
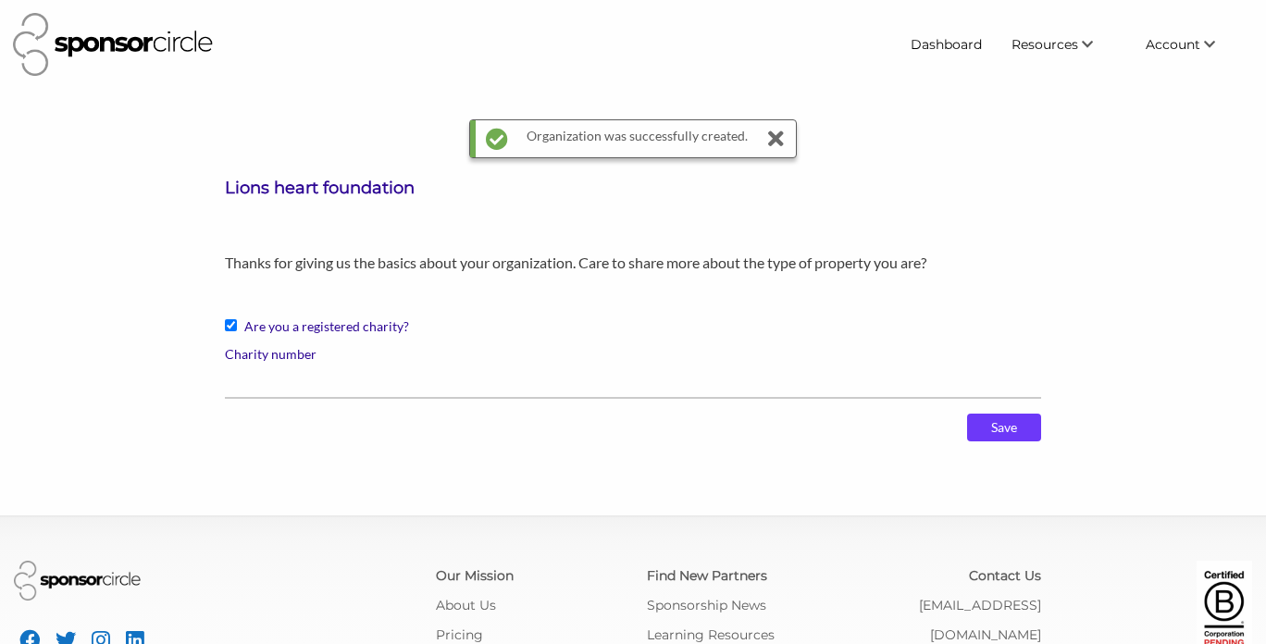
click at [1023, 434] on input "Save" at bounding box center [1004, 428] width 74 height 28
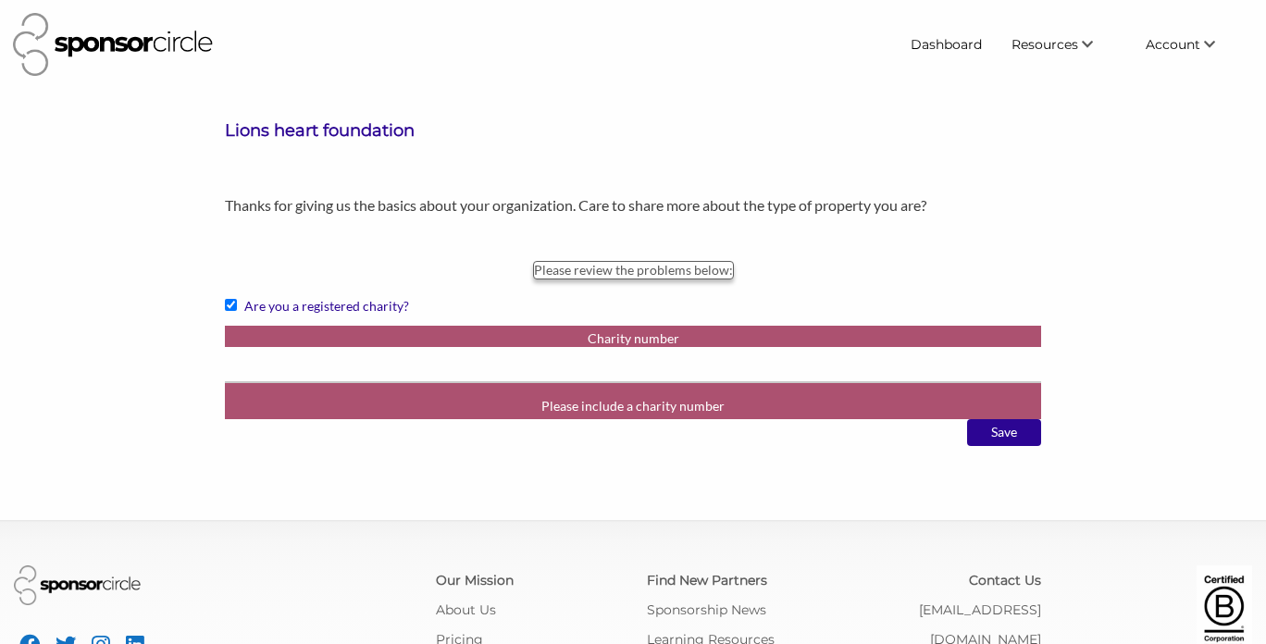
click at [673, 401] on small "Please include a charity number" at bounding box center [632, 405] width 183 height 25
click at [228, 304] on input "Are you a registered charity?" at bounding box center [231, 305] width 12 height 12
checkbox input "false"
click at [980, 432] on input "Save" at bounding box center [1004, 433] width 74 height 28
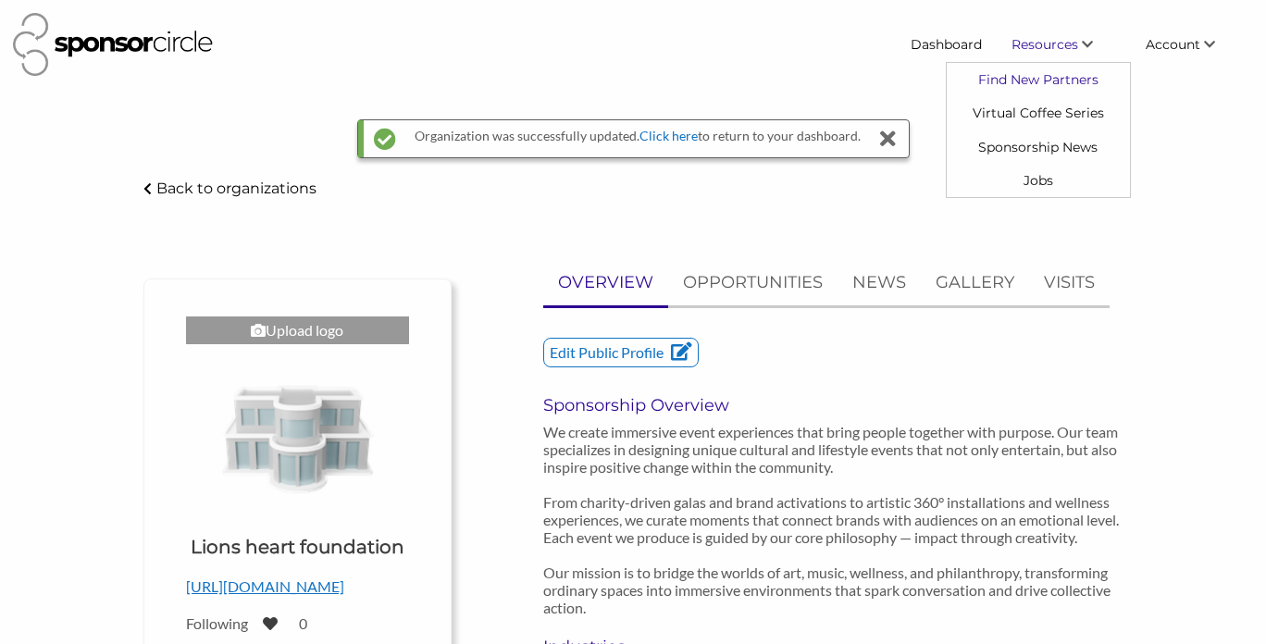
click at [1047, 76] on link "Find New Partners" at bounding box center [1038, 79] width 183 height 33
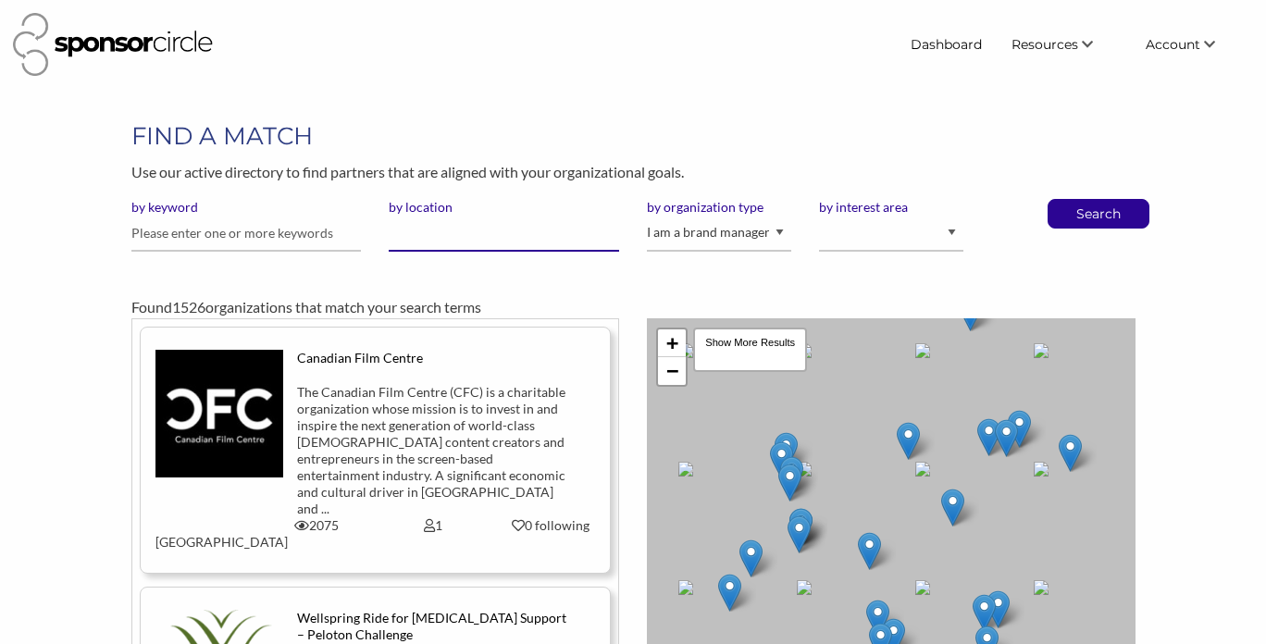
click at [411, 238] on input "by location" at bounding box center [504, 234] width 230 height 36
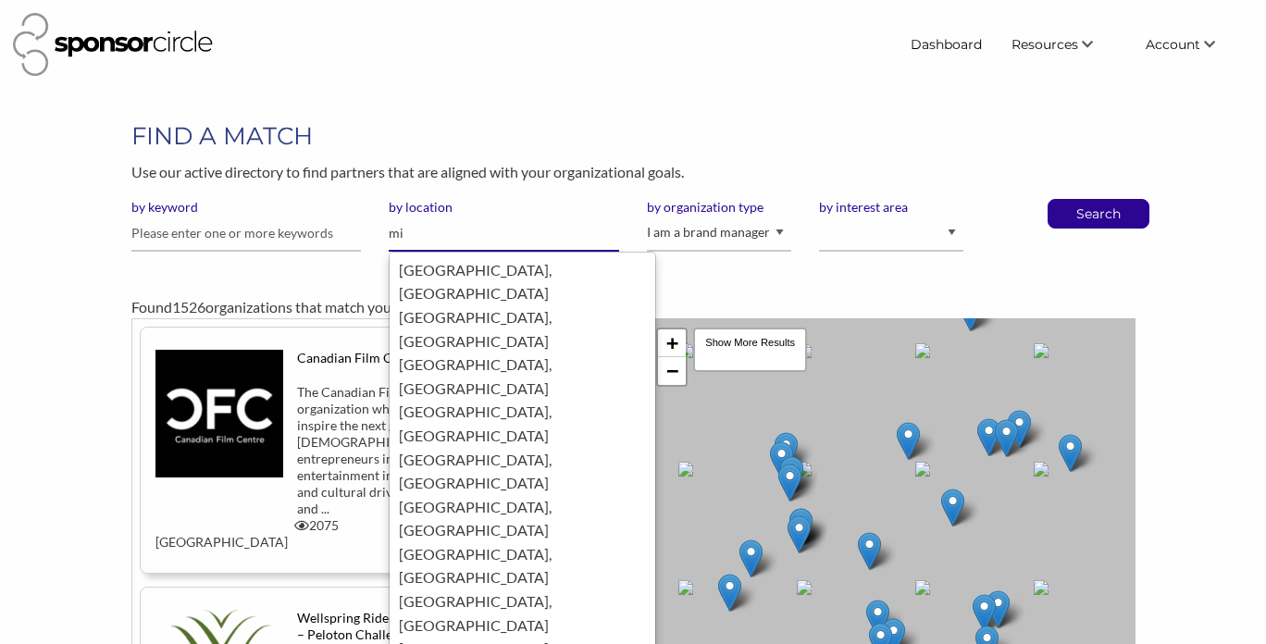
type input "m"
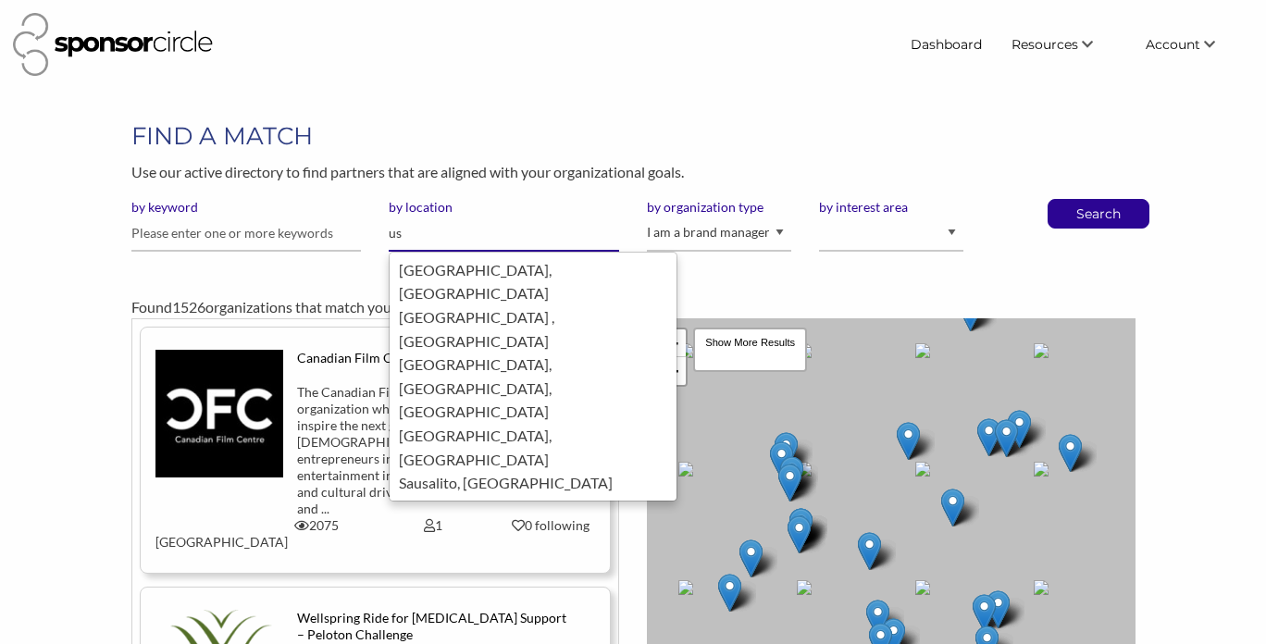
type input "u"
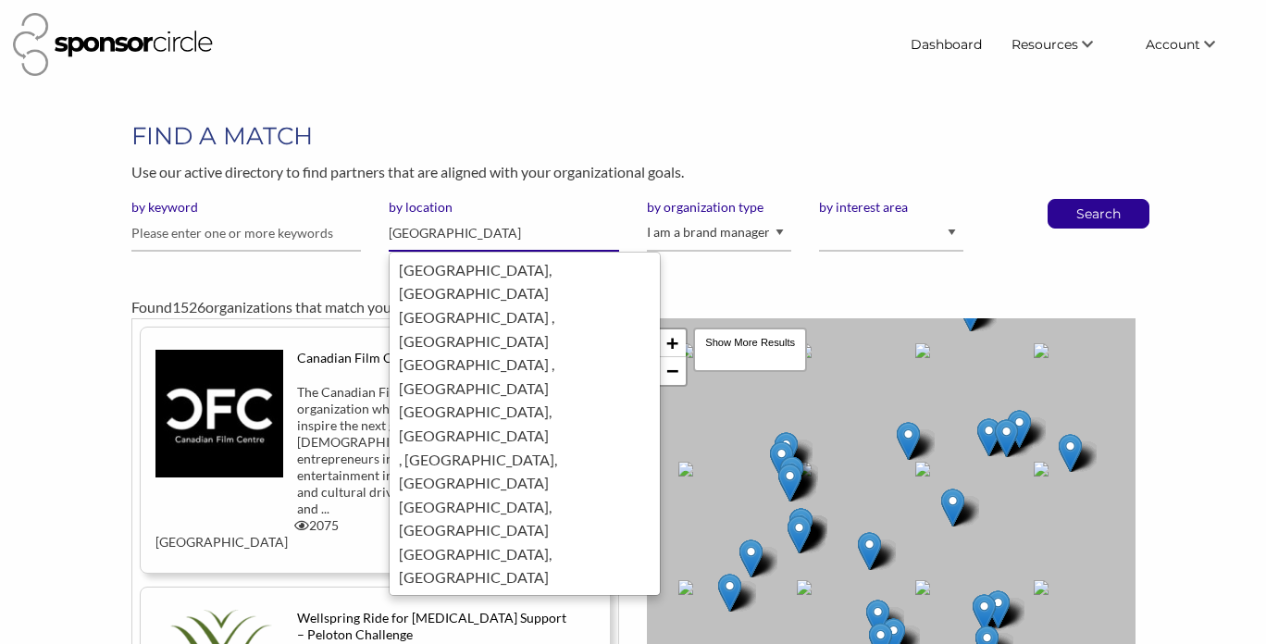
type input "[GEOGRAPHIC_DATA]"
click at [298, 232] on input "text" at bounding box center [246, 234] width 230 height 36
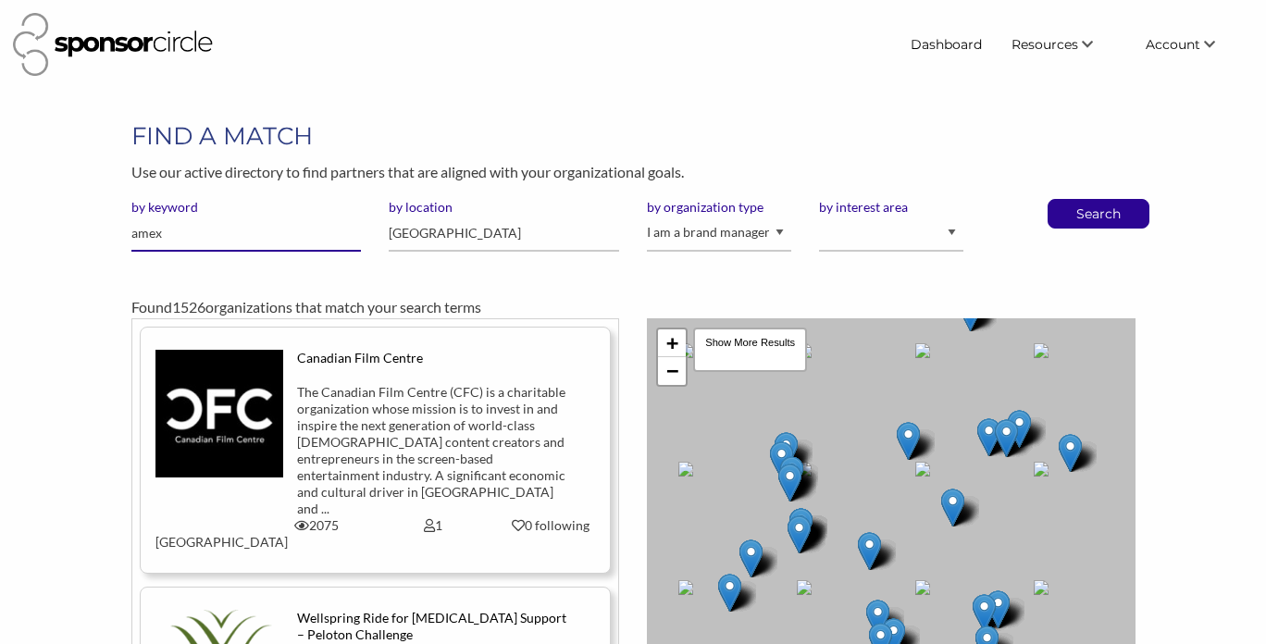
type input "amex"
drag, startPoint x: 517, startPoint y: 241, endPoint x: 374, endPoint y: 238, distance: 143.5
click at [375, 238] on div "by location [GEOGRAPHIC_DATA]" at bounding box center [504, 233] width 258 height 68
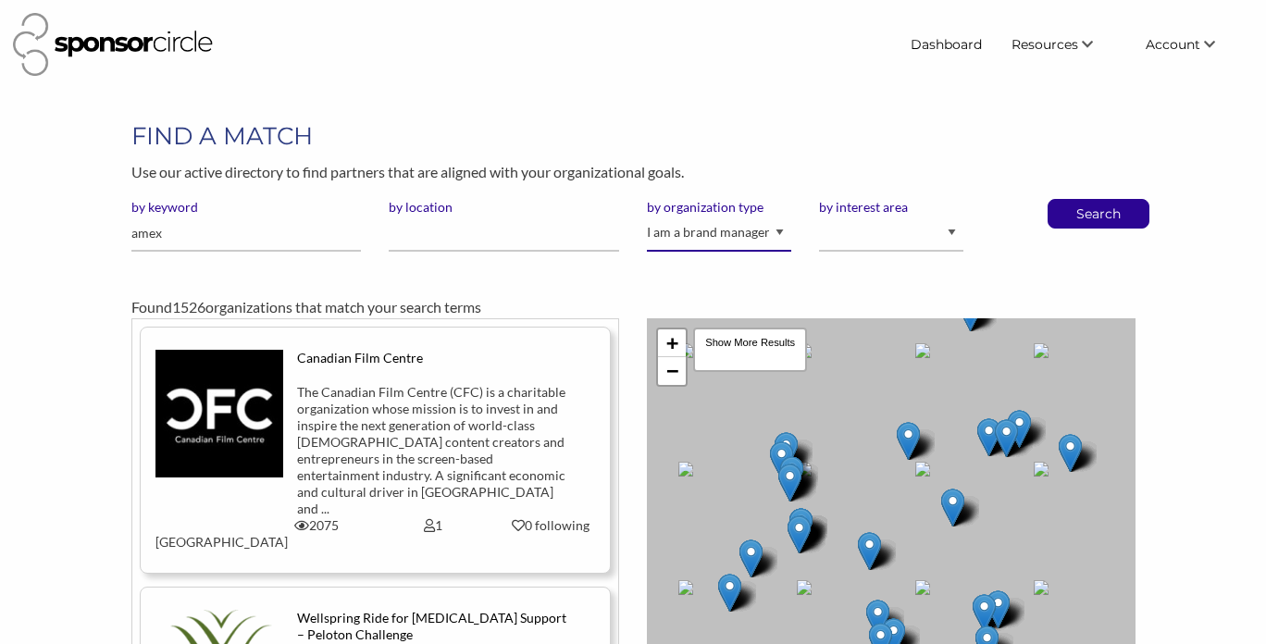
click at [753, 229] on select "I am an event organizer seeking new partnerships with suppliers, exhibitors or …" at bounding box center [719, 234] width 144 height 36
click at [647, 216] on select "I am an event organizer seeking new partnerships with suppliers, exhibitors or …" at bounding box center [719, 234] width 144 height 36
click at [716, 235] on select "I am an event organizer seeking new partnerships with suppliers, exhibitors or …" at bounding box center [719, 234] width 144 height 36
click at [647, 216] on select "I am an event organizer seeking new partnerships with suppliers, exhibitors or …" at bounding box center [719, 234] width 144 height 36
click at [908, 232] on select "Animal Welfare Arts and Culture Business and Entrepreneurship Community Diversi…" at bounding box center [891, 234] width 144 height 36
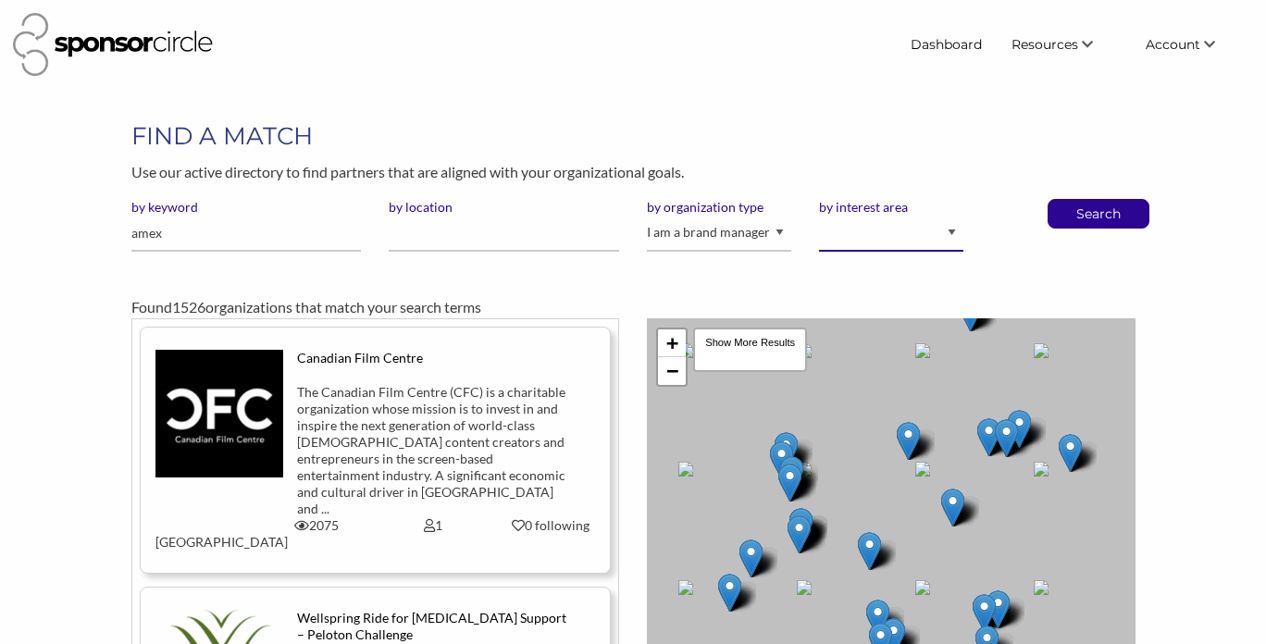
select select "1"
click at [819, 216] on select "Animal Welfare Arts and Culture Business and Entrepreneurship Community Diversi…" at bounding box center [891, 234] width 144 height 36
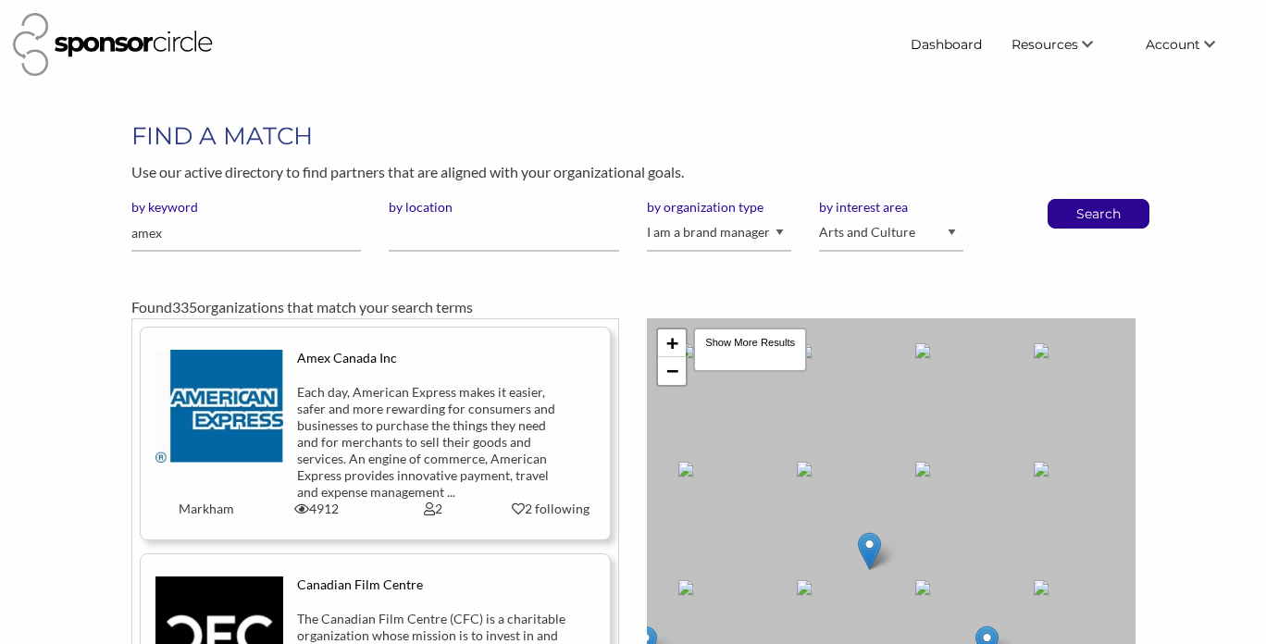
click at [240, 402] on img at bounding box center [219, 406] width 129 height 113
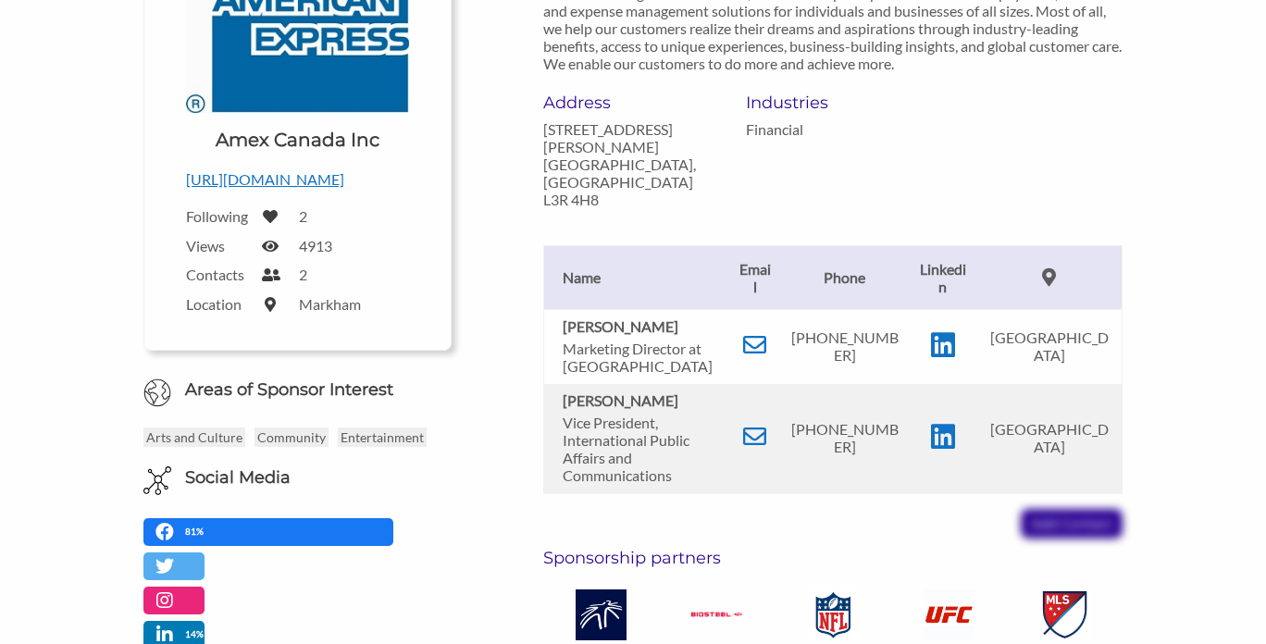
scroll to position [368, 0]
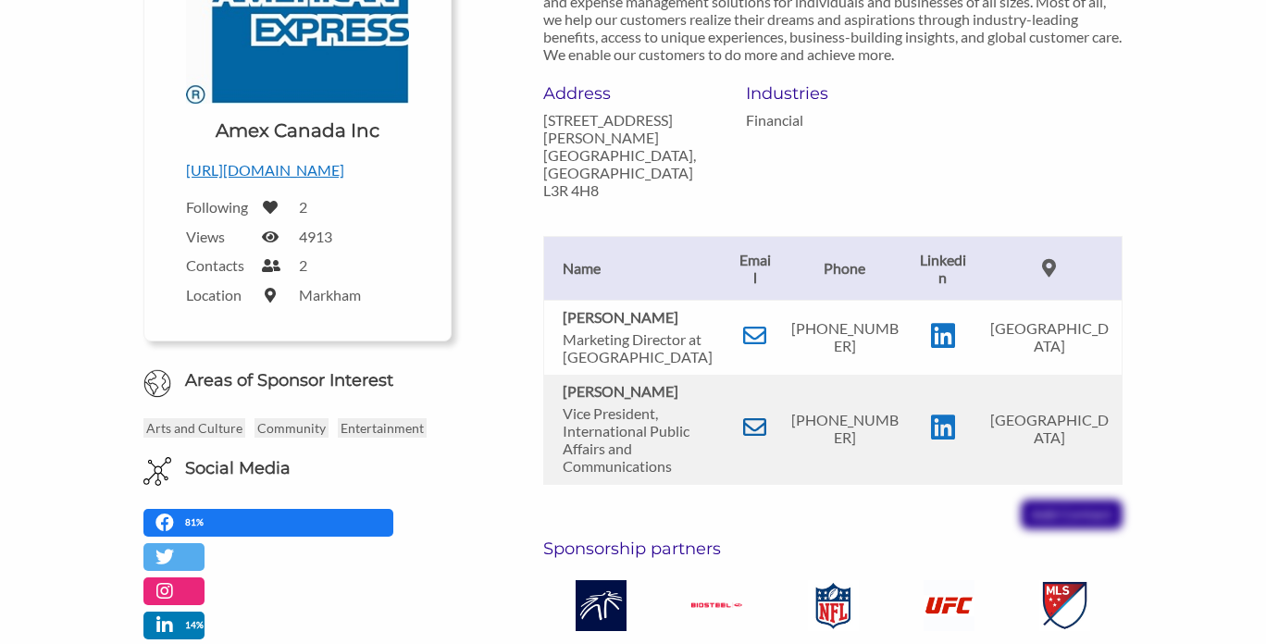
click at [766, 415] on icon at bounding box center [754, 426] width 23 height 23
click at [766, 324] on icon at bounding box center [754, 335] width 23 height 23
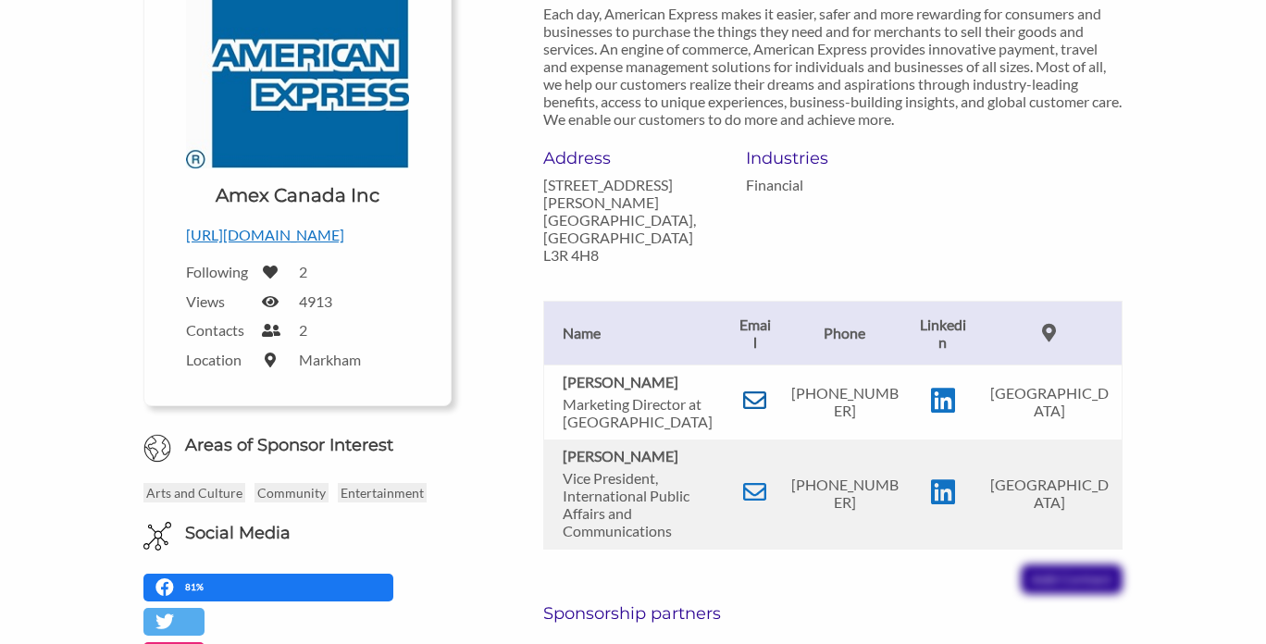
scroll to position [292, 0]
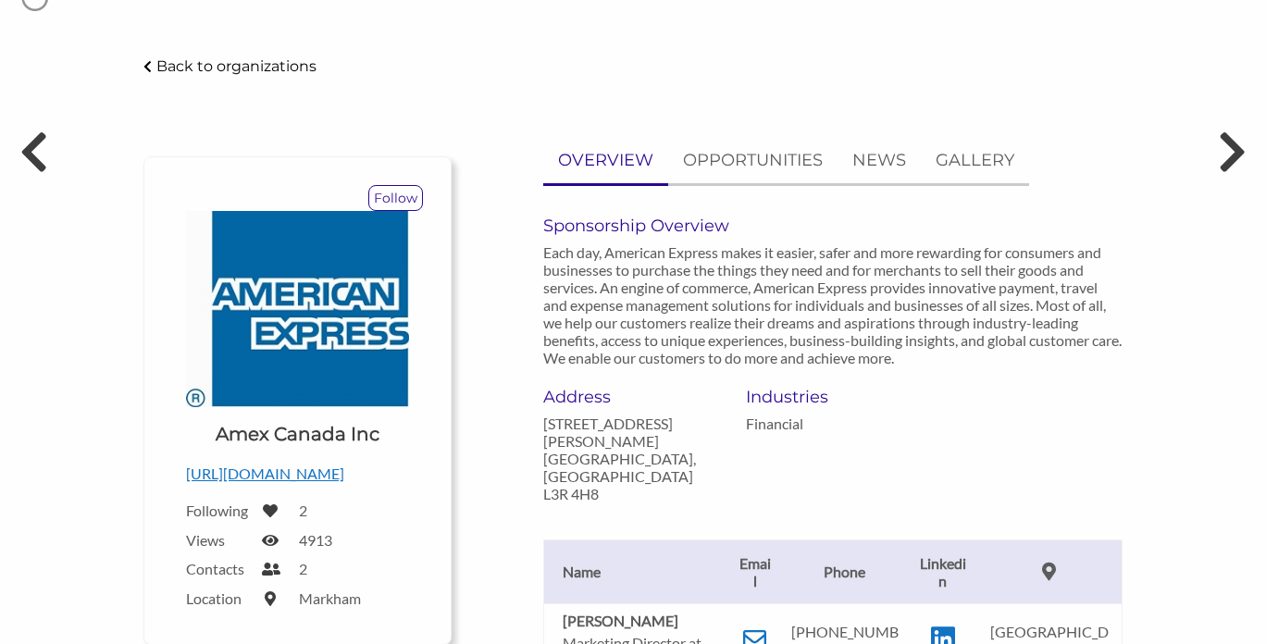
scroll to position [60, 0]
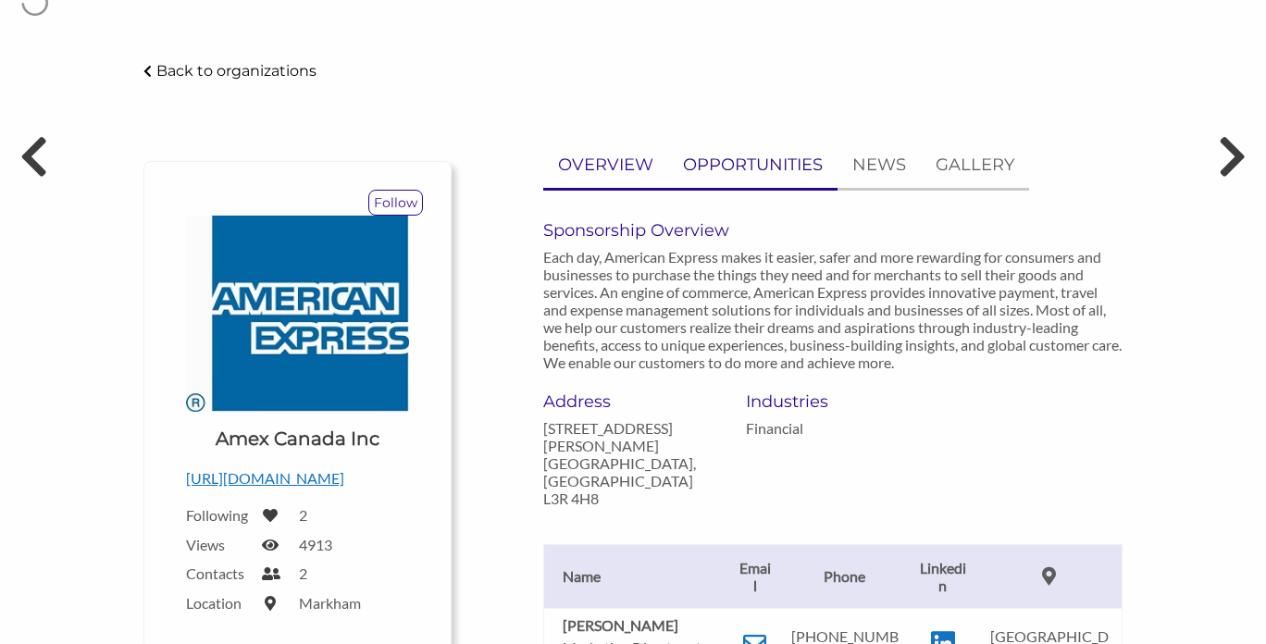
click at [747, 170] on p "OPPORTUNITIES" at bounding box center [753, 165] width 140 height 27
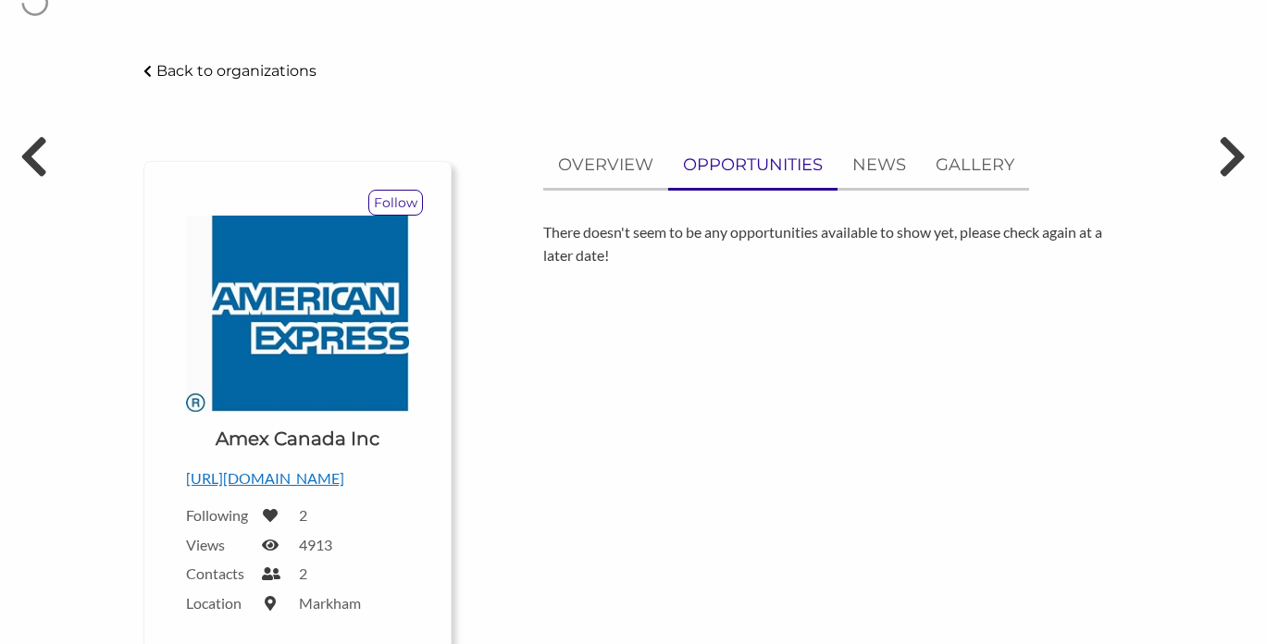
click at [836, 176] on link "OPPORTUNITIES" at bounding box center [752, 165] width 169 height 45
click at [877, 170] on p "NEWS" at bounding box center [879, 165] width 54 height 27
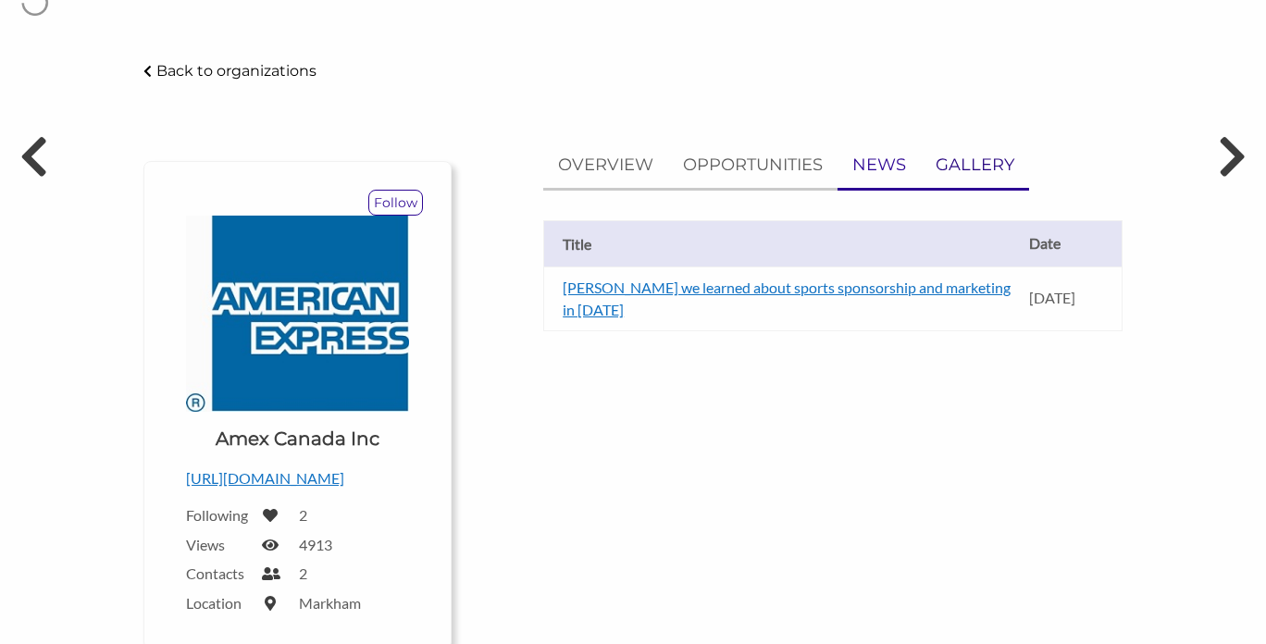
click at [946, 171] on p "GALLERY" at bounding box center [975, 165] width 79 height 27
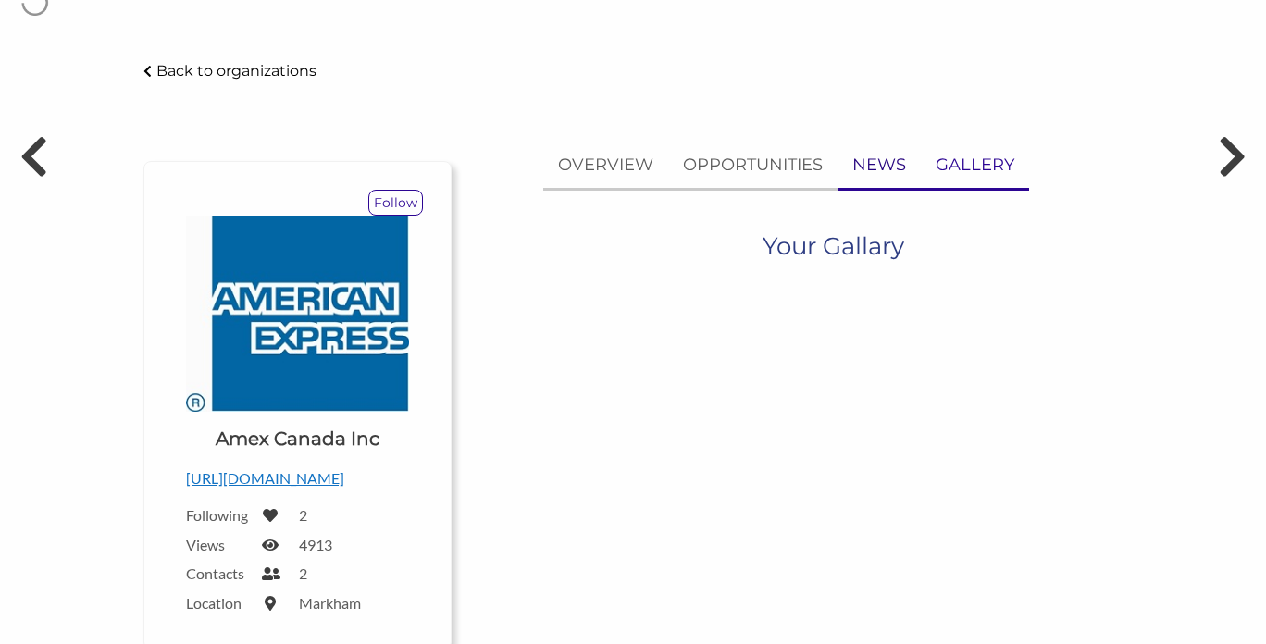
click at [894, 167] on p "NEWS" at bounding box center [879, 165] width 54 height 27
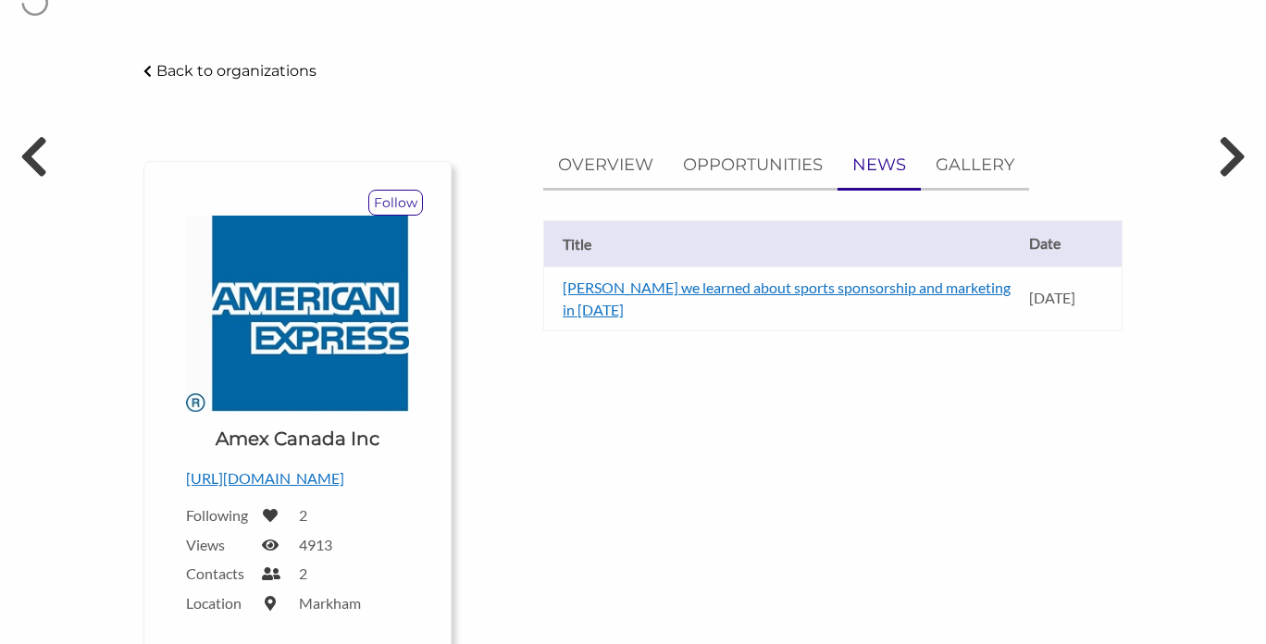
click at [184, 73] on p "Back to organizations" at bounding box center [236, 71] width 160 height 18
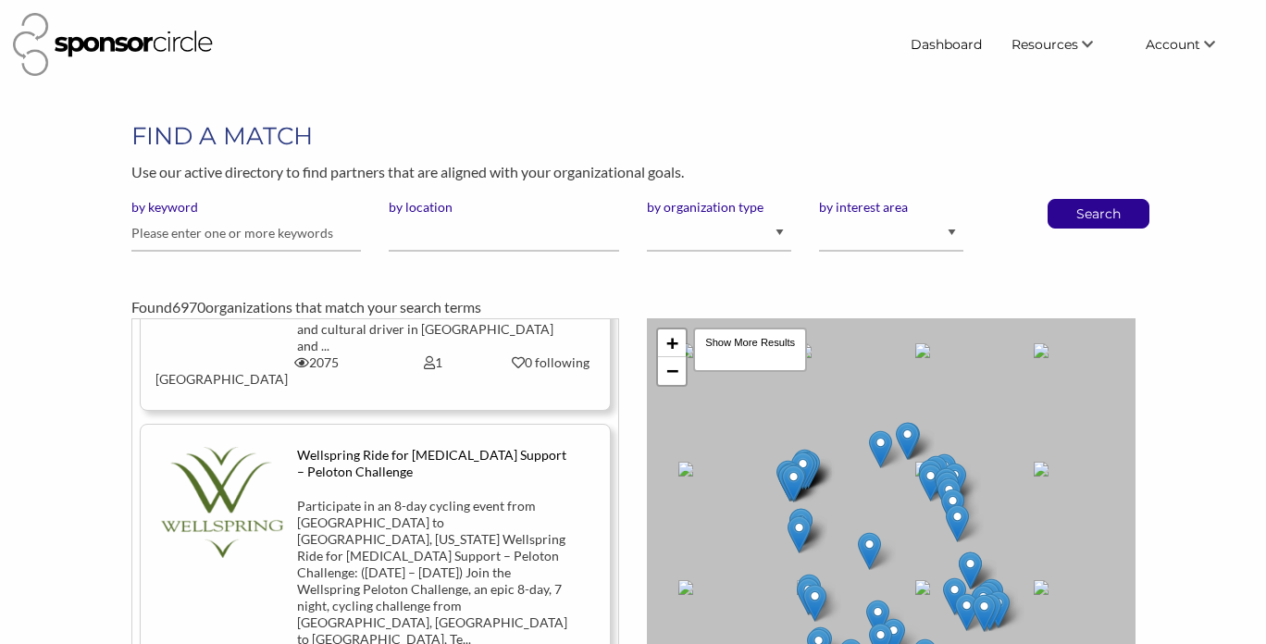
scroll to position [165, 0]
click at [718, 239] on select "I am an event organizer seeking new partnerships with suppliers, exhibitors or …" at bounding box center [719, 234] width 144 height 36
select select "Property"
click at [647, 216] on select "I am an event organizer seeking new partnerships with suppliers, exhibitors or …" at bounding box center [719, 234] width 144 height 36
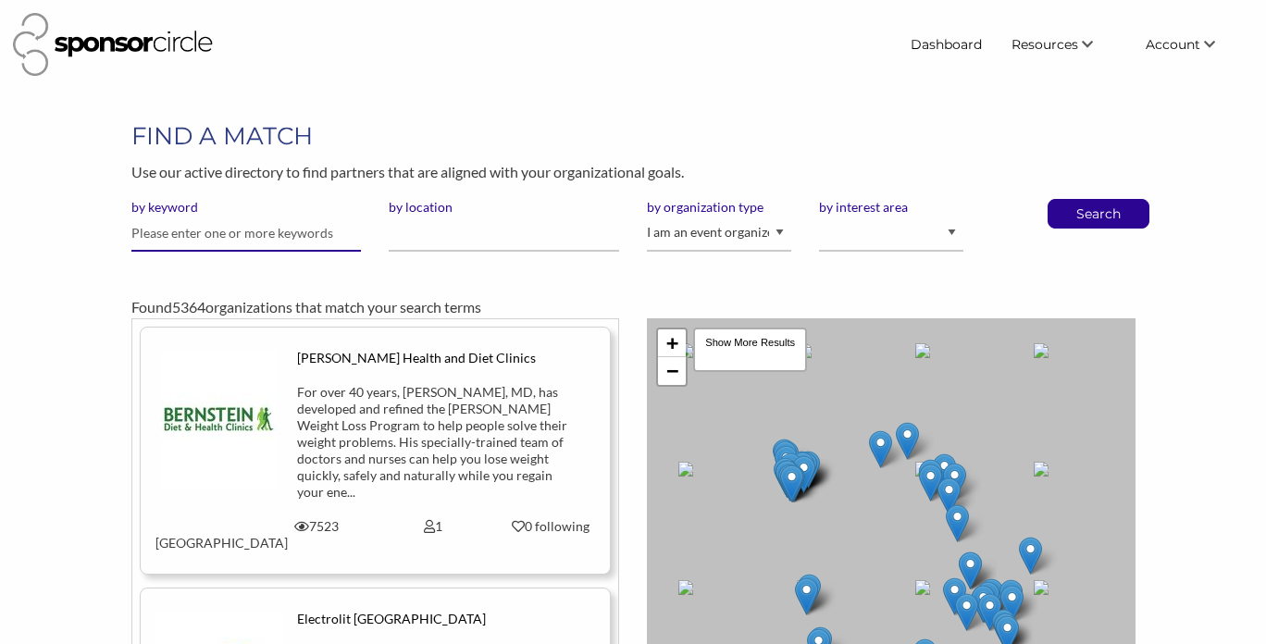
click at [268, 233] on input "text" at bounding box center [246, 234] width 230 height 36
type input "mercedes"
click at [1068, 200] on button "Search" at bounding box center [1098, 214] width 61 height 28
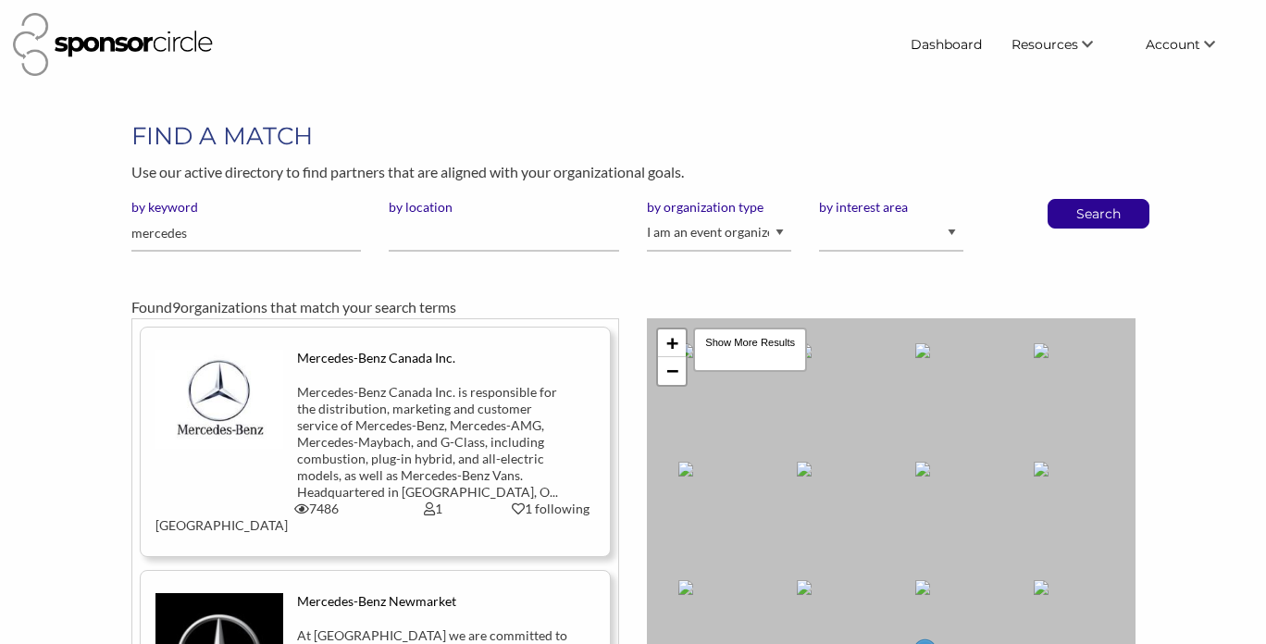
click at [246, 415] on img at bounding box center [219, 400] width 129 height 100
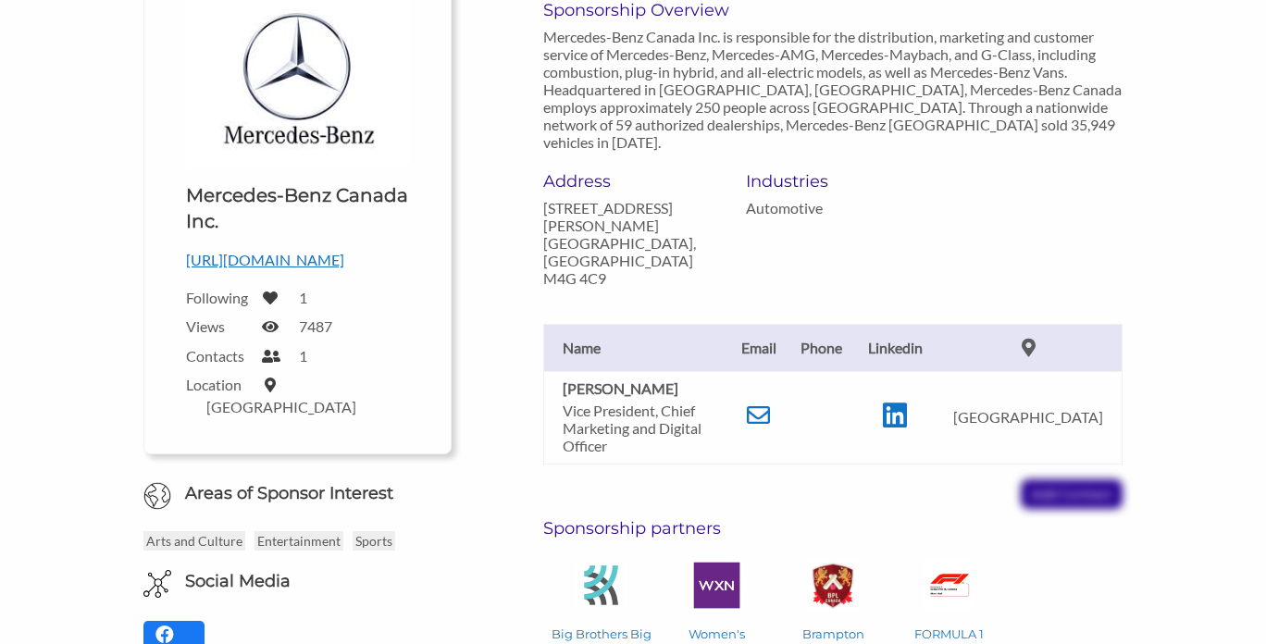
scroll to position [284, 0]
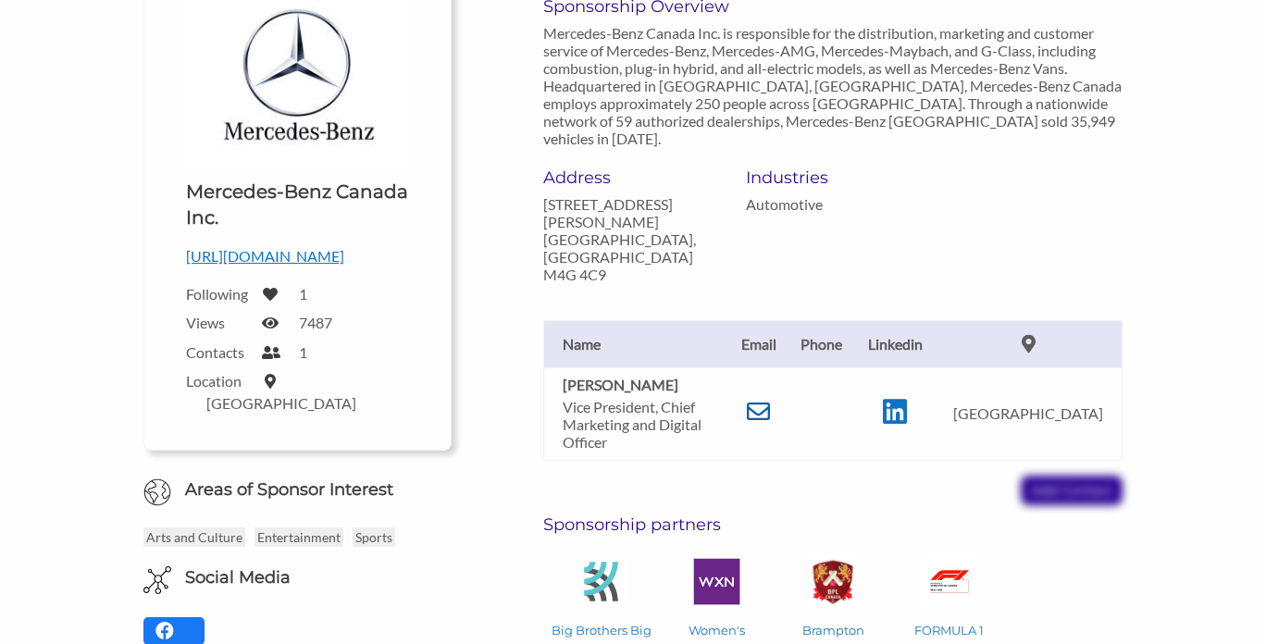
click at [768, 400] on icon at bounding box center [758, 411] width 23 height 23
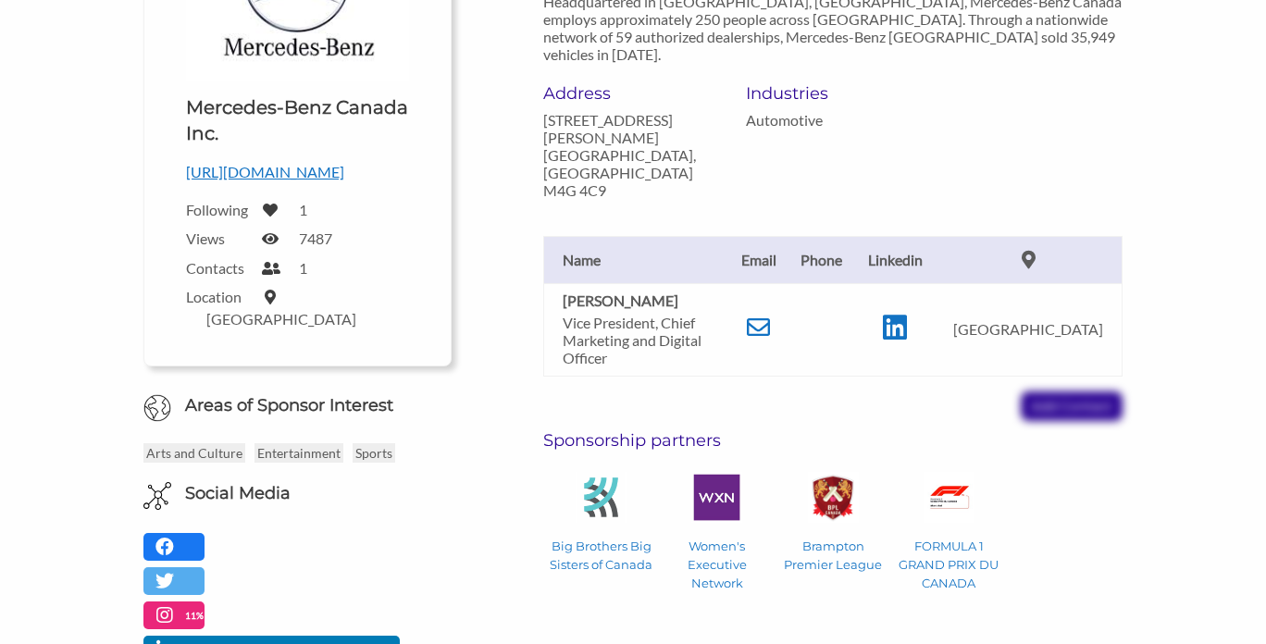
scroll to position [373, 0]
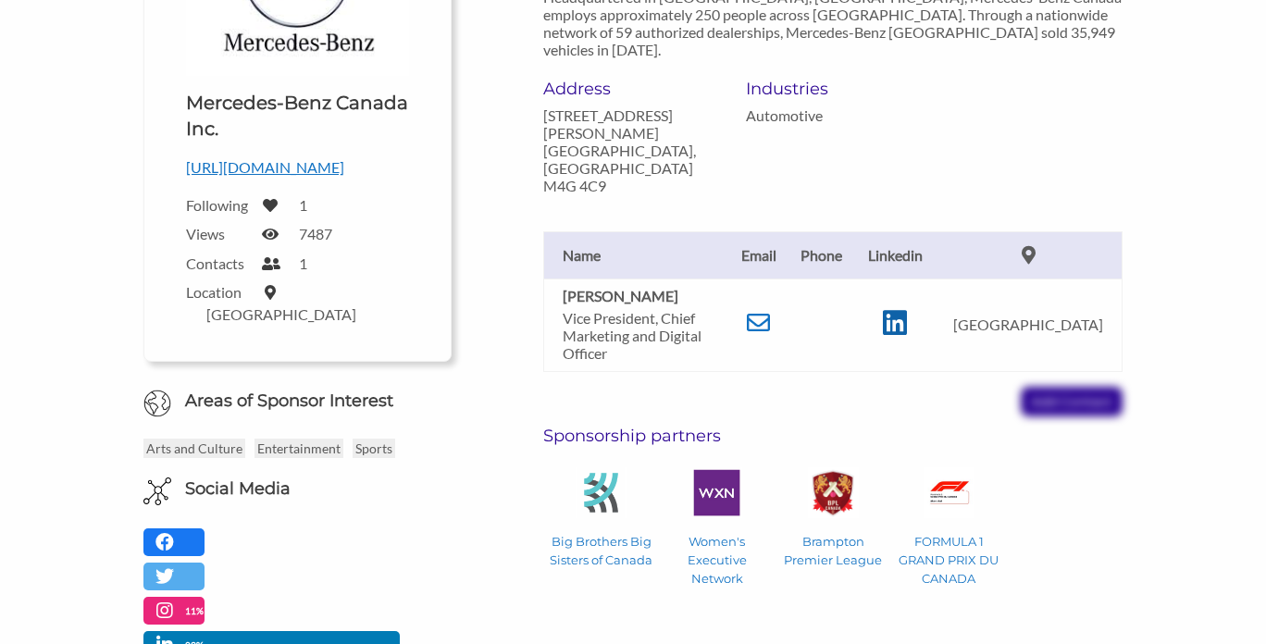
click at [907, 309] on icon at bounding box center [895, 323] width 24 height 28
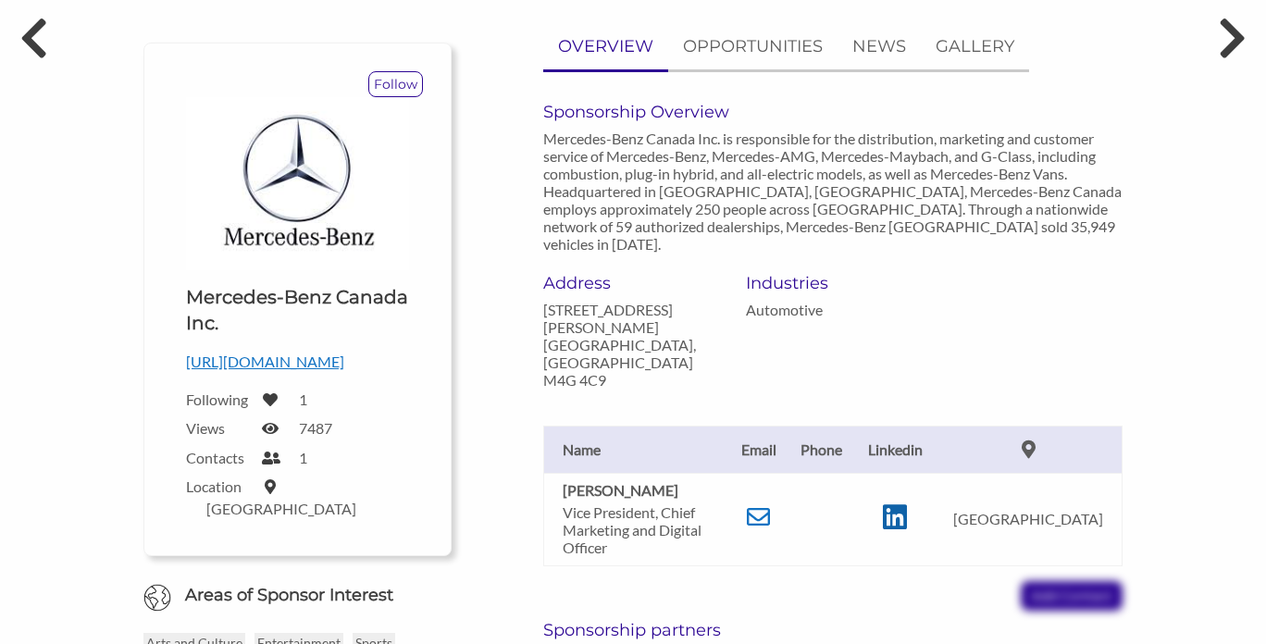
scroll to position [0, 0]
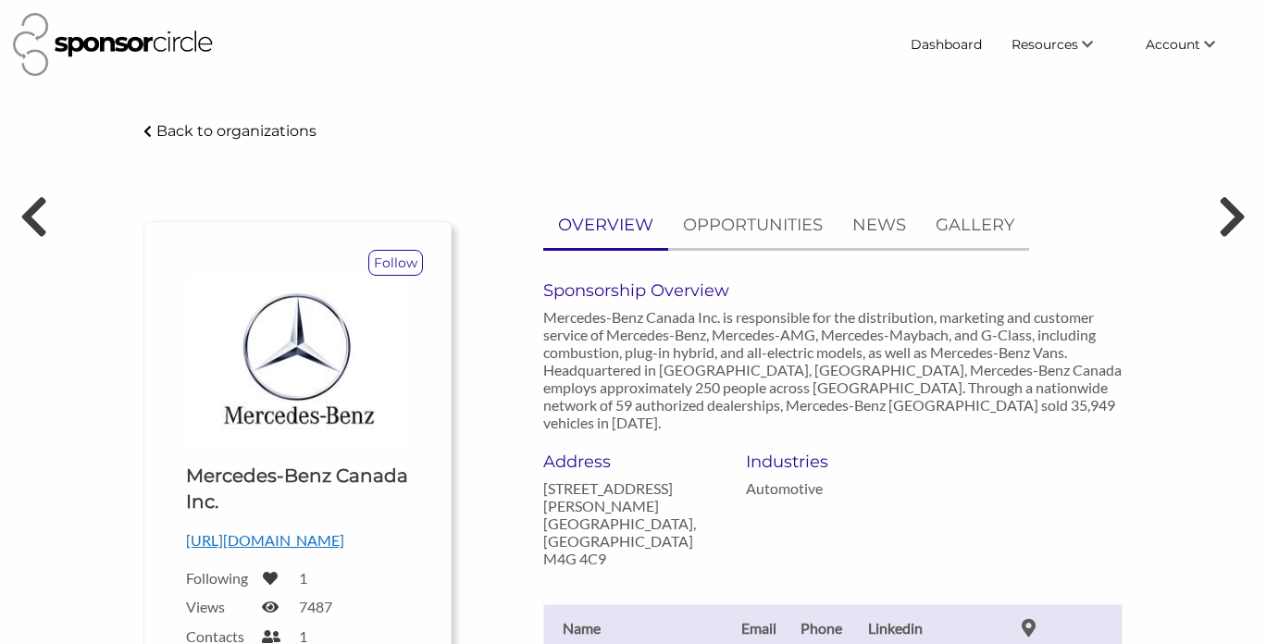
click at [175, 128] on p "Back to organizations" at bounding box center [236, 131] width 160 height 18
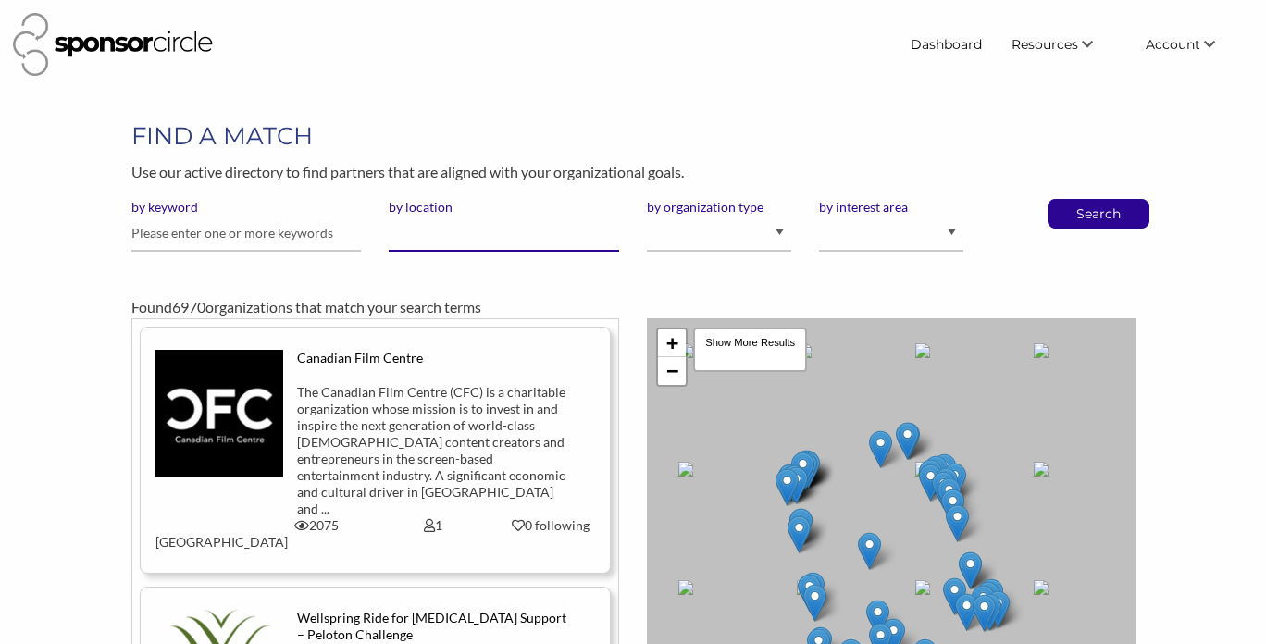
click at [519, 232] on input "by location" at bounding box center [504, 234] width 230 height 36
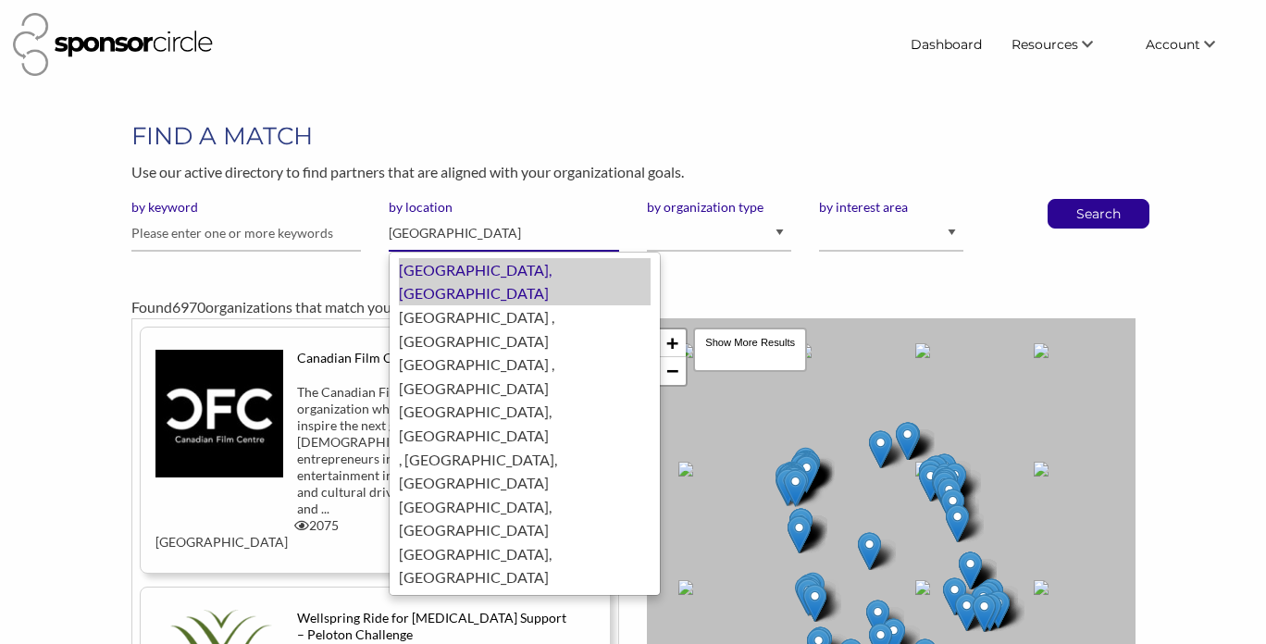
click at [537, 269] on div "Miami, United States of America" at bounding box center [525, 281] width 252 height 47
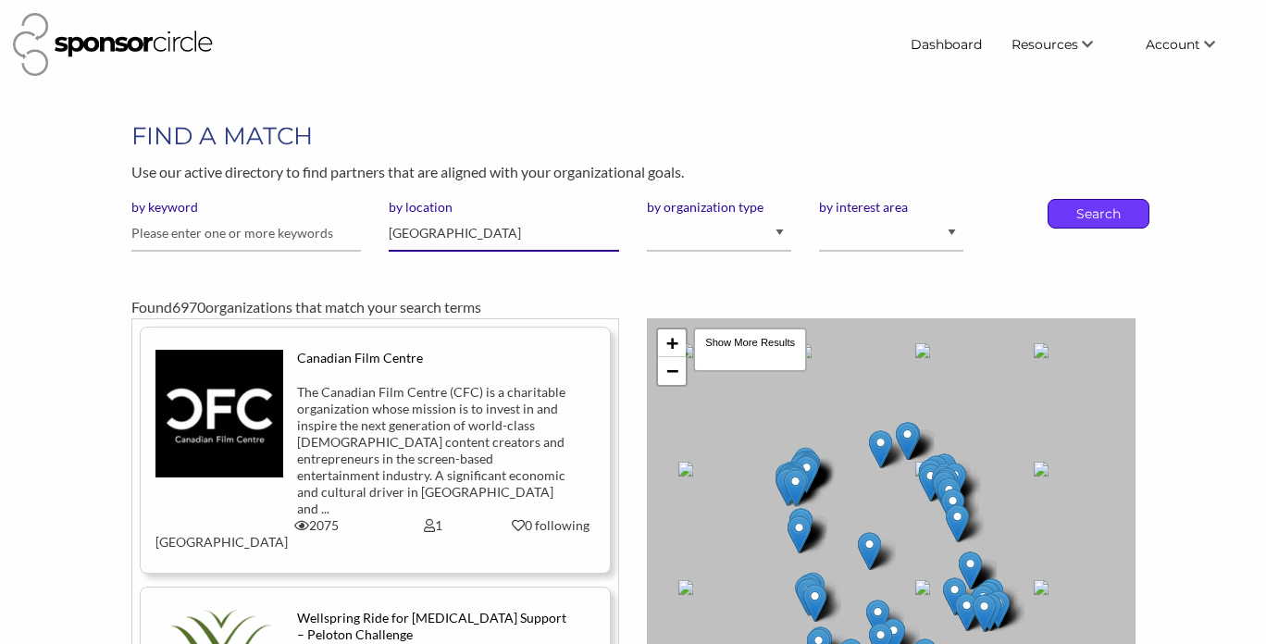
type input "[GEOGRAPHIC_DATA]"
click at [1102, 217] on p "Search" at bounding box center [1098, 214] width 61 height 28
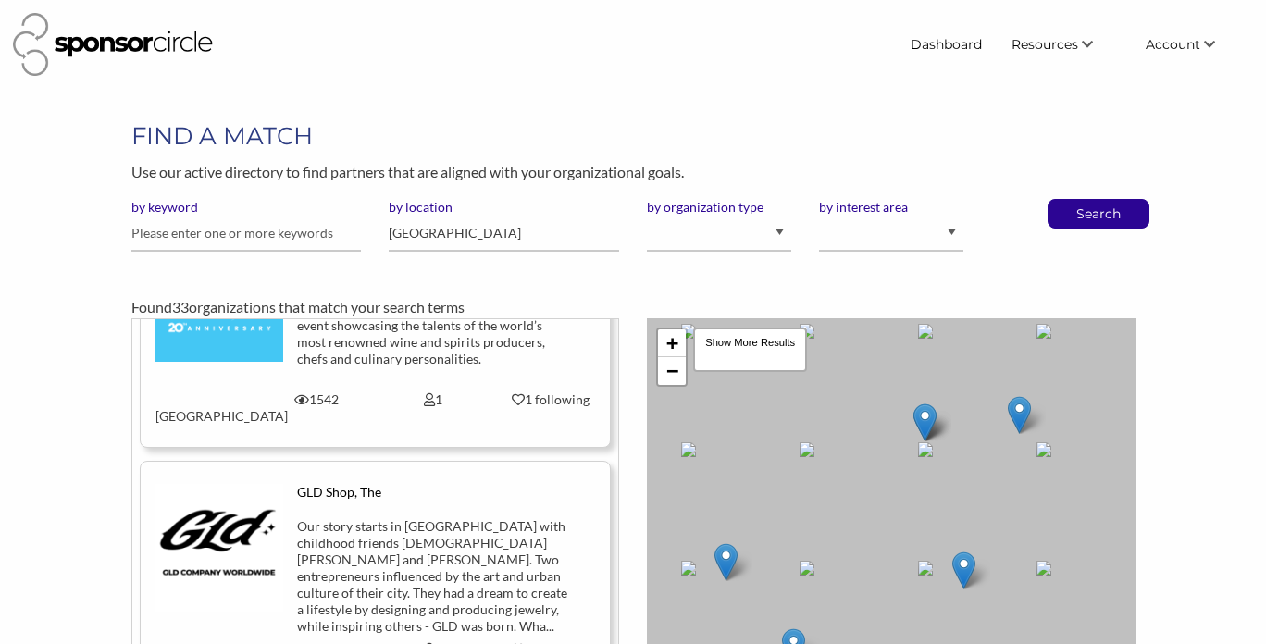
scroll to position [625, 0]
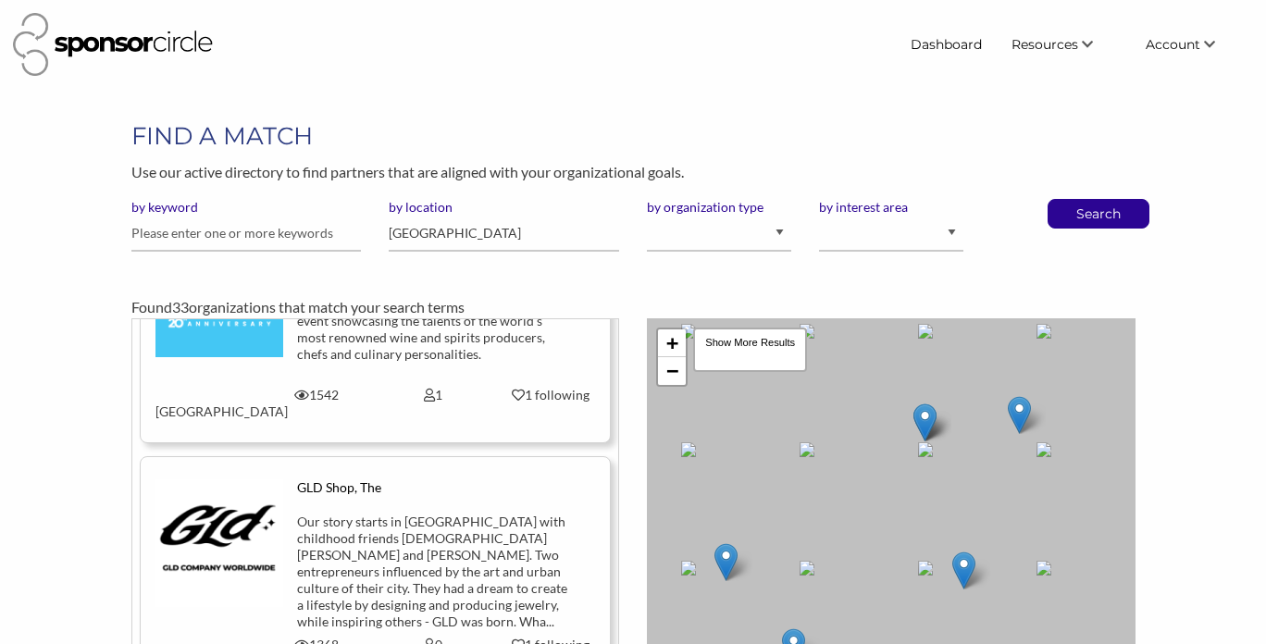
click at [358, 514] on div "Our story starts in Pittsburgh with childhood friends Christian Johnston and Da…" at bounding box center [433, 572] width 273 height 117
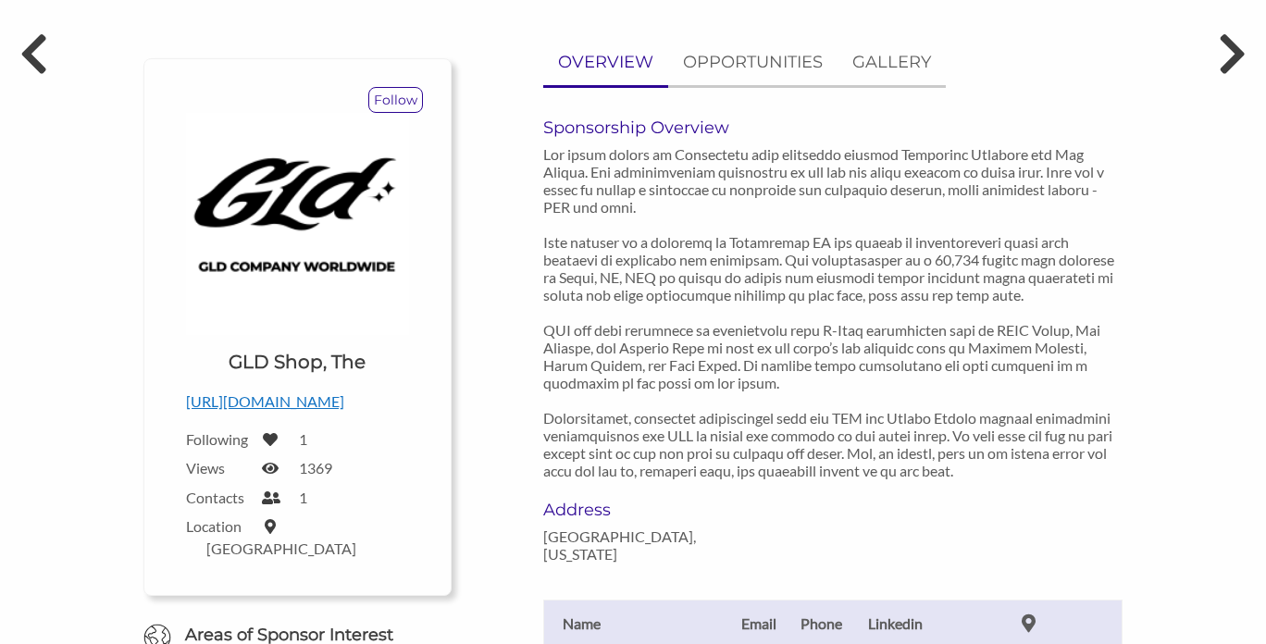
scroll to position [162, 0]
click at [297, 398] on p "[URL][DOMAIN_NAME]" at bounding box center [297, 403] width 223 height 24
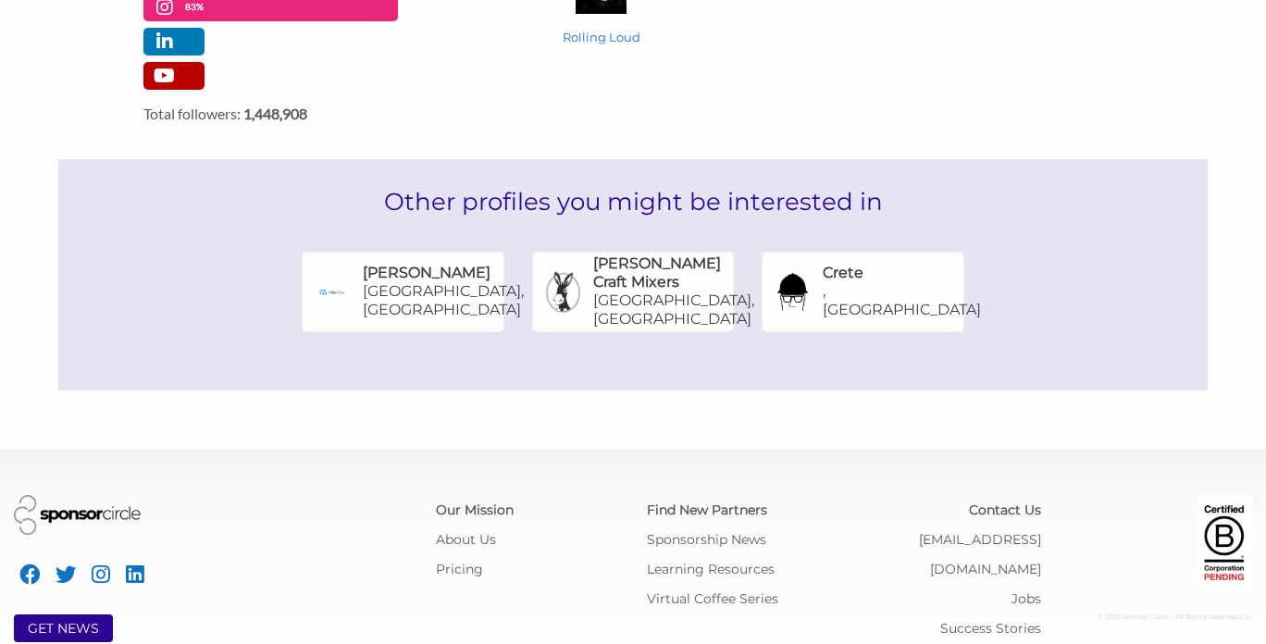
scroll to position [1021, 0]
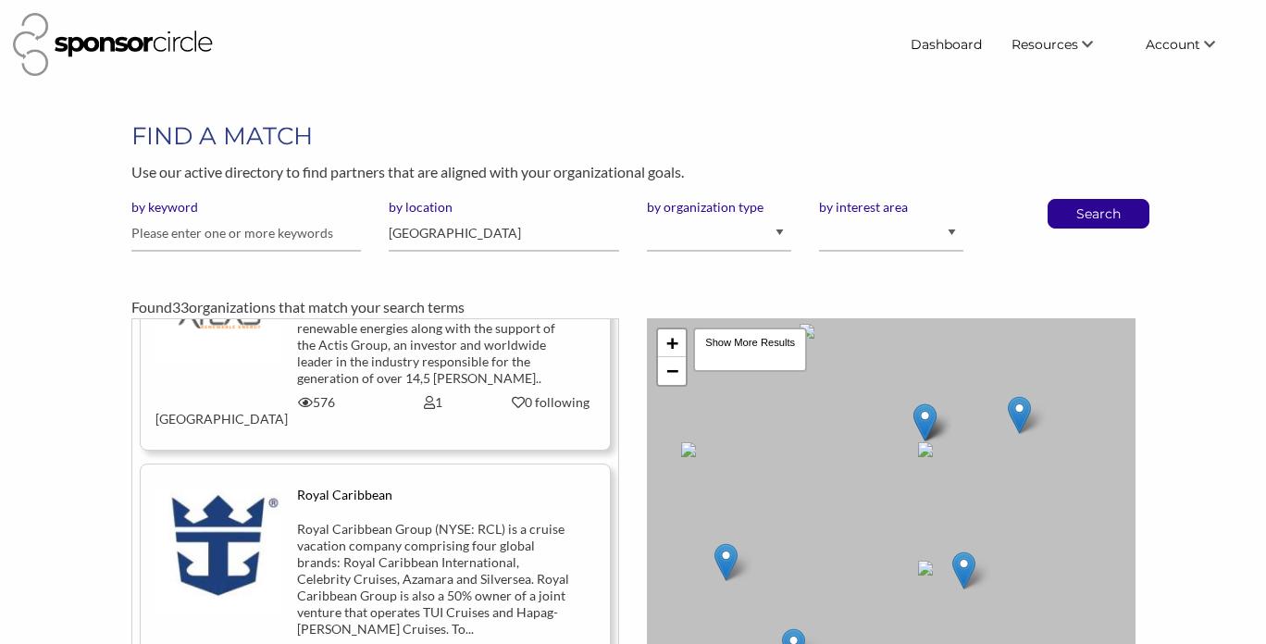
scroll to position [2378, 0]
click at [379, 522] on div "Royal Caribbean Group (NYSE: RCL) is a cruise vacation company comprising four …" at bounding box center [433, 580] width 273 height 117
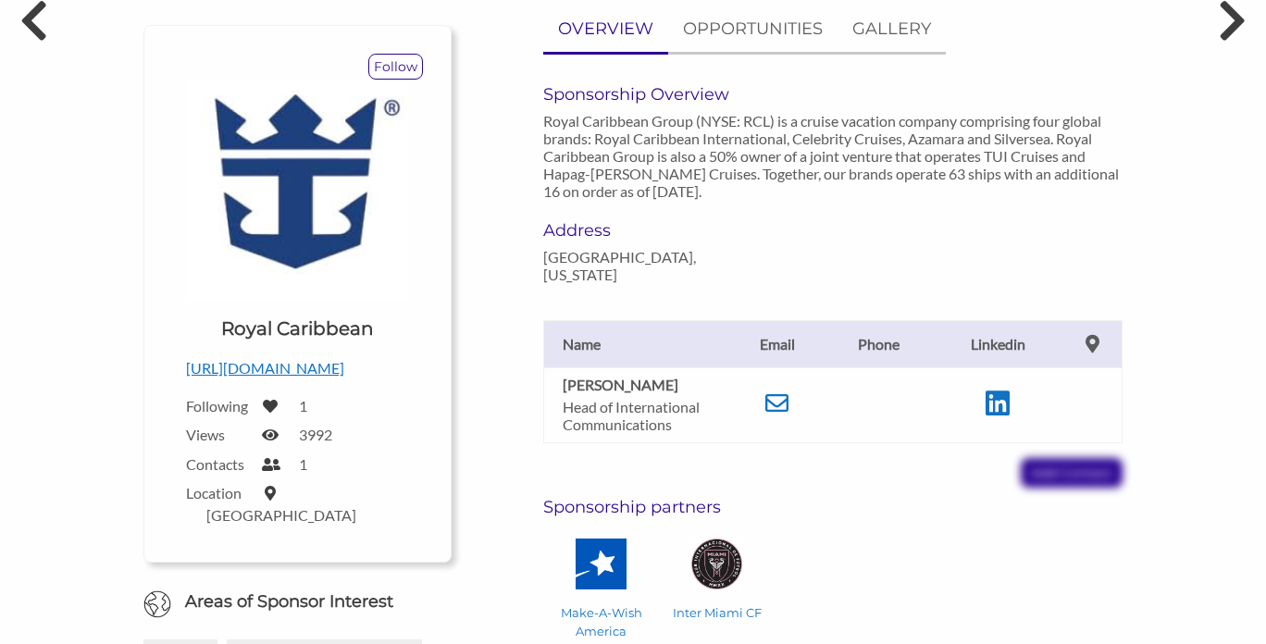
scroll to position [199, 0]
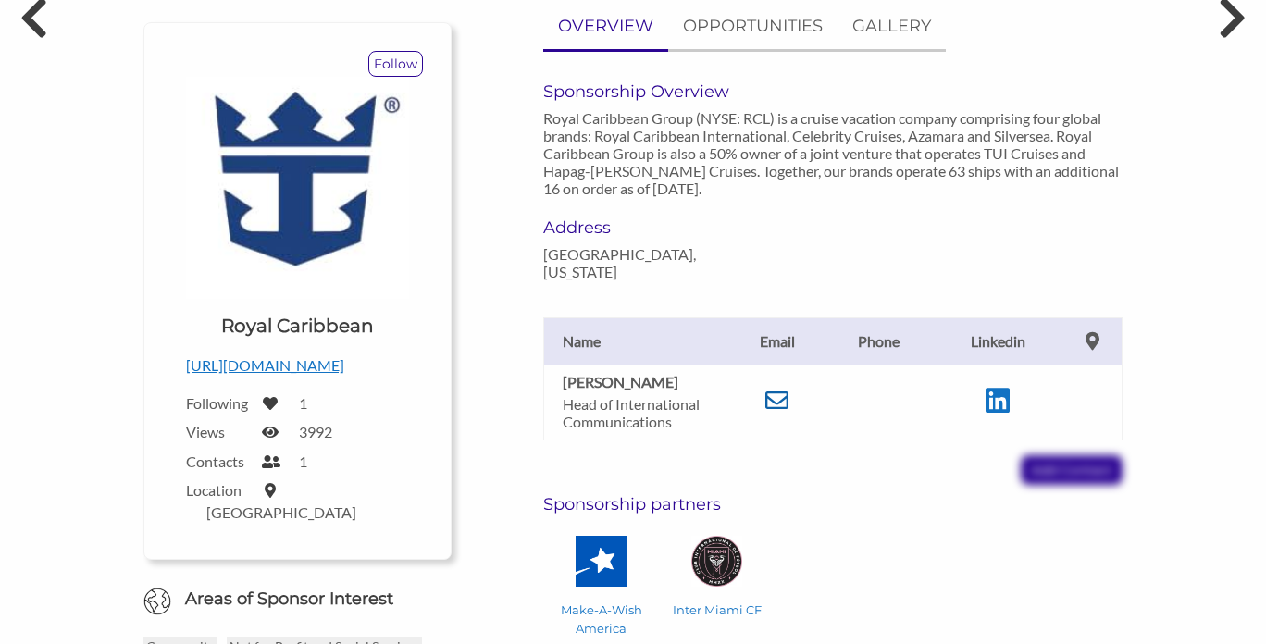
click at [772, 389] on icon at bounding box center [776, 400] width 23 height 23
click at [595, 558] on img at bounding box center [601, 561] width 51 height 51
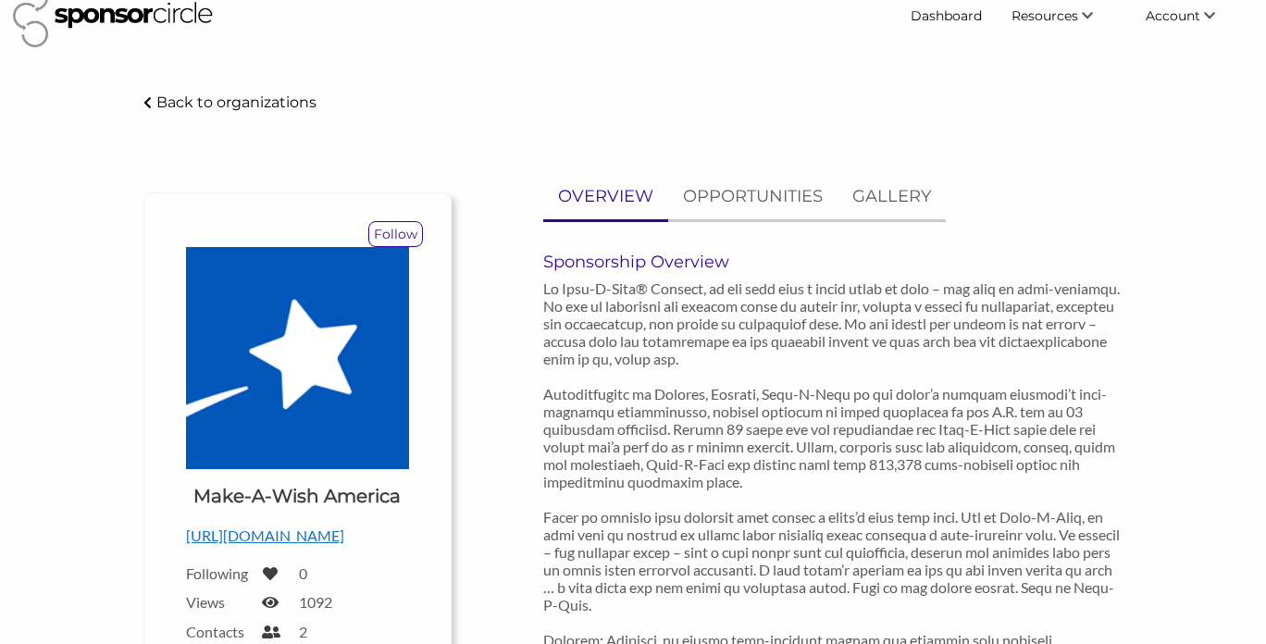
scroll to position [38, 0]
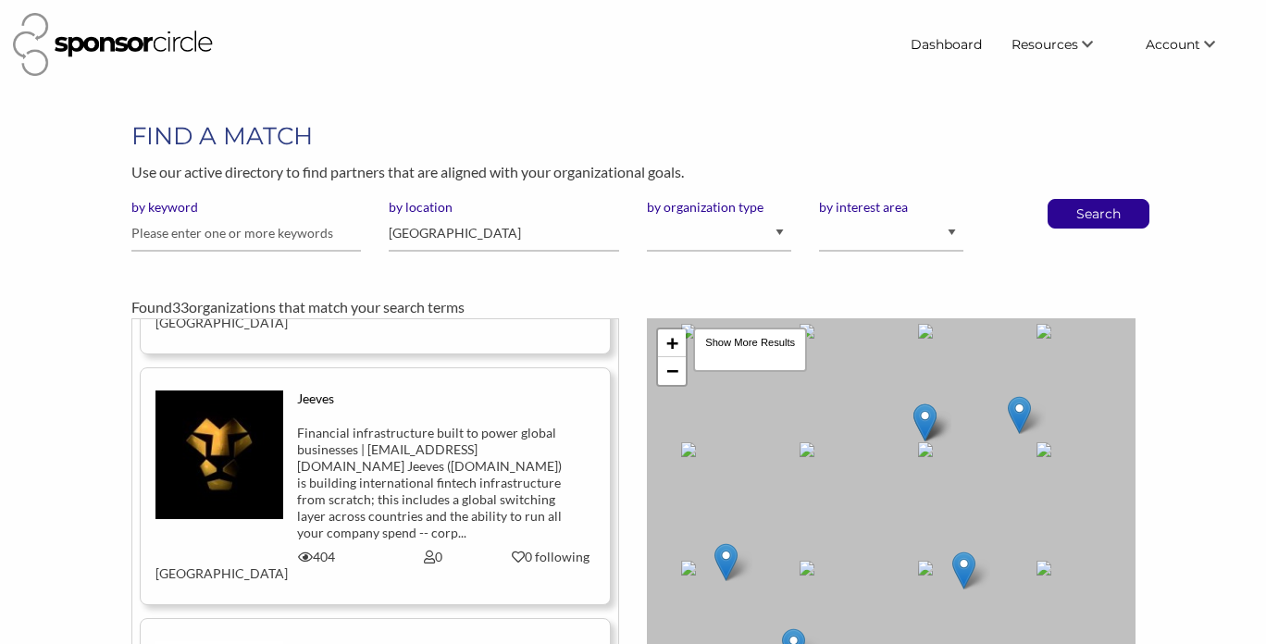
scroll to position [2727, 0]
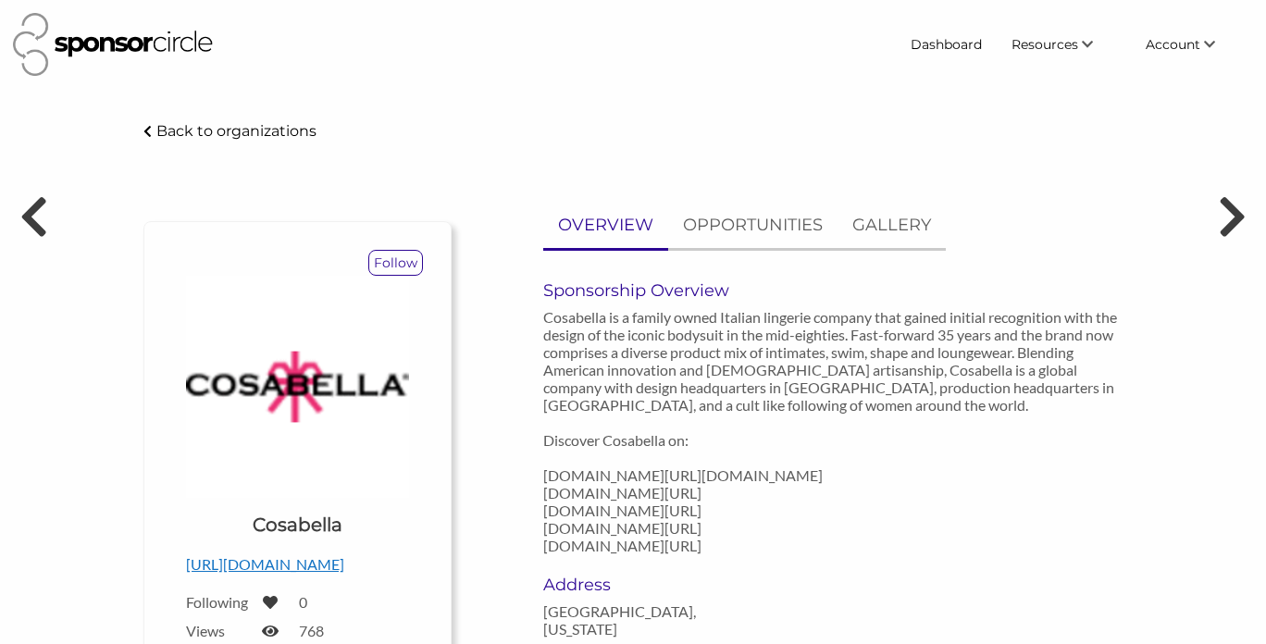
click at [317, 564] on p "http://www.cosabella.com" at bounding box center [297, 564] width 223 height 24
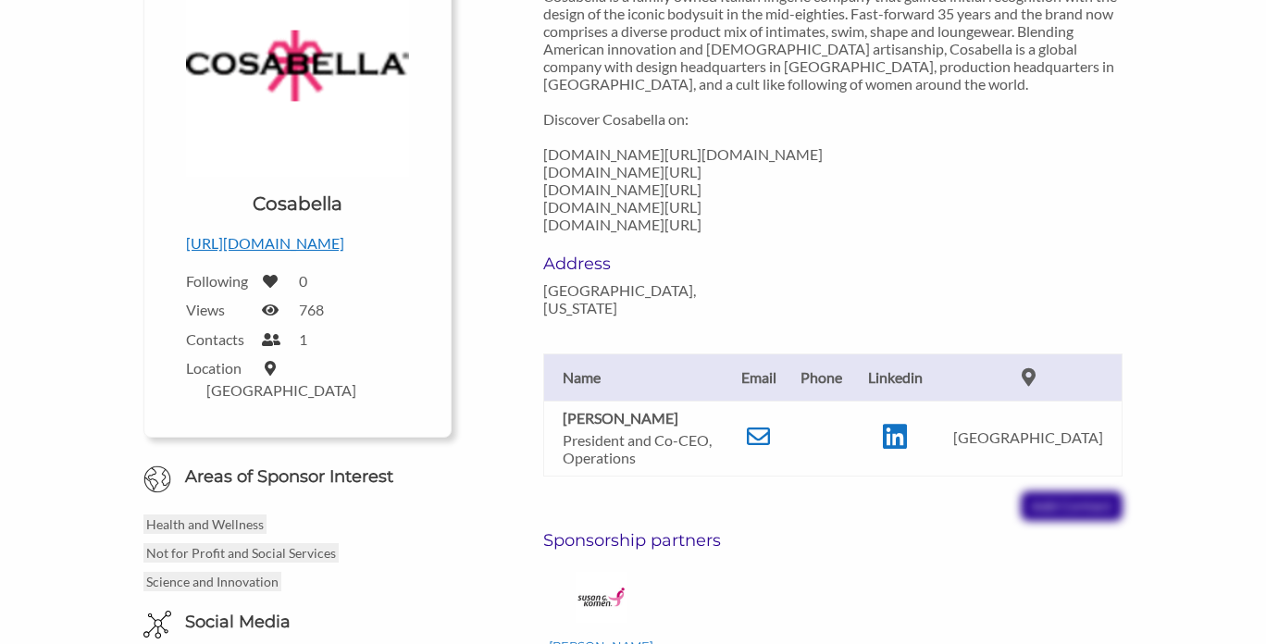
scroll to position [282, 0]
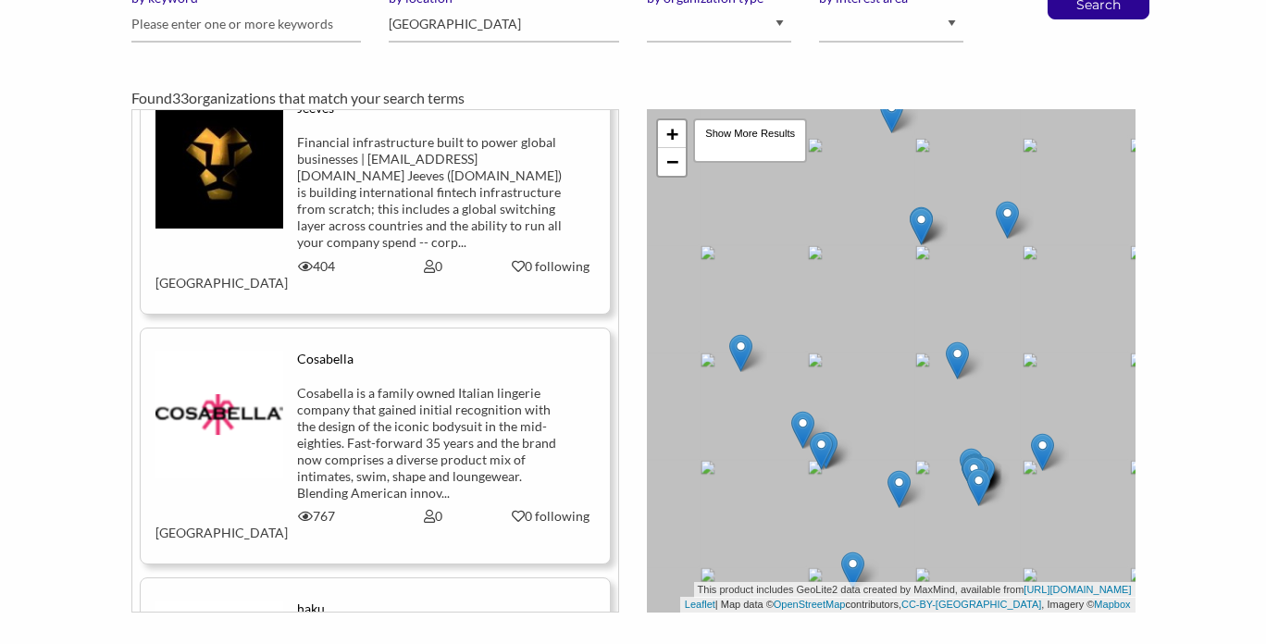
scroll to position [2808, 0]
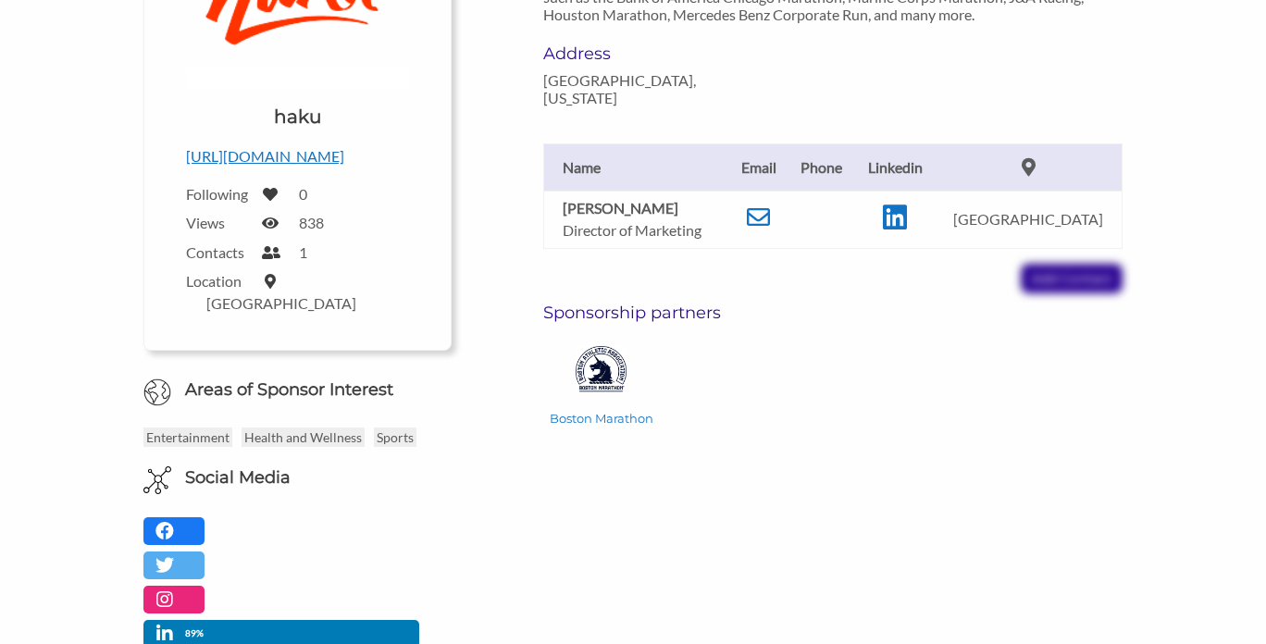
scroll to position [413, 0]
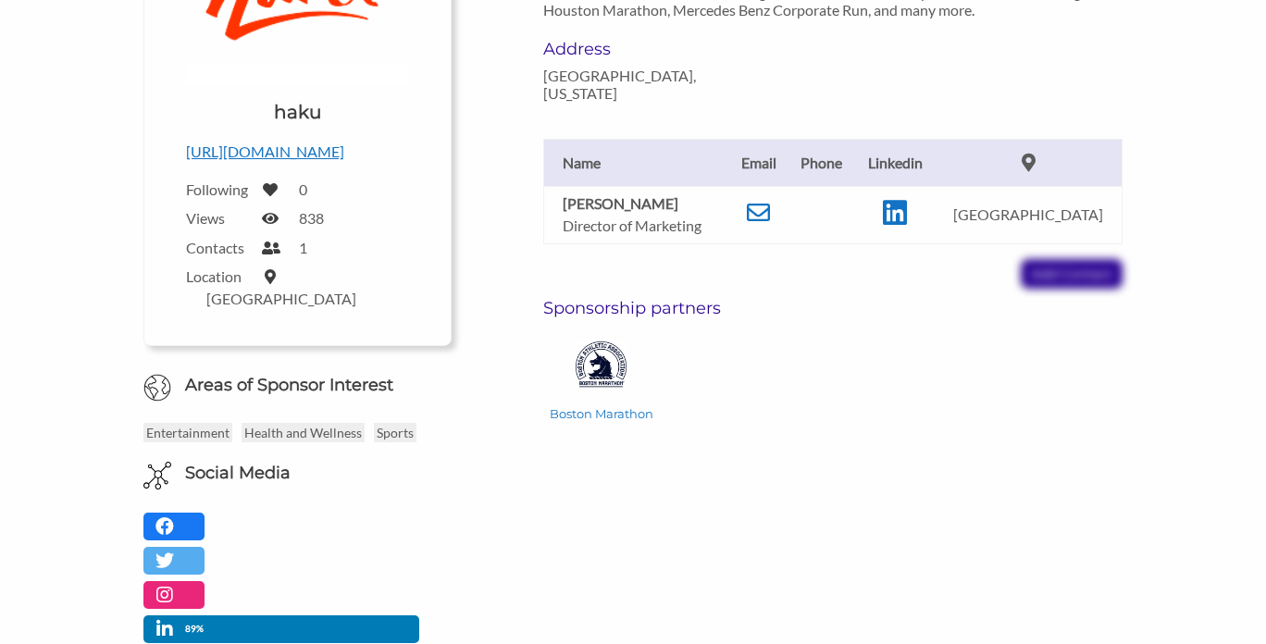
click at [1060, 257] on div "Jessica Butler Director of Marketing Email jessica@hakusports.com Linkedin http…" at bounding box center [832, 195] width 607 height 187
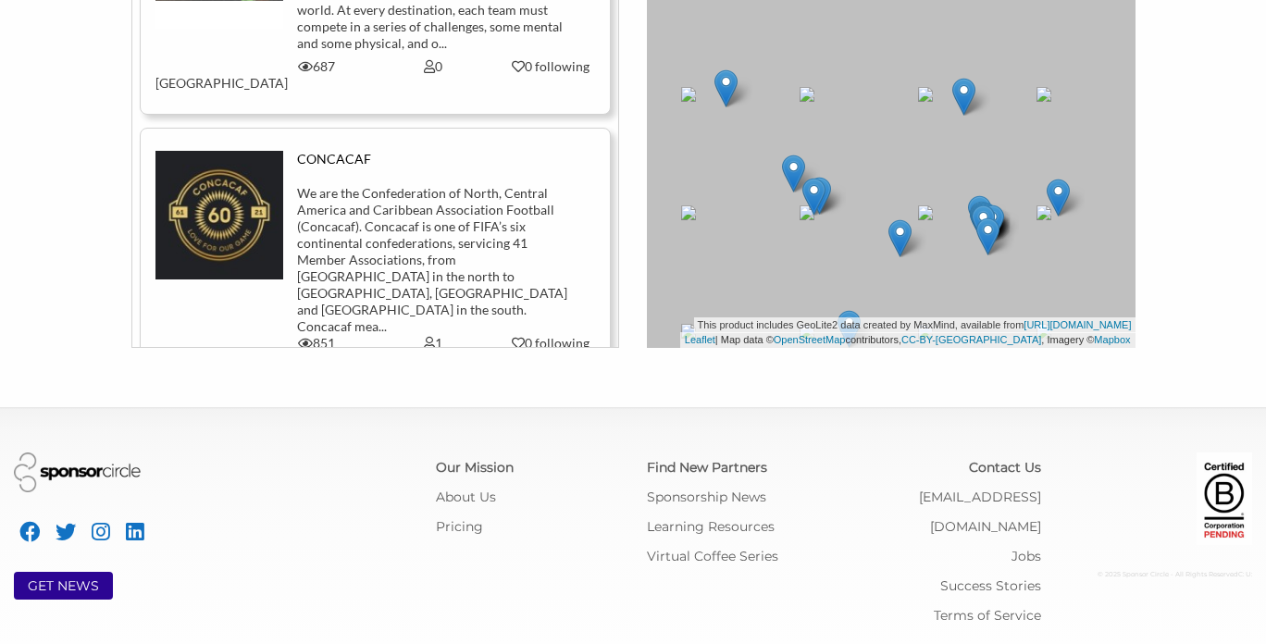
scroll to position [7165, 0]
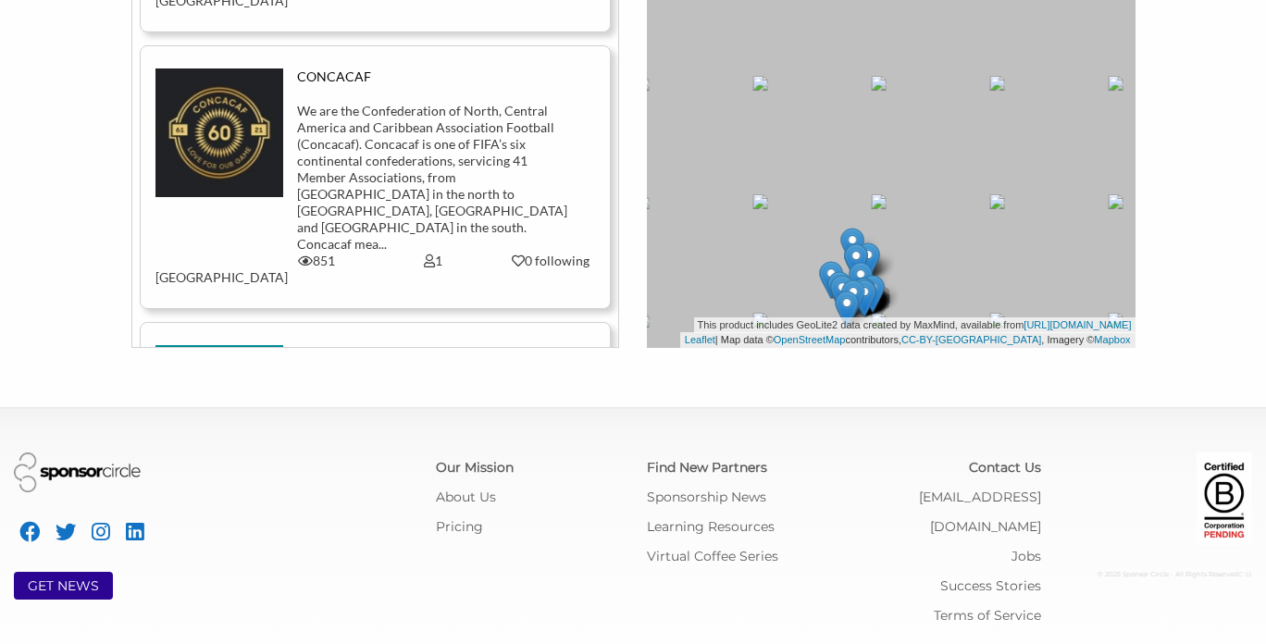
drag, startPoint x: 754, startPoint y: 198, endPoint x: 852, endPoint y: 281, distance: 128.7
click at [852, 281] on img at bounding box center [842, 294] width 23 height 38
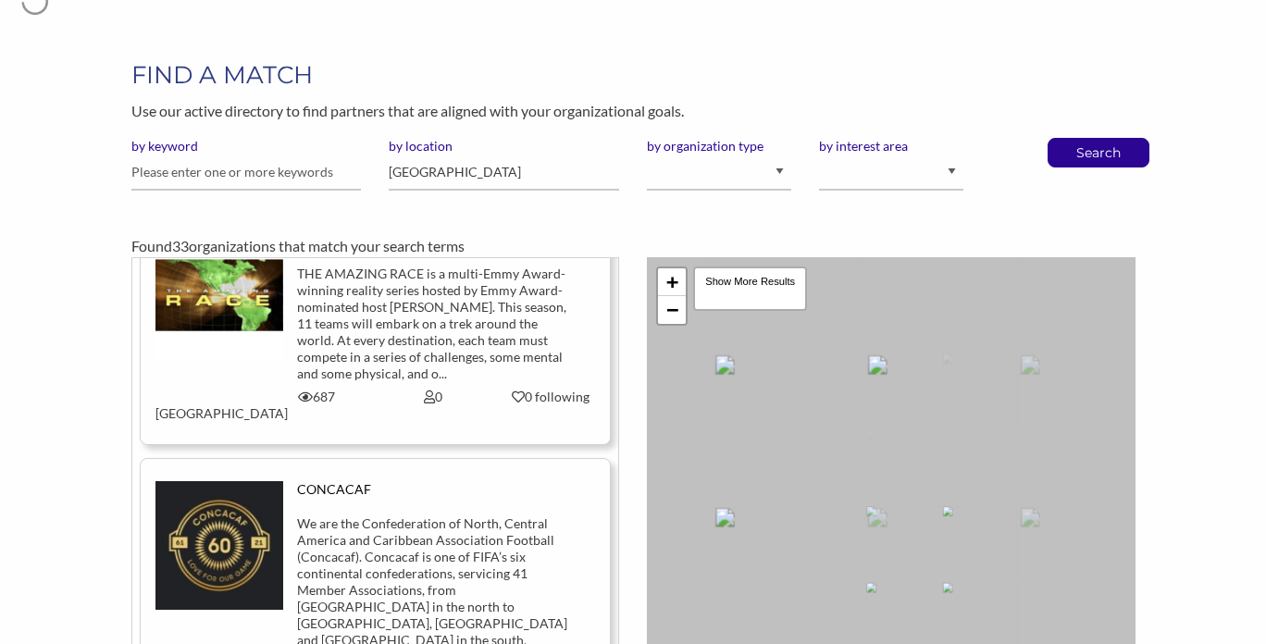
scroll to position [0, 0]
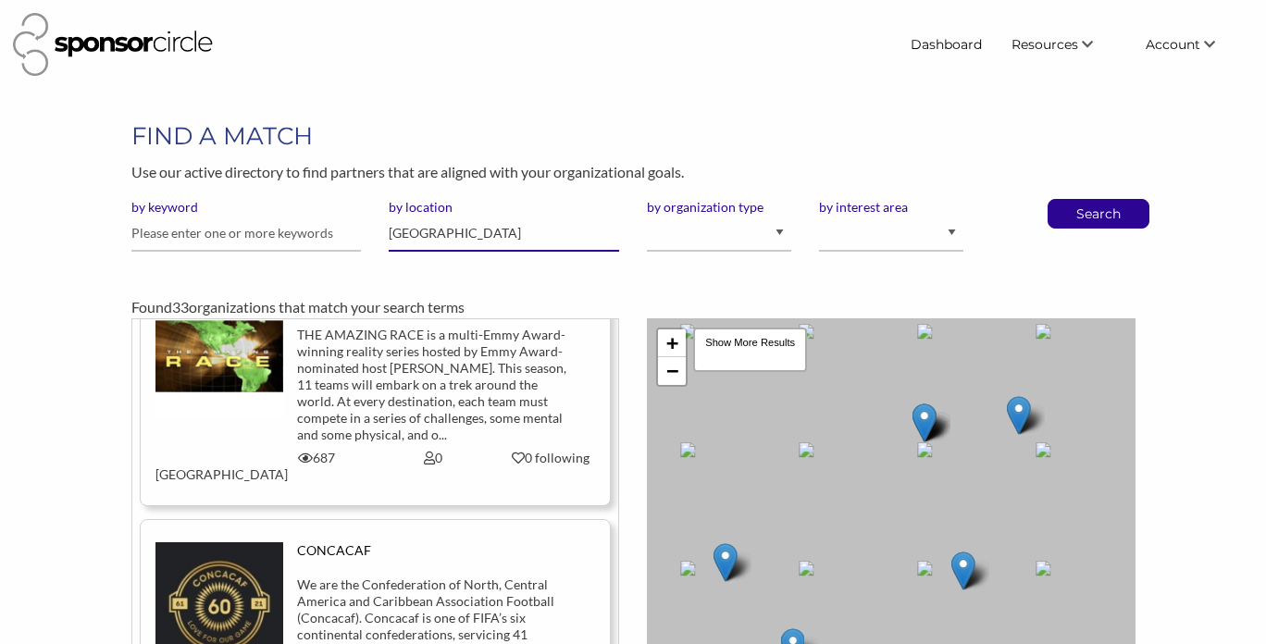
click at [502, 232] on input "[GEOGRAPHIC_DATA]" at bounding box center [504, 234] width 230 height 36
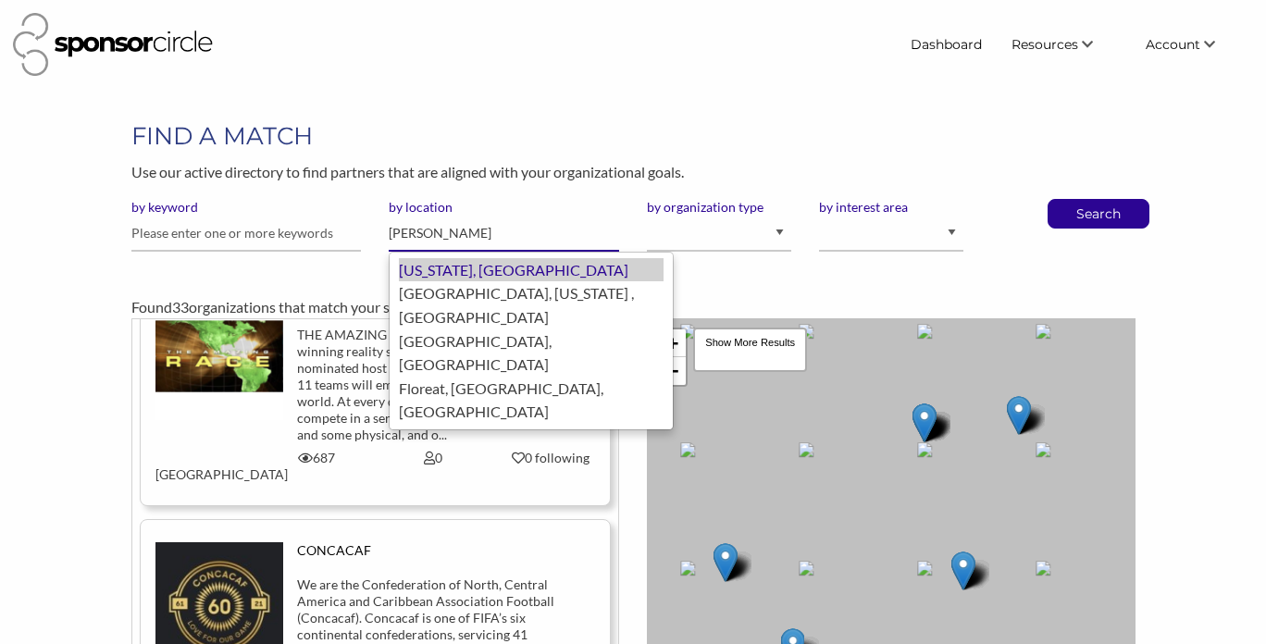
click at [508, 275] on div "Florida, United States of America" at bounding box center [531, 270] width 265 height 24
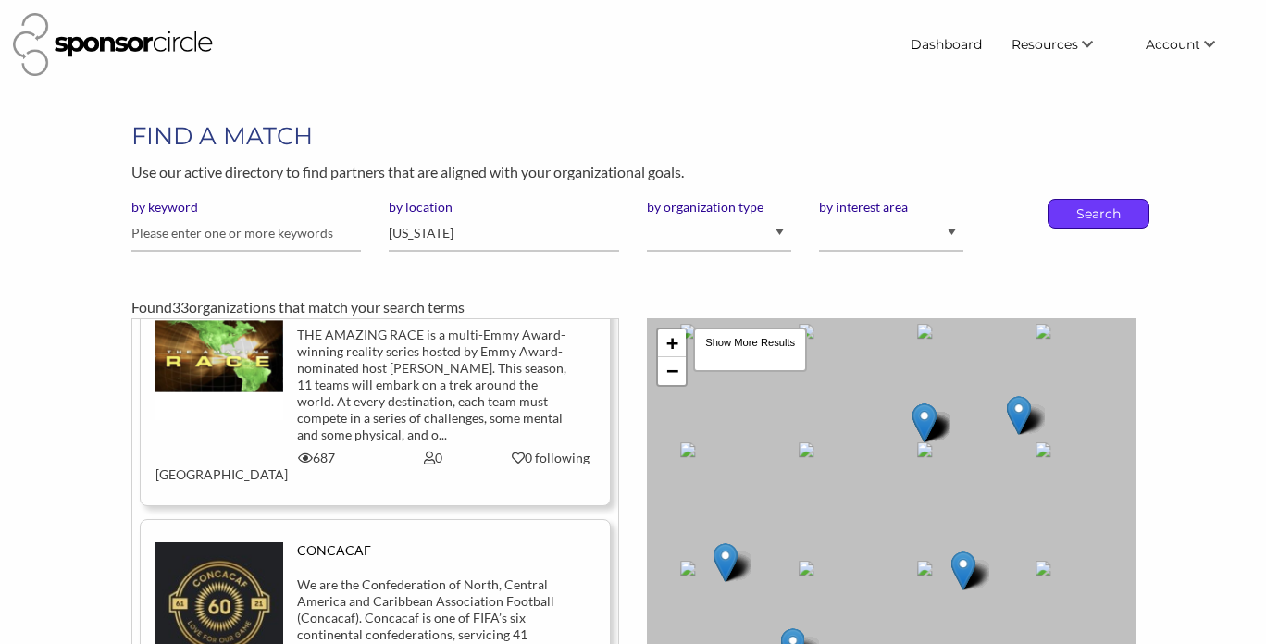
click at [1098, 218] on p "Search" at bounding box center [1098, 214] width 61 height 28
click at [1085, 223] on p "Search" at bounding box center [1098, 214] width 61 height 28
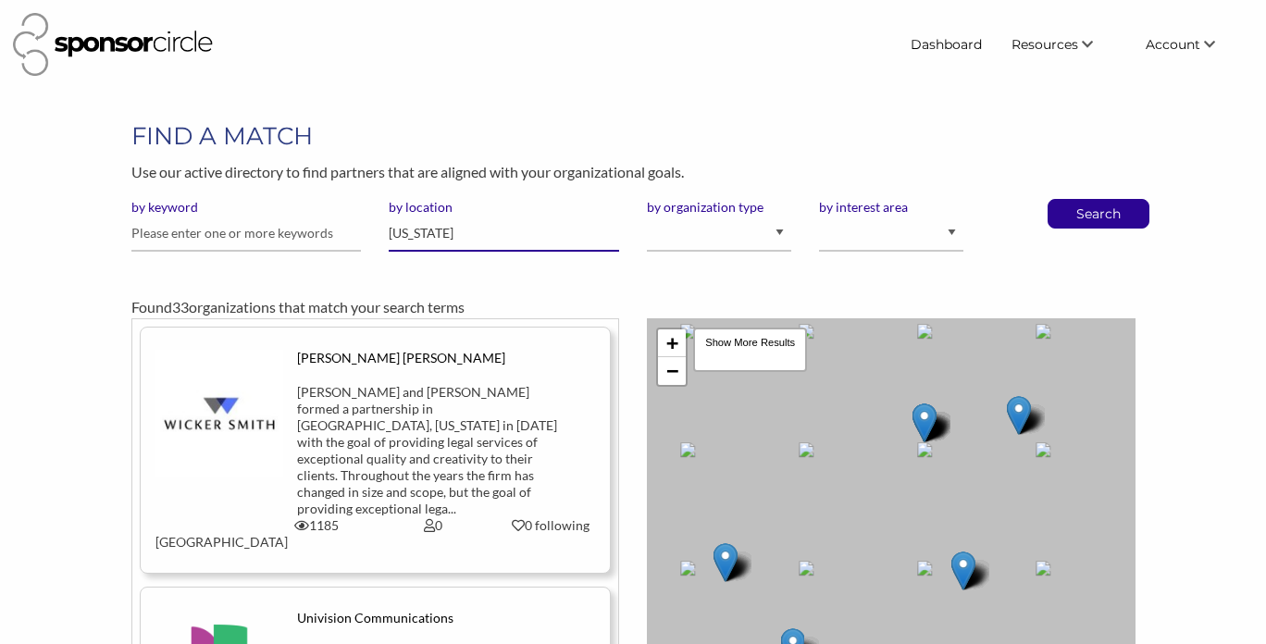
click at [529, 236] on input "[US_STATE]" at bounding box center [504, 234] width 230 height 36
type input "Florid"
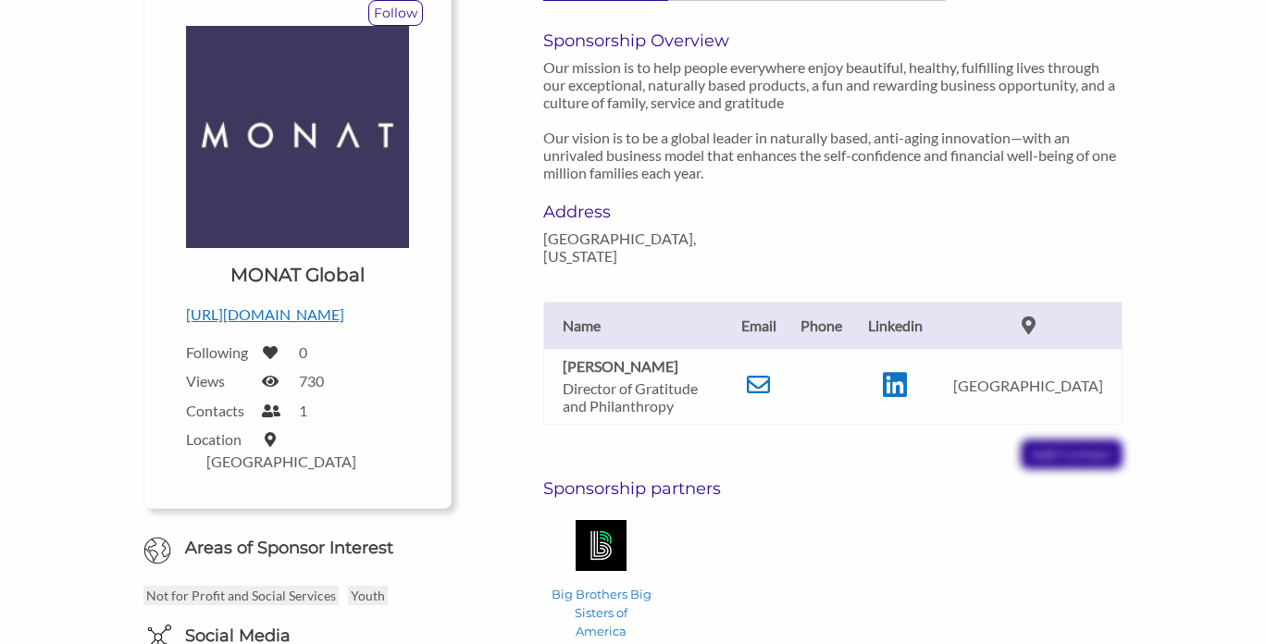
scroll to position [252, 0]
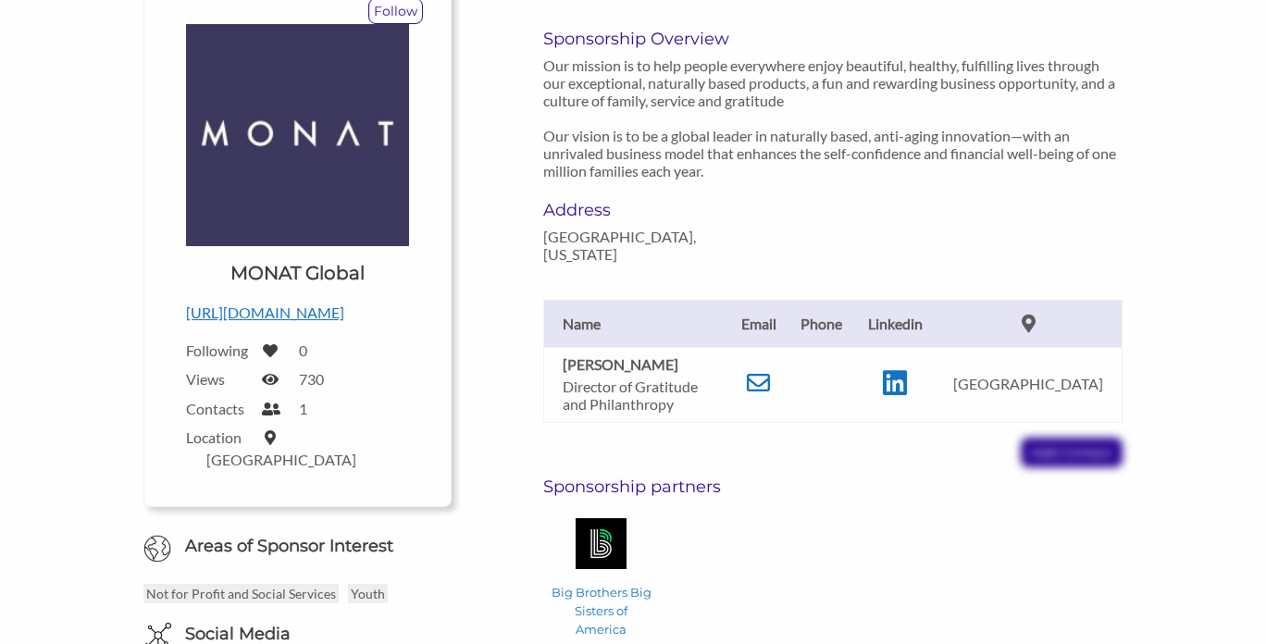
click at [282, 318] on p "http://www.monatglobal.com" at bounding box center [297, 313] width 223 height 24
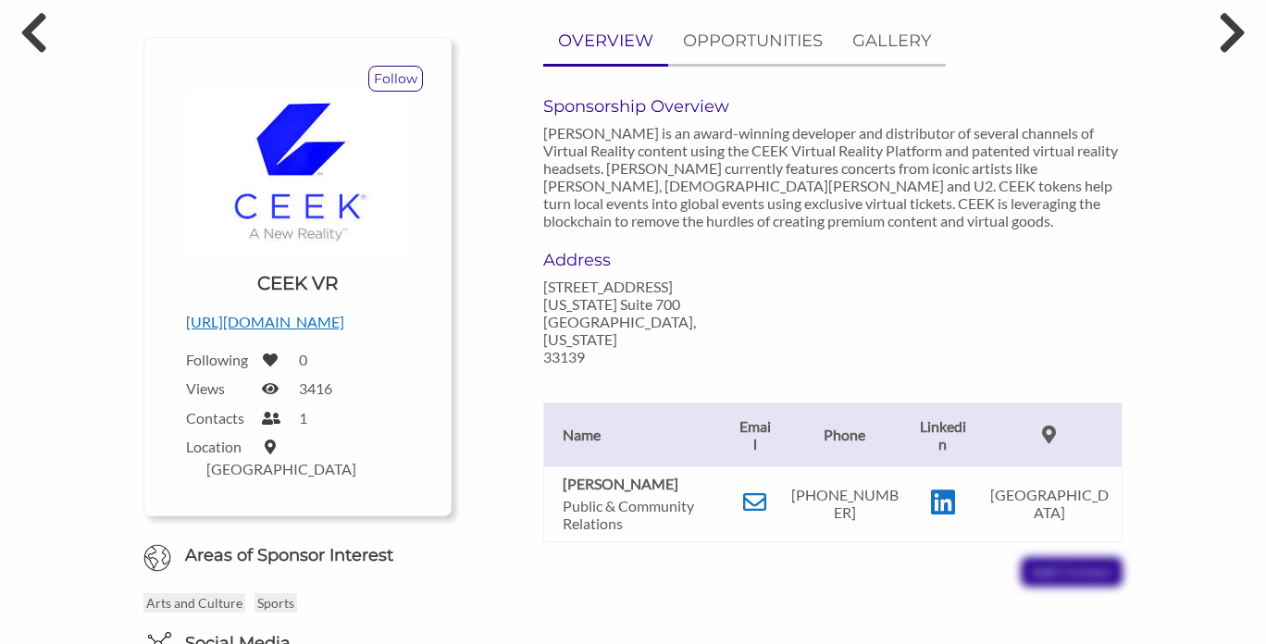
scroll to position [206, 0]
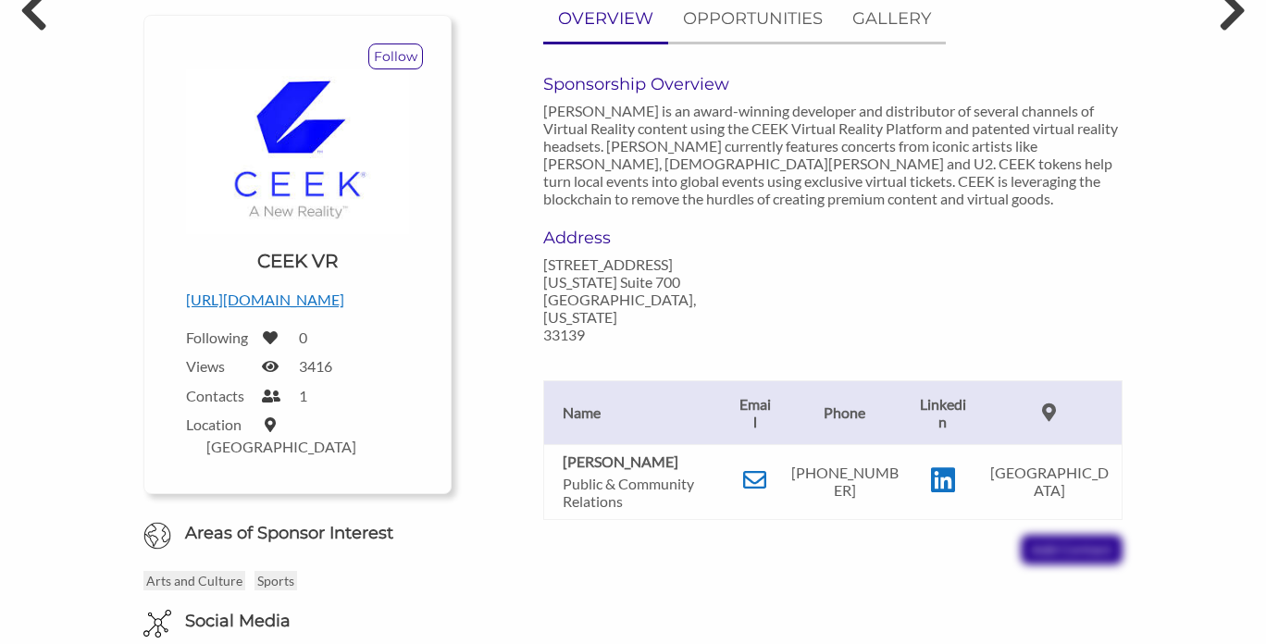
click at [285, 295] on p "https://www.ceek.com/" at bounding box center [297, 300] width 223 height 24
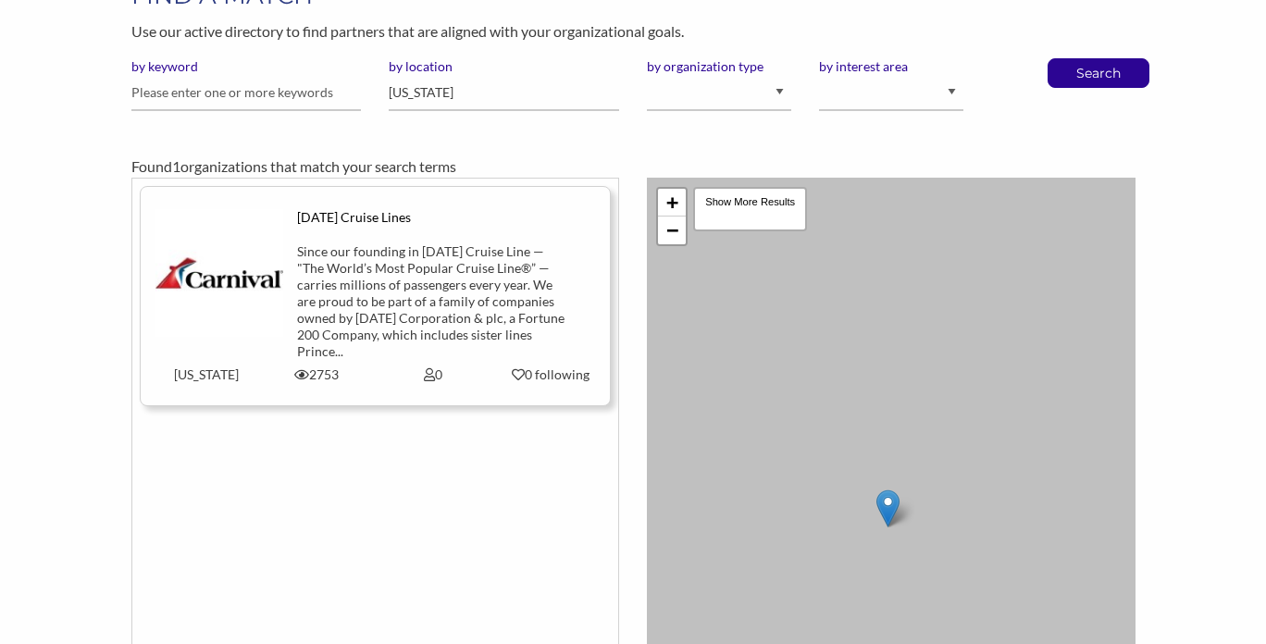
scroll to position [143, 0]
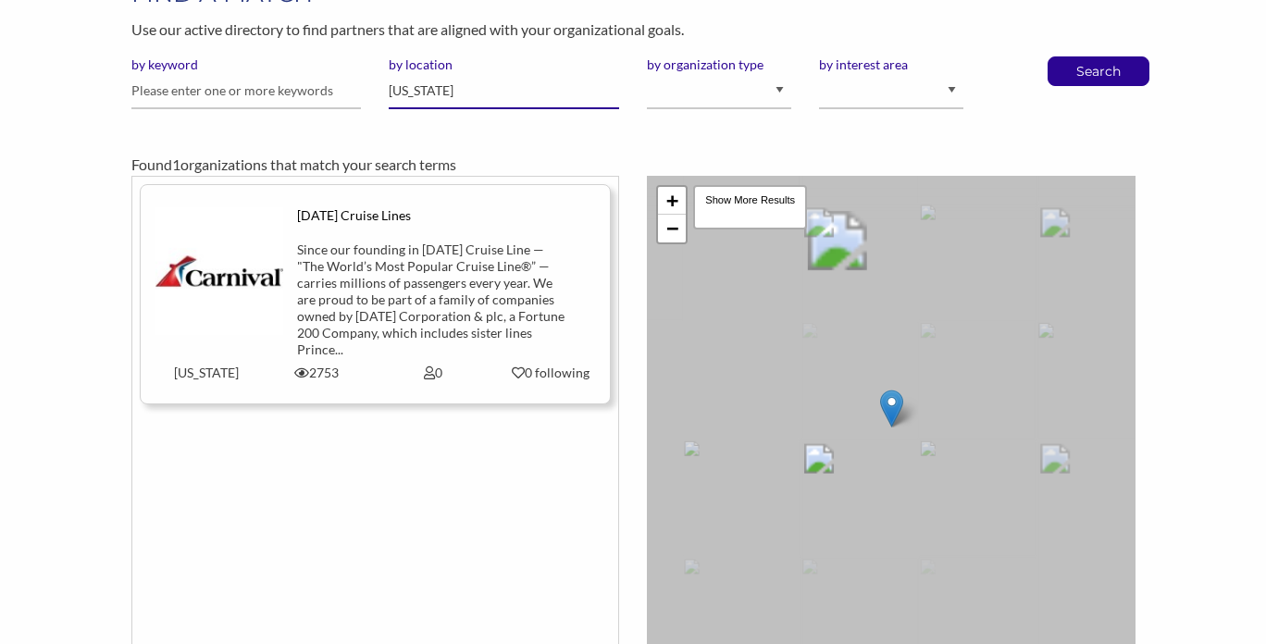
click at [516, 95] on input "Florida" at bounding box center [504, 91] width 230 height 36
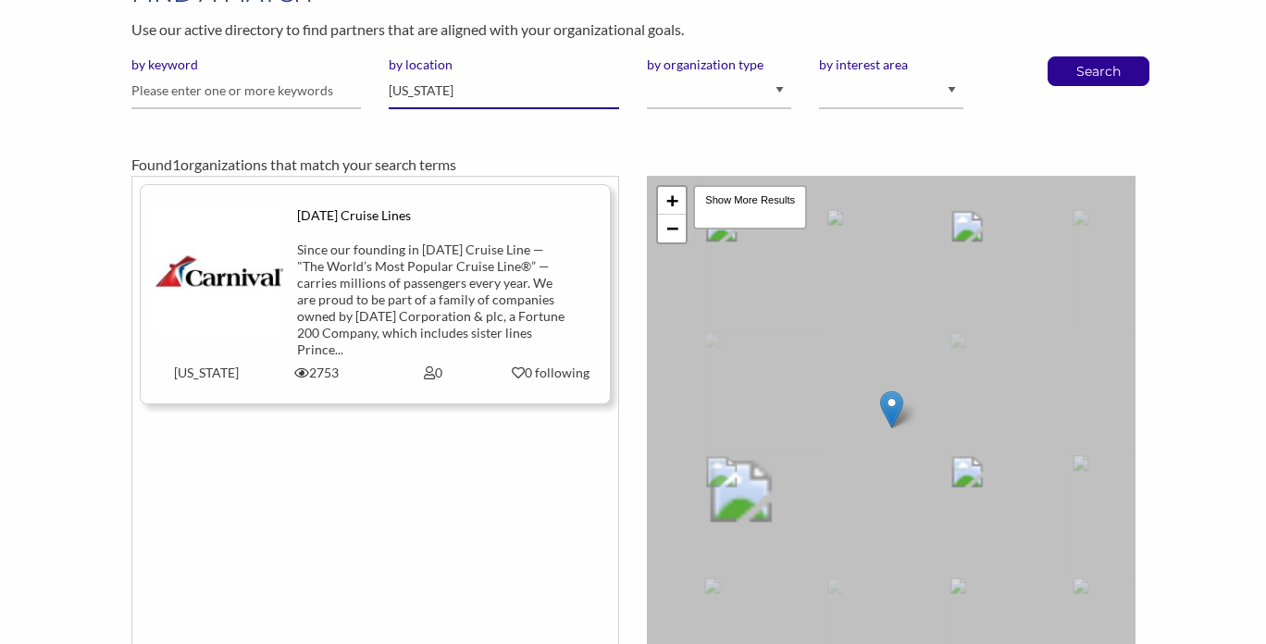
click at [516, 95] on input "Florida" at bounding box center [504, 91] width 230 height 36
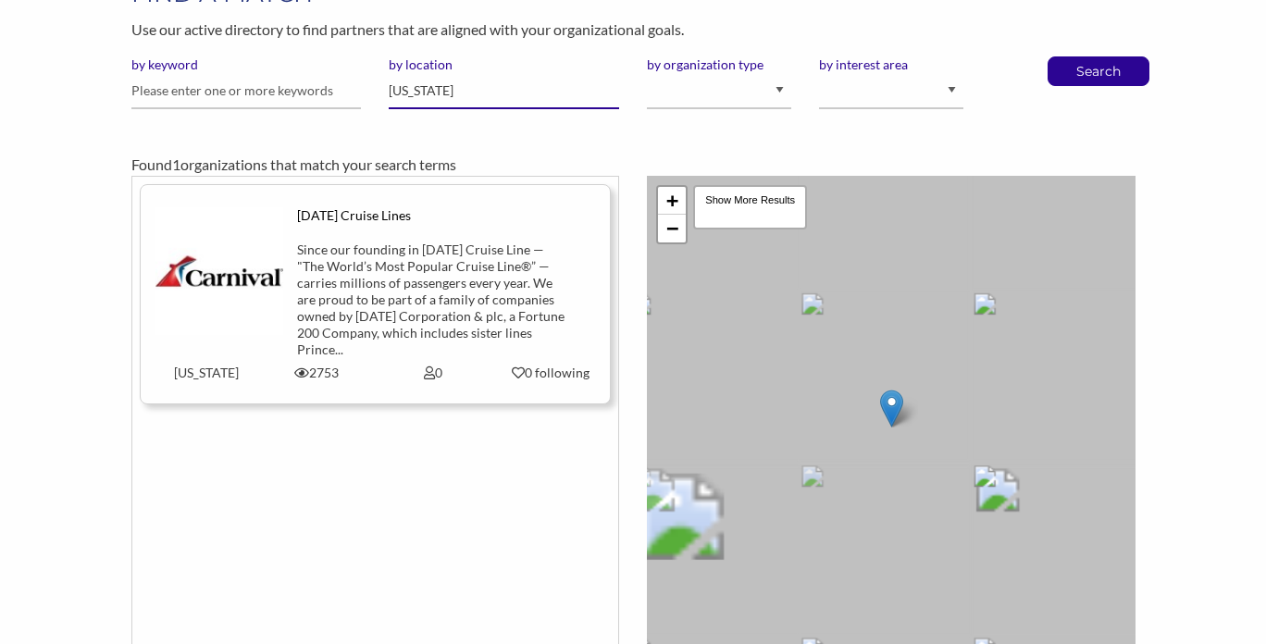
click at [516, 95] on input "Florida" at bounding box center [504, 91] width 230 height 36
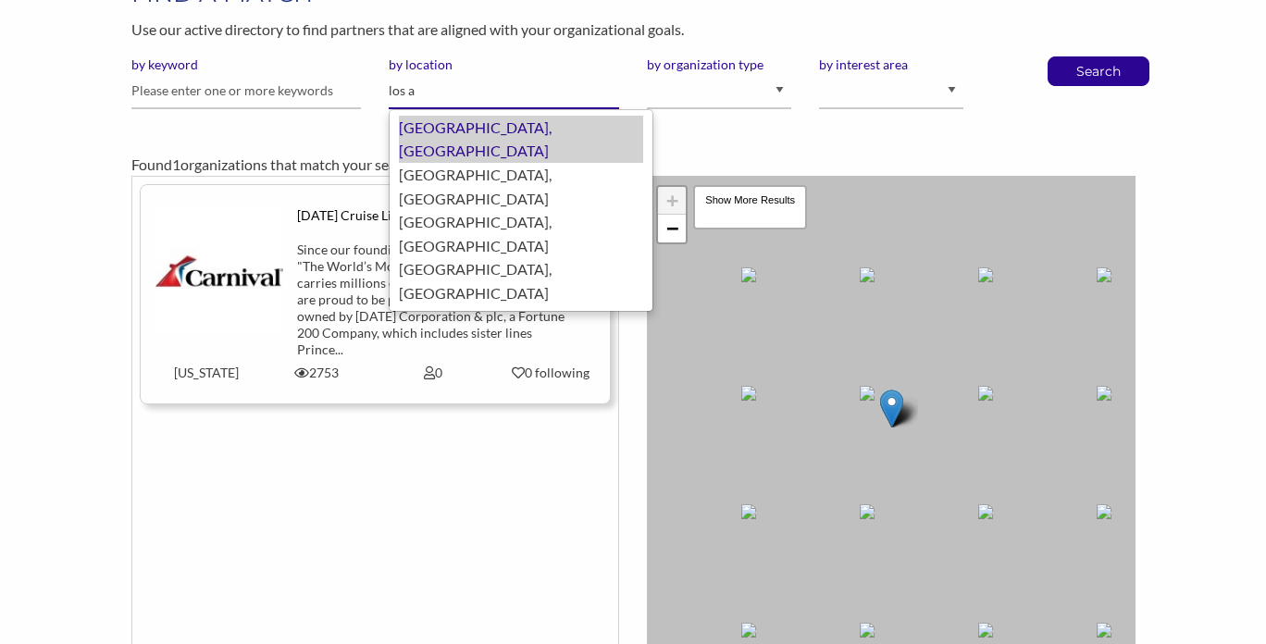
click at [559, 125] on div "Los Angeles, United States of America" at bounding box center [521, 139] width 244 height 47
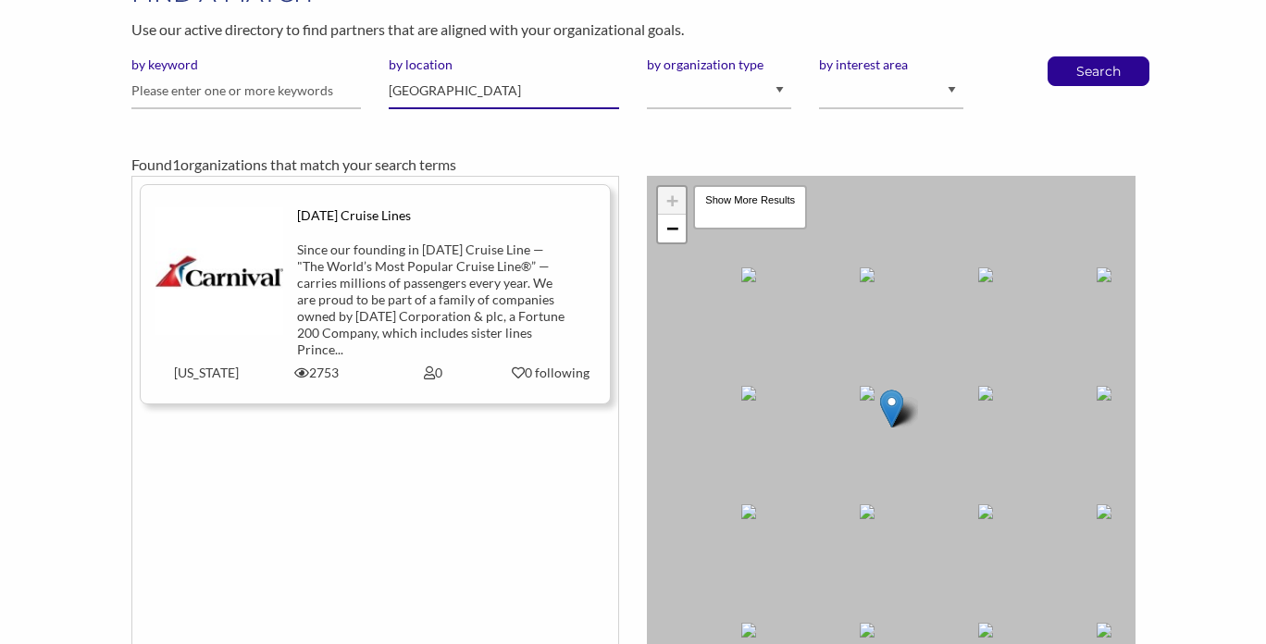
type input "[GEOGRAPHIC_DATA]"
click at [1068, 57] on button "Search" at bounding box center [1098, 71] width 61 height 28
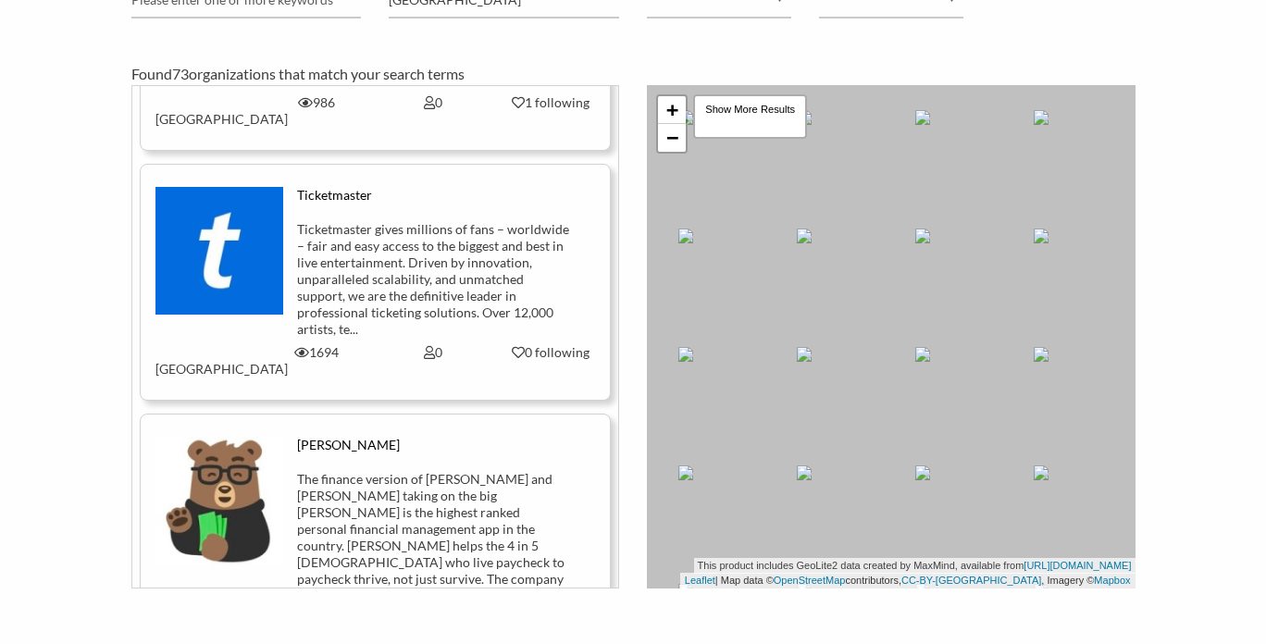
scroll to position [948, 0]
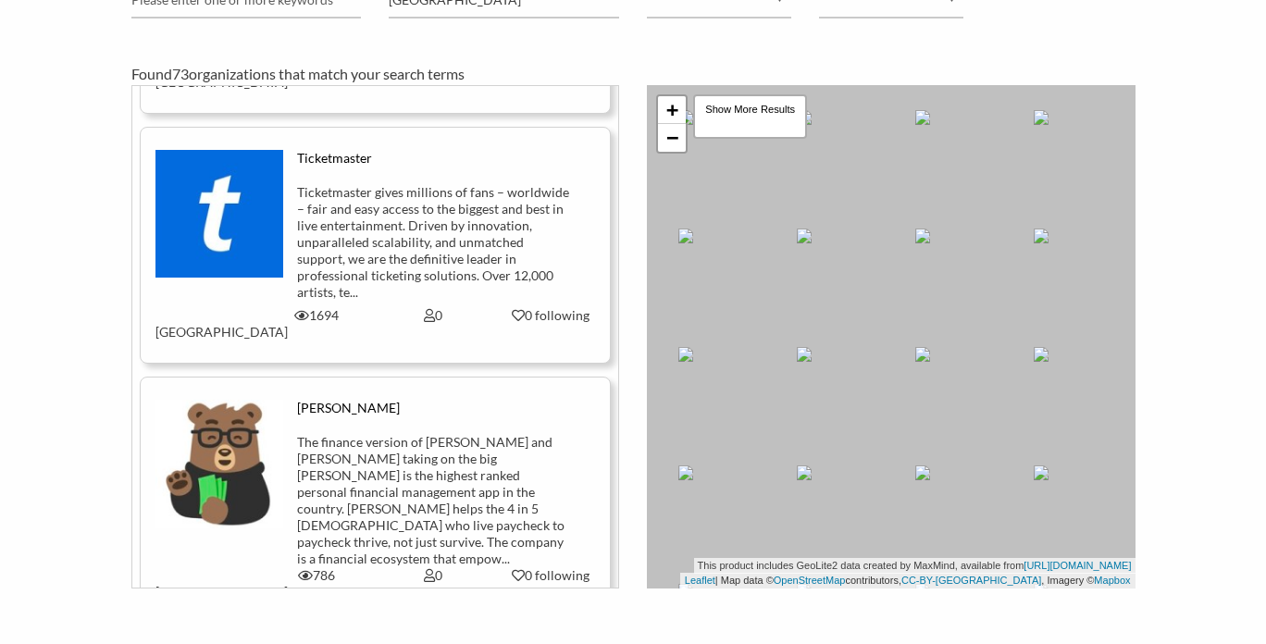
click at [405, 184] on div "Ticketmaster gives millions of fans – worldwide – fair and easy access to the b…" at bounding box center [433, 242] width 273 height 117
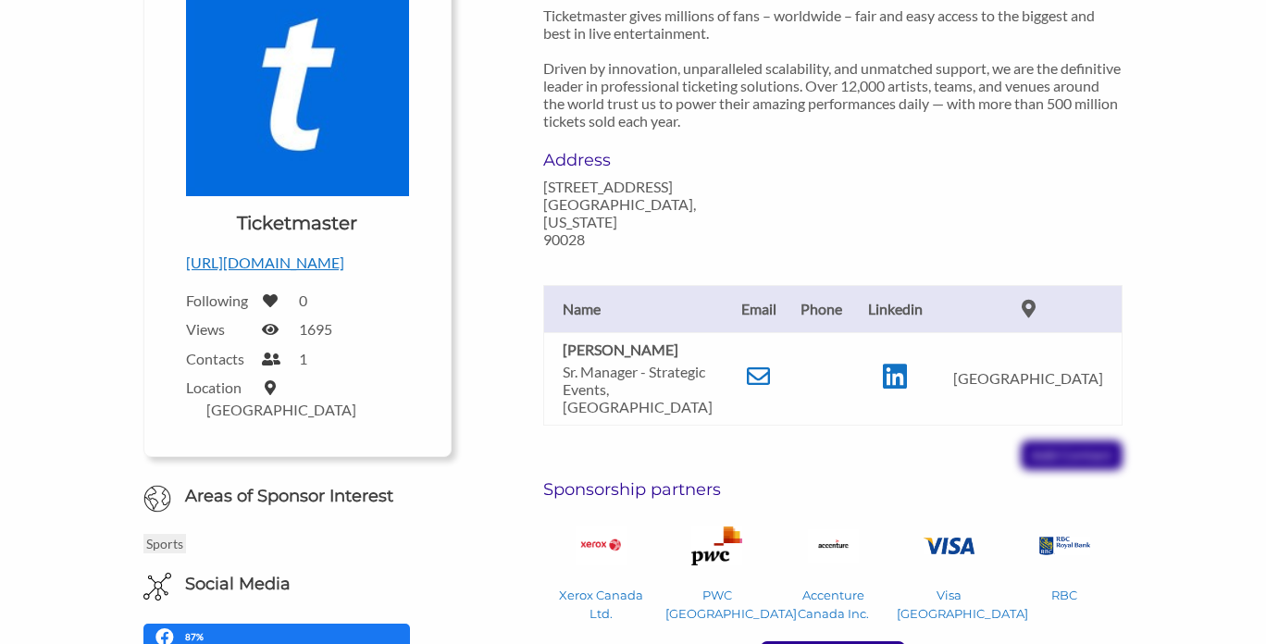
scroll to position [304, 0]
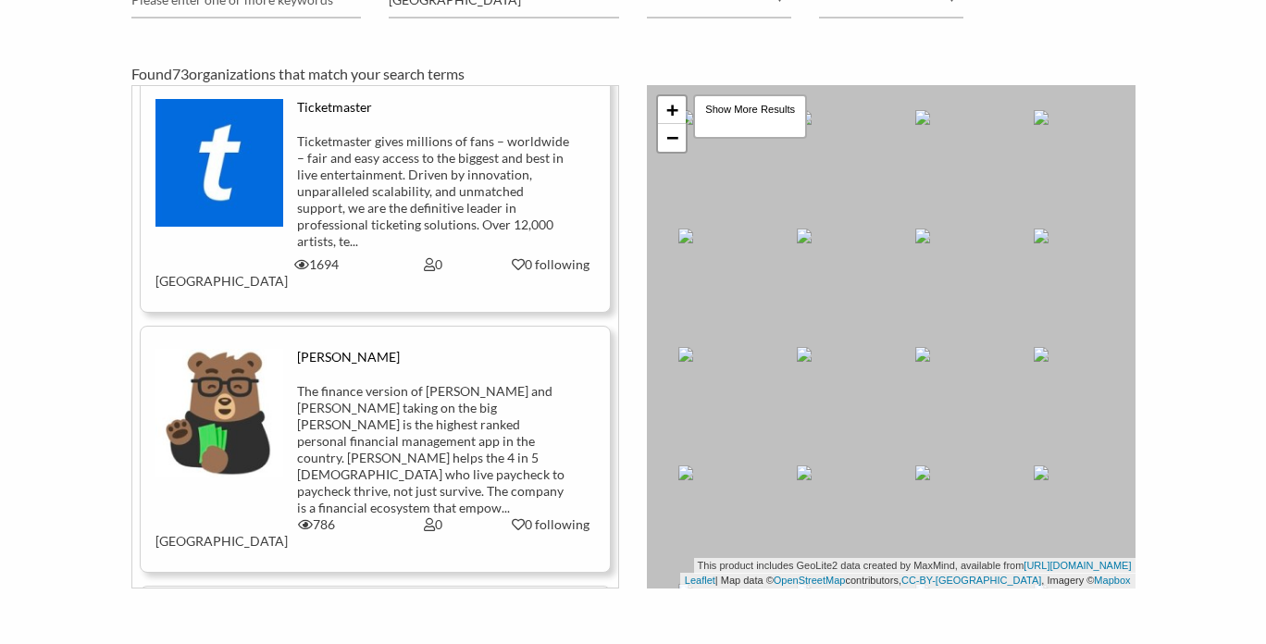
scroll to position [1262, 0]
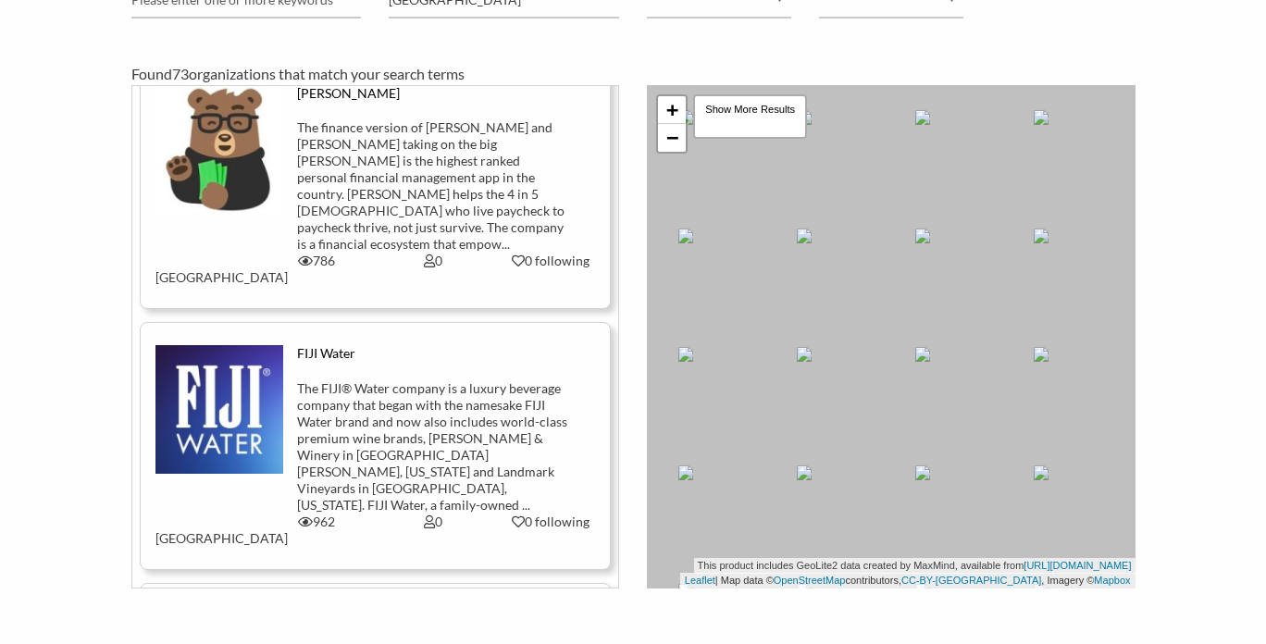
click at [229, 345] on img at bounding box center [219, 409] width 129 height 129
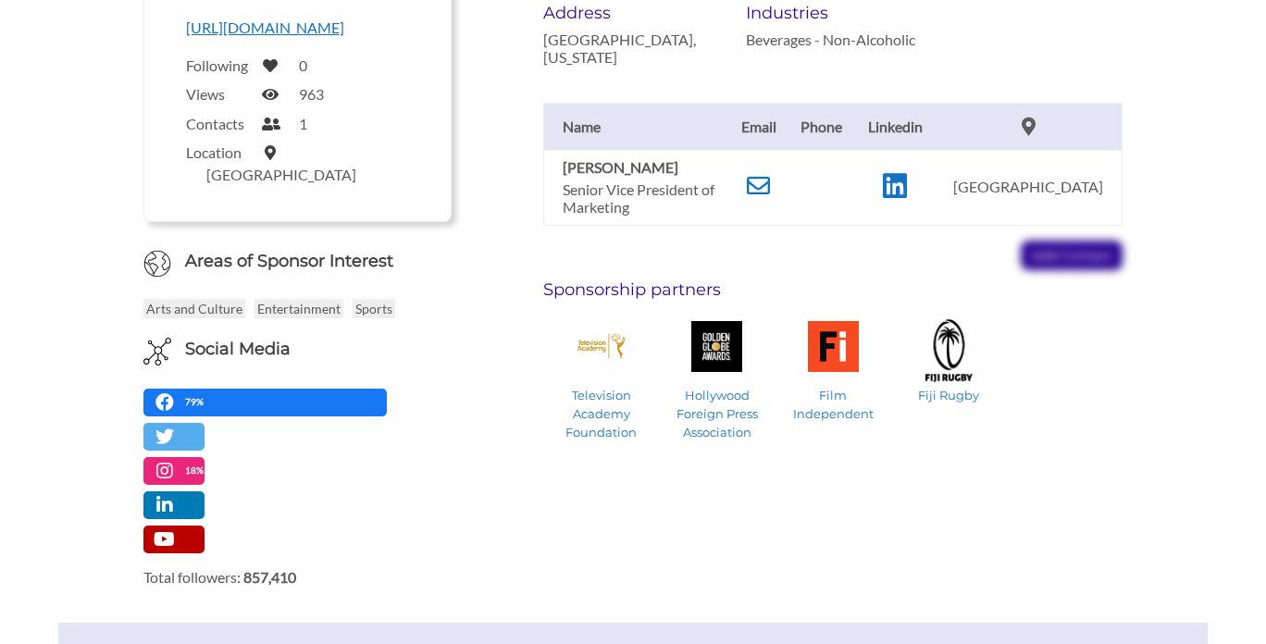
scroll to position [540, 0]
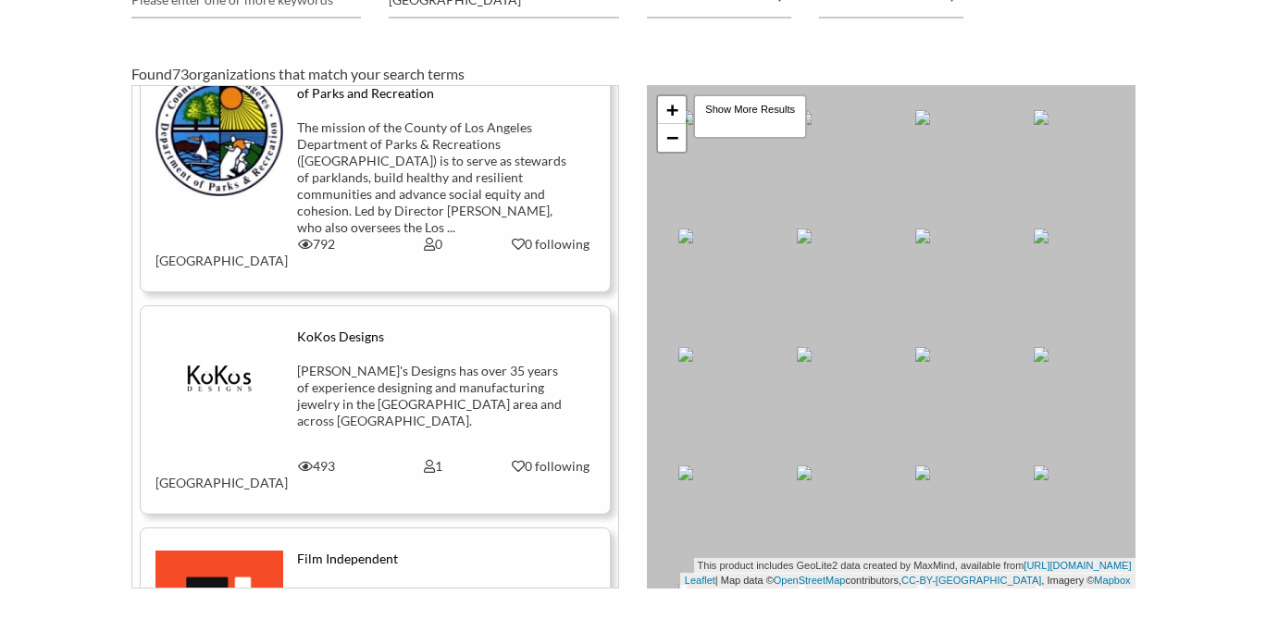
scroll to position [1808, 0]
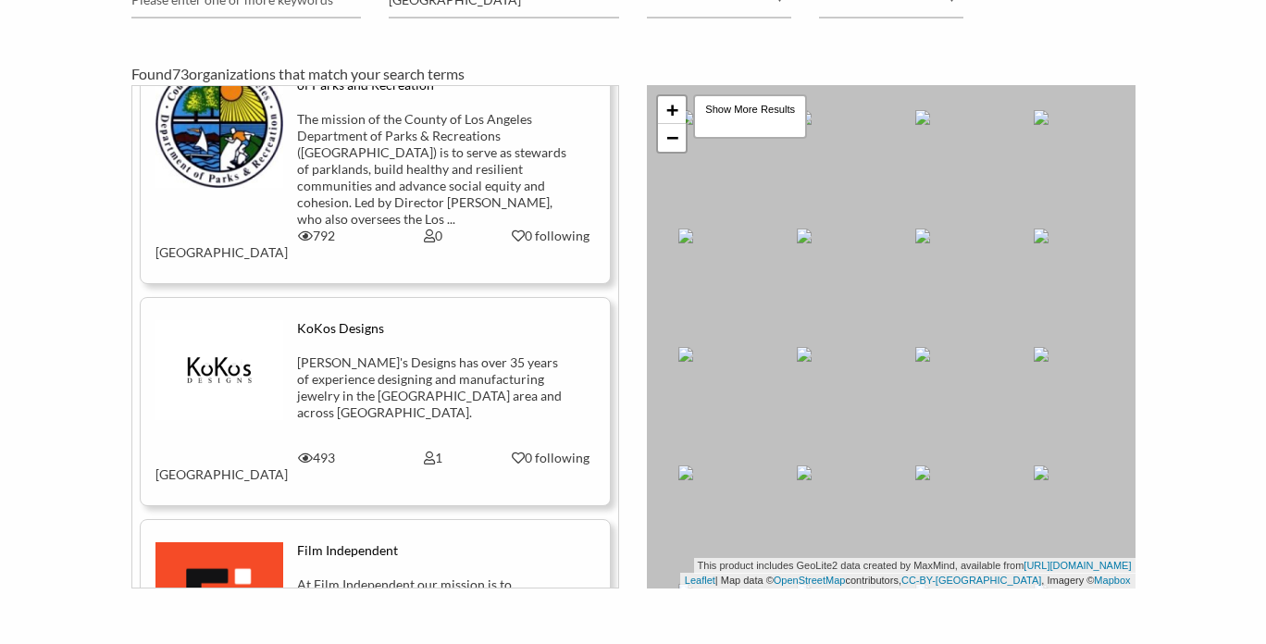
click at [231, 320] on img at bounding box center [219, 370] width 129 height 100
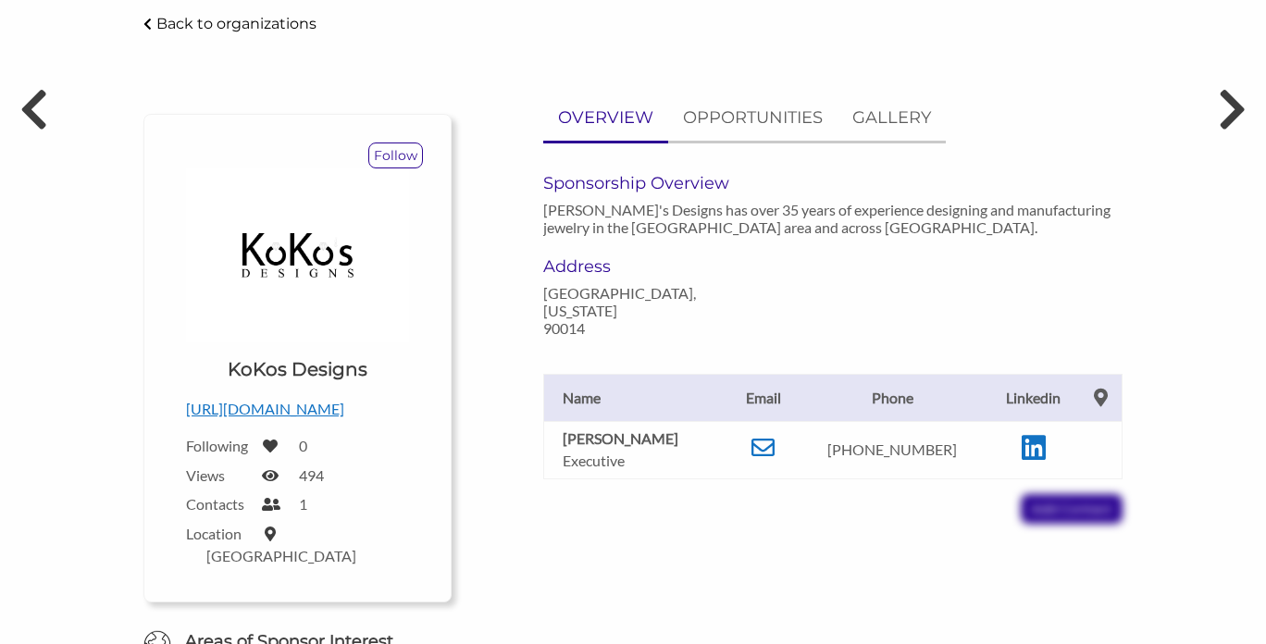
scroll to position [113, 0]
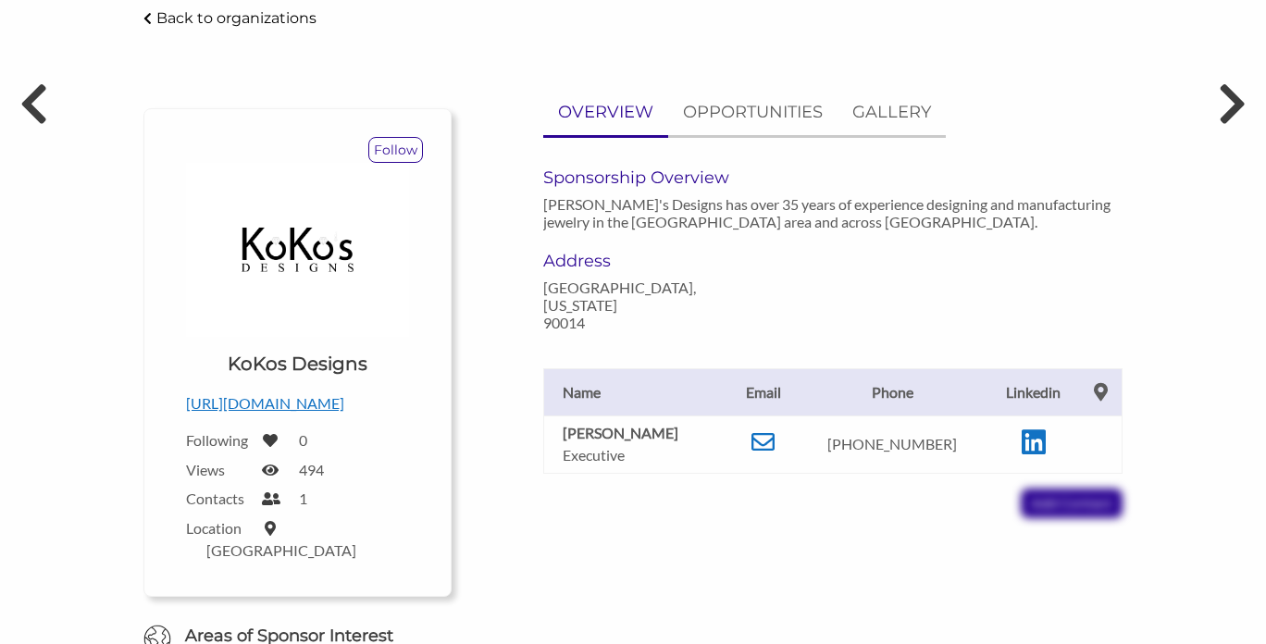
click at [290, 407] on p "[URL][DOMAIN_NAME]" at bounding box center [297, 403] width 223 height 24
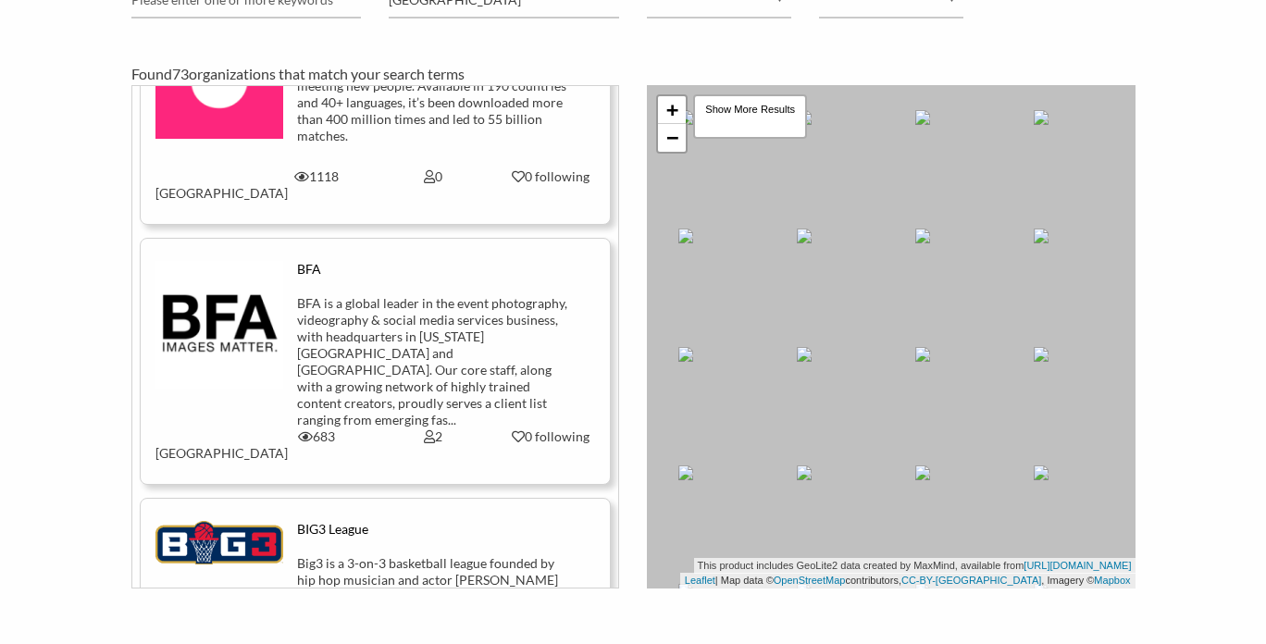
scroll to position [9389, 0]
